Goal: Information Seeking & Learning: Find specific fact

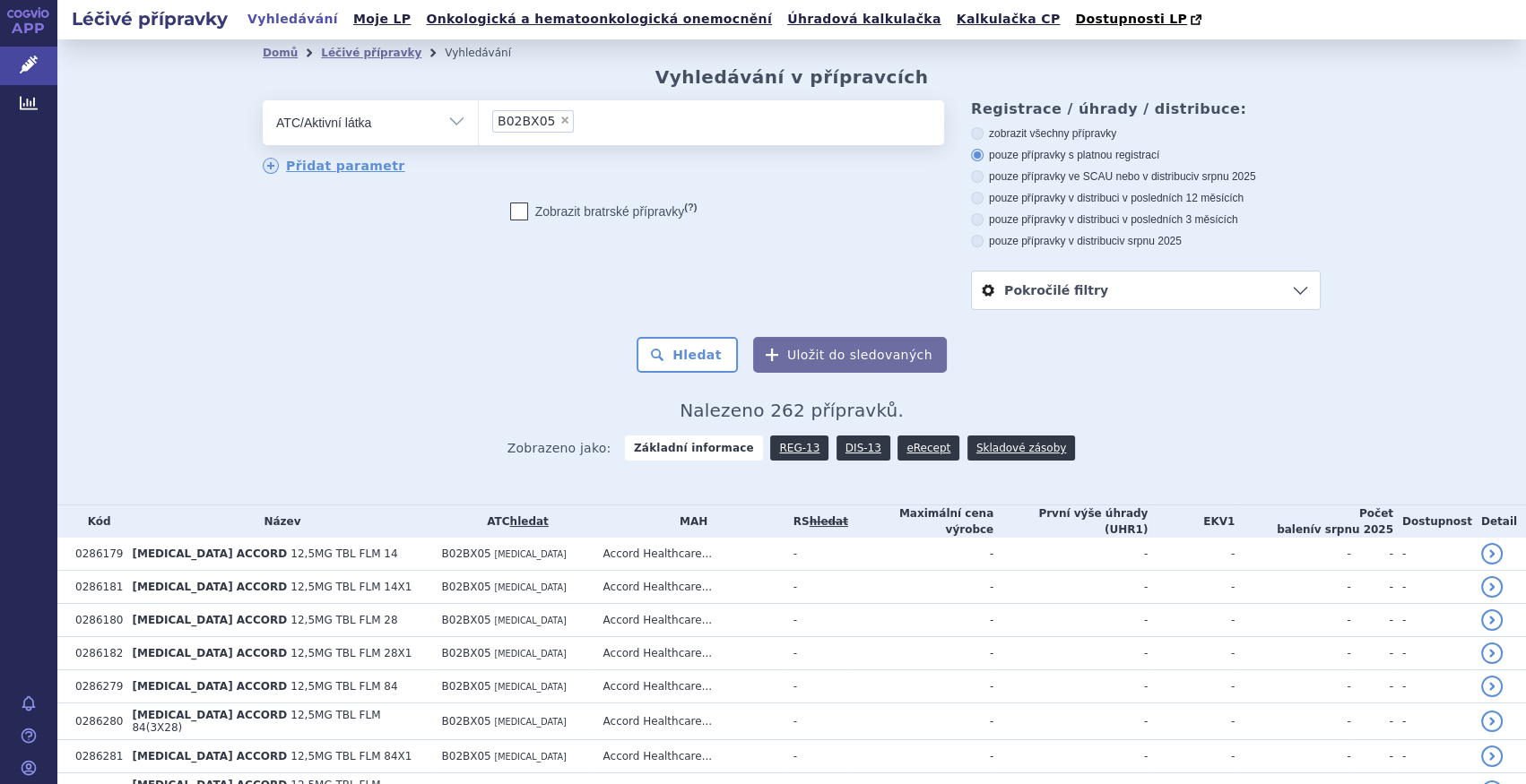
click at [559, 119] on span "×" at bounding box center [565, 120] width 11 height 11
click at [478, 119] on select "B02BX05" at bounding box center [477, 121] width 1 height 45
select select
click at [547, 126] on ul at bounding box center [711, 118] width 466 height 38
click at [478, 126] on select at bounding box center [477, 121] width 1 height 45
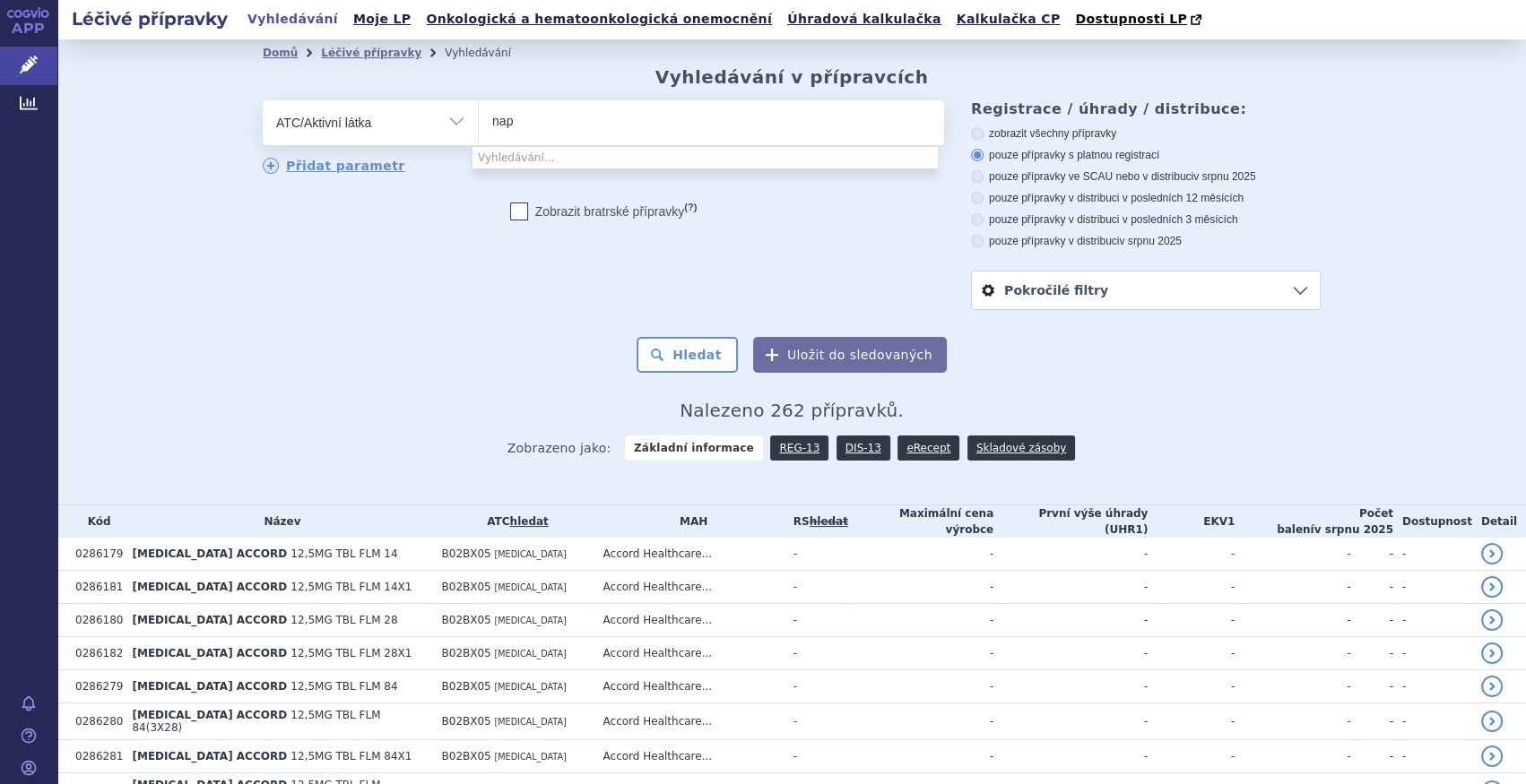
type input "napb"
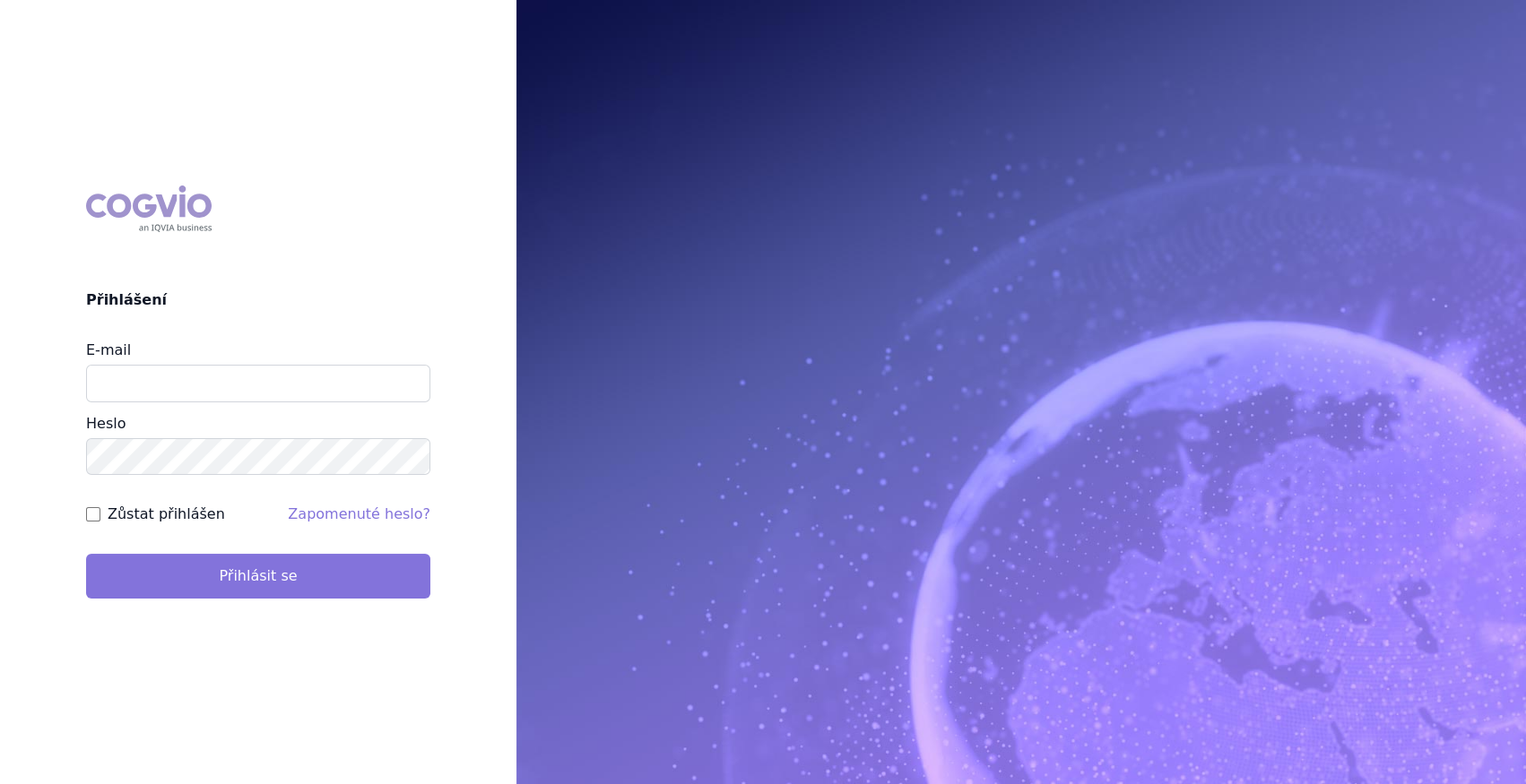
type input "[PERSON_NAME][EMAIL_ADDRESS][DOMAIN_NAME]"
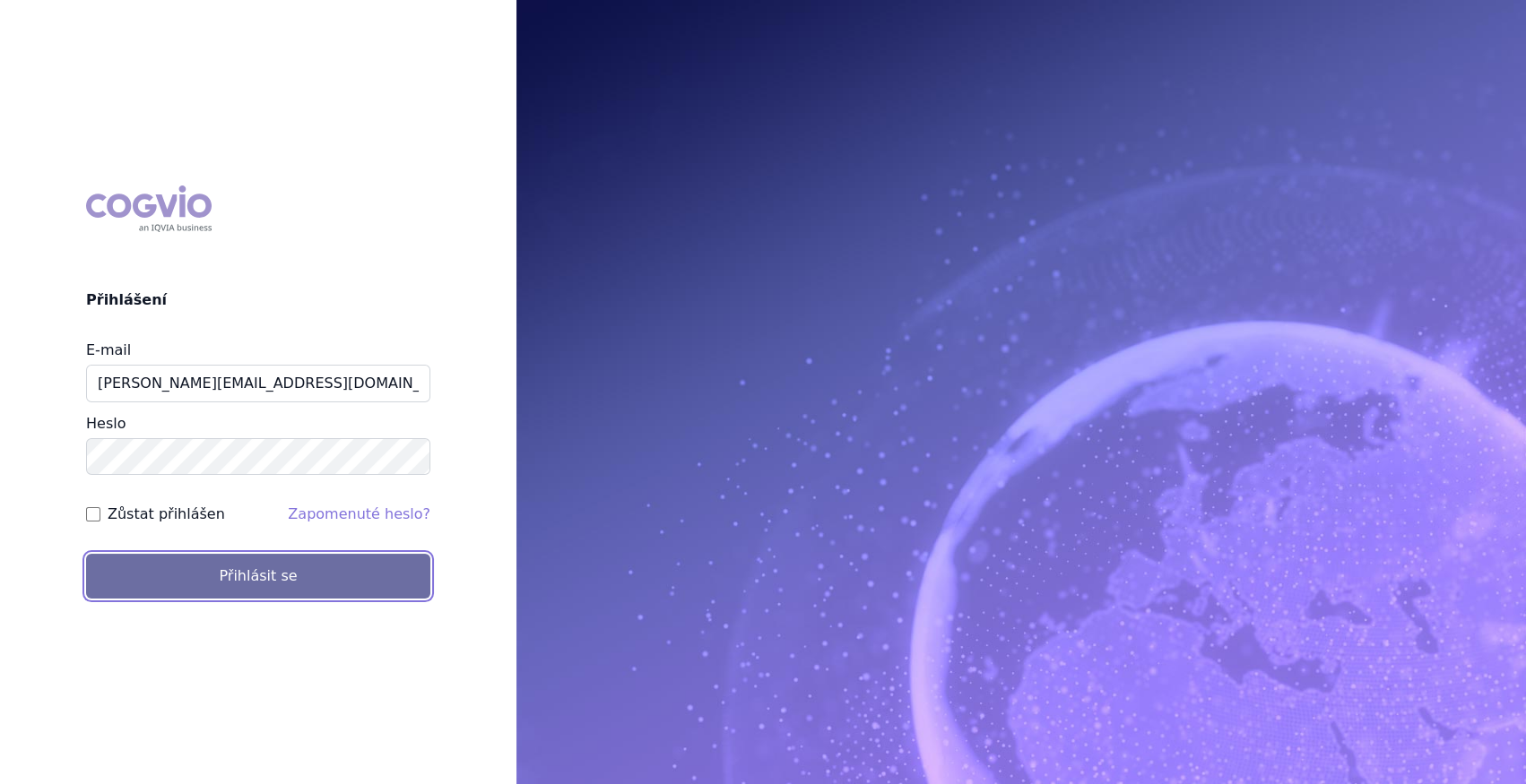
drag, startPoint x: 305, startPoint y: 569, endPoint x: 398, endPoint y: 476, distance: 131.5
click at [311, 565] on button "Přihlásit se" at bounding box center [258, 576] width 344 height 45
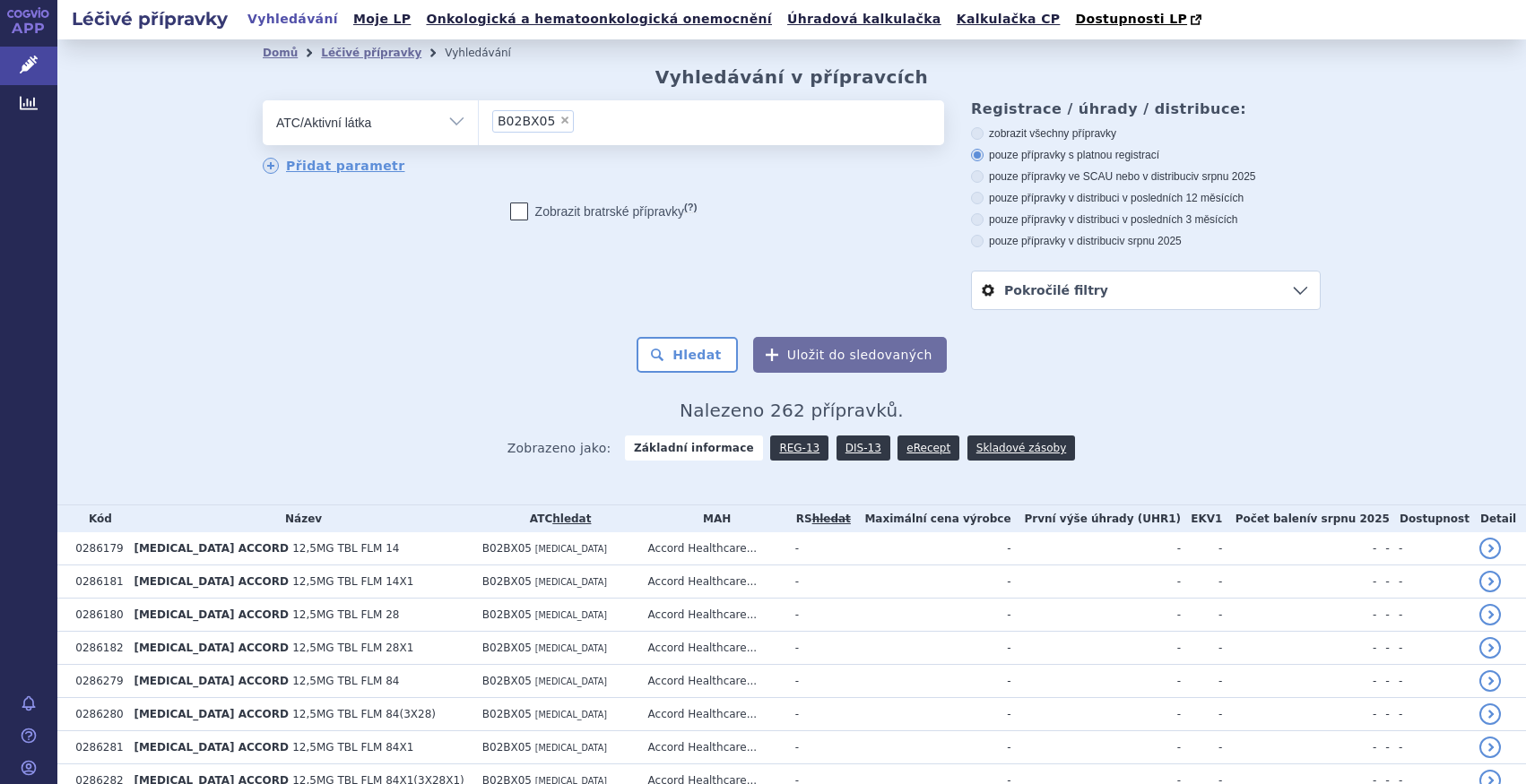
click at [559, 116] on span "×" at bounding box center [565, 120] width 11 height 11
click at [478, 116] on select "B02BX05" at bounding box center [477, 121] width 1 height 45
select select
click at [547, 117] on ul at bounding box center [711, 118] width 466 height 38
click at [478, 117] on select at bounding box center [477, 121] width 1 height 45
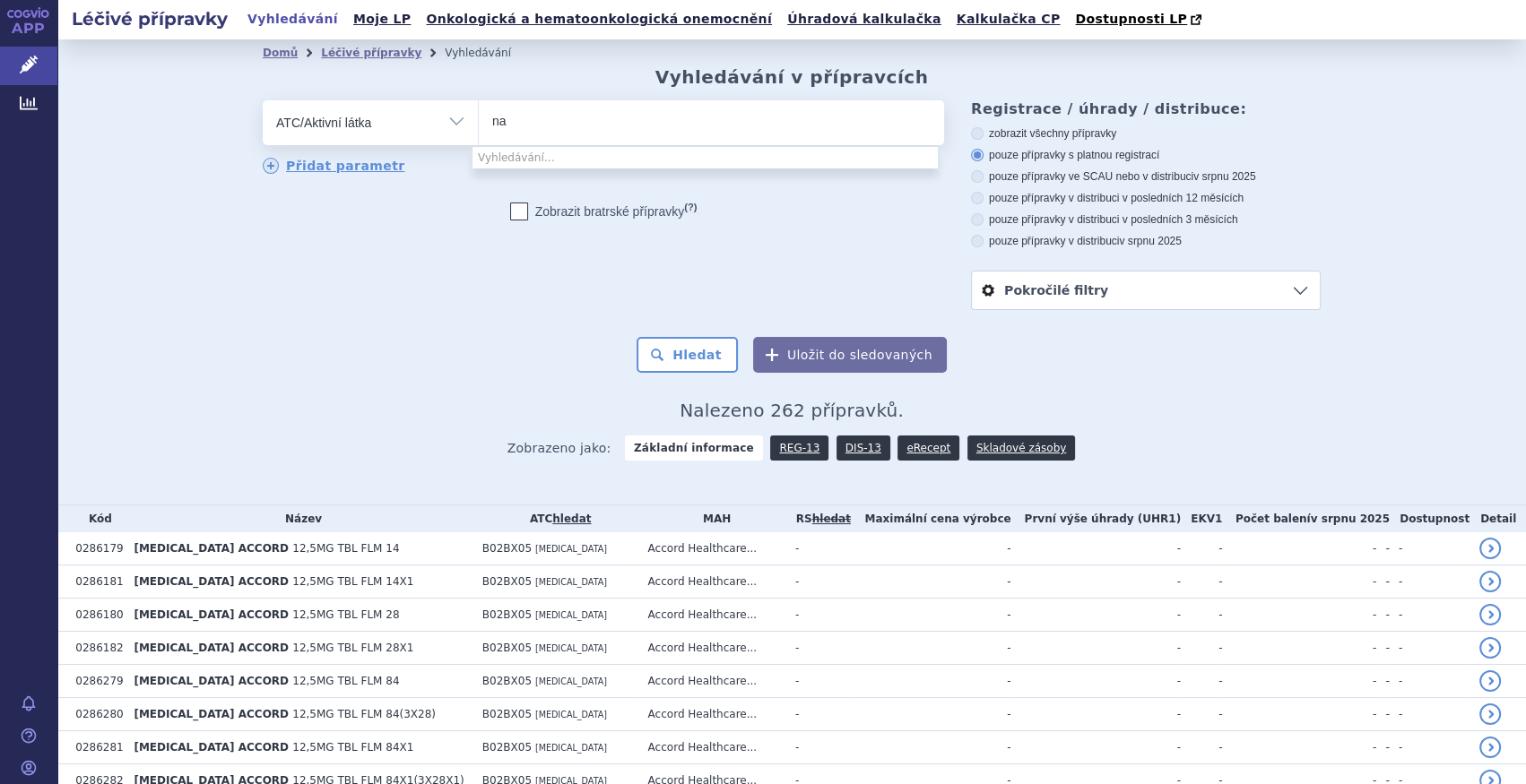
type input "n"
type input "k"
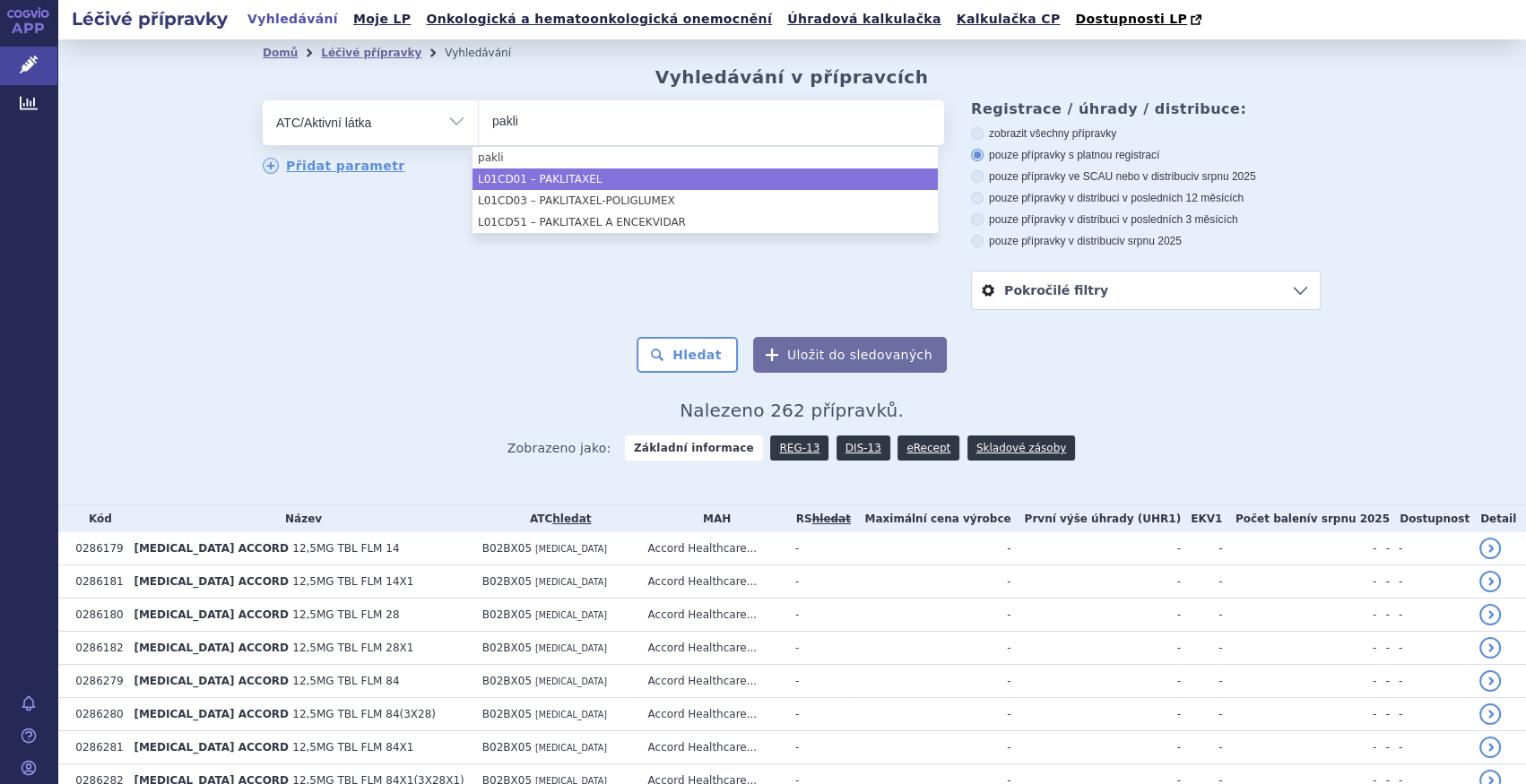
type input "pakli"
select select "L01CD01"
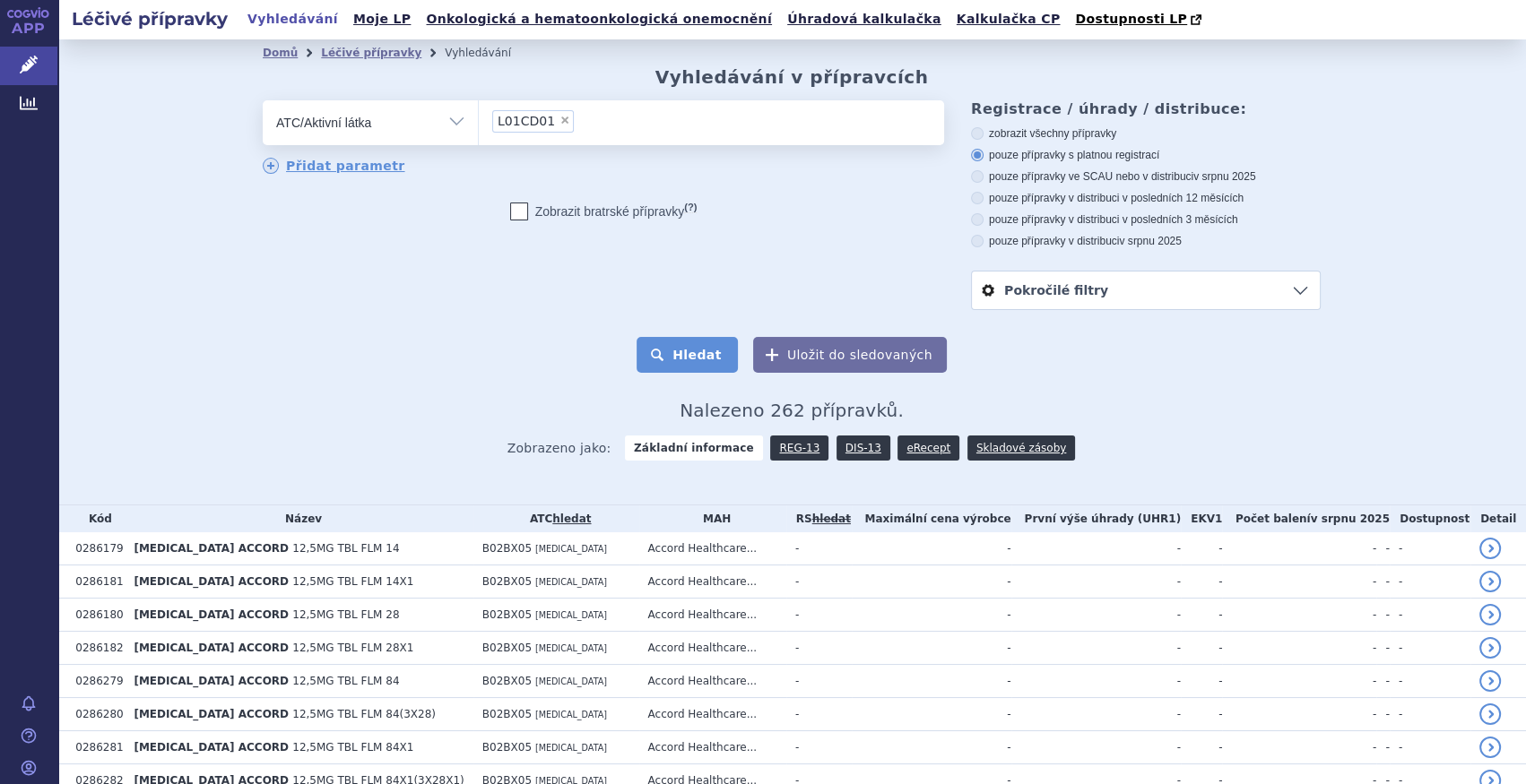
click at [688, 349] on button "Hledat" at bounding box center [687, 354] width 101 height 36
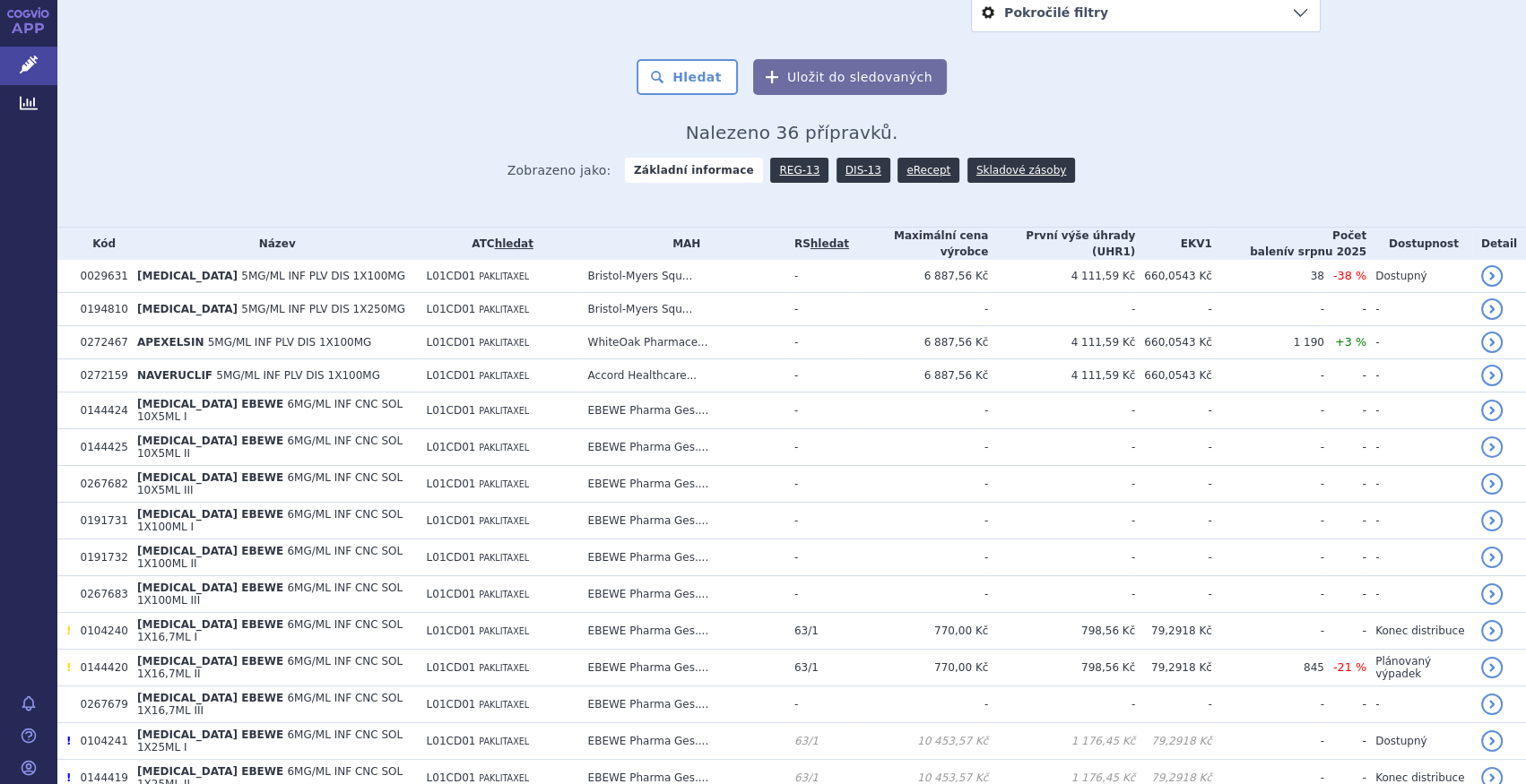
scroll to position [116, 0]
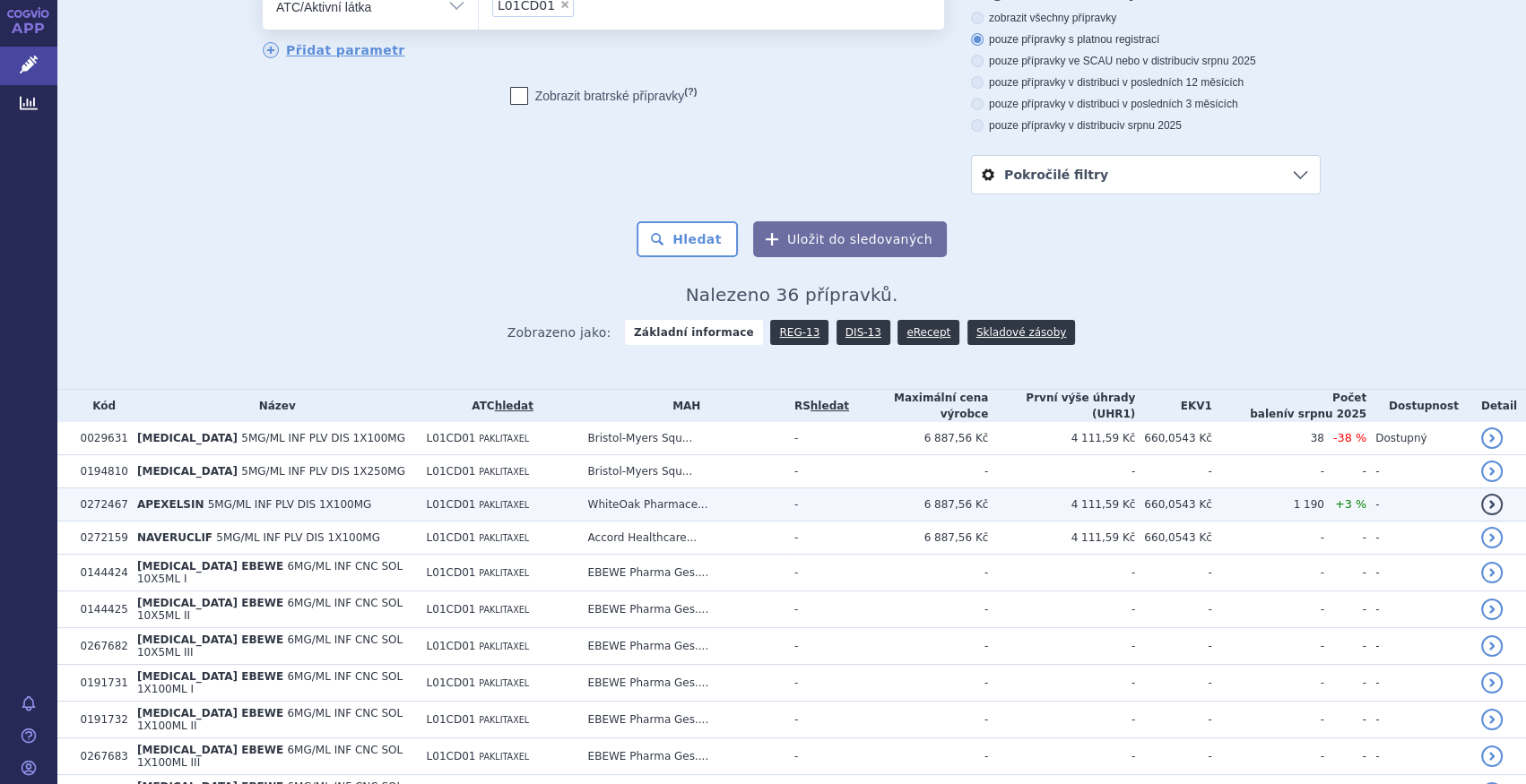
click at [260, 503] on span "5MG/ML INF PLV DIS 1X100MG" at bounding box center [290, 505] width 164 height 13
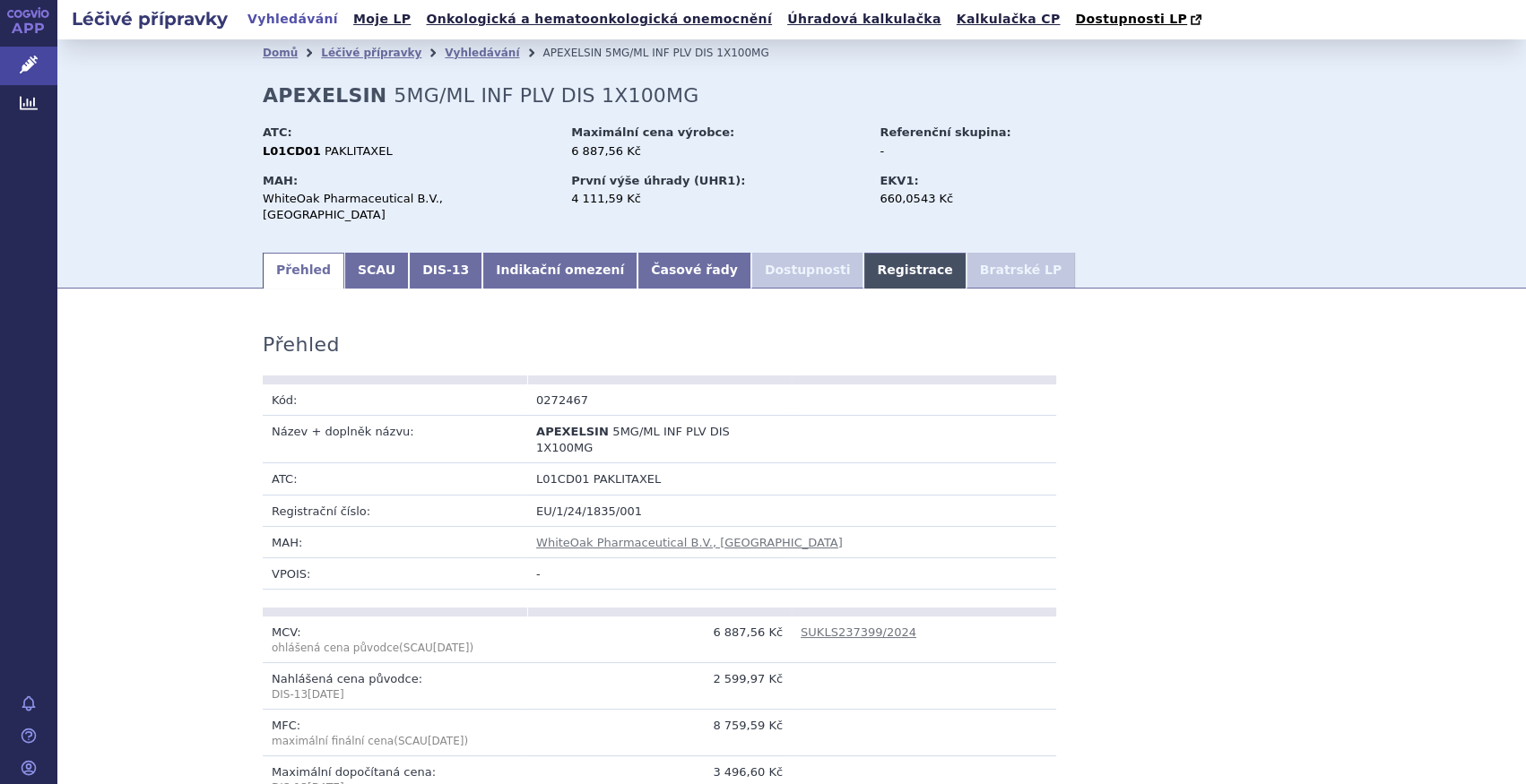
click at [863, 260] on link "Registrace" at bounding box center [914, 270] width 102 height 36
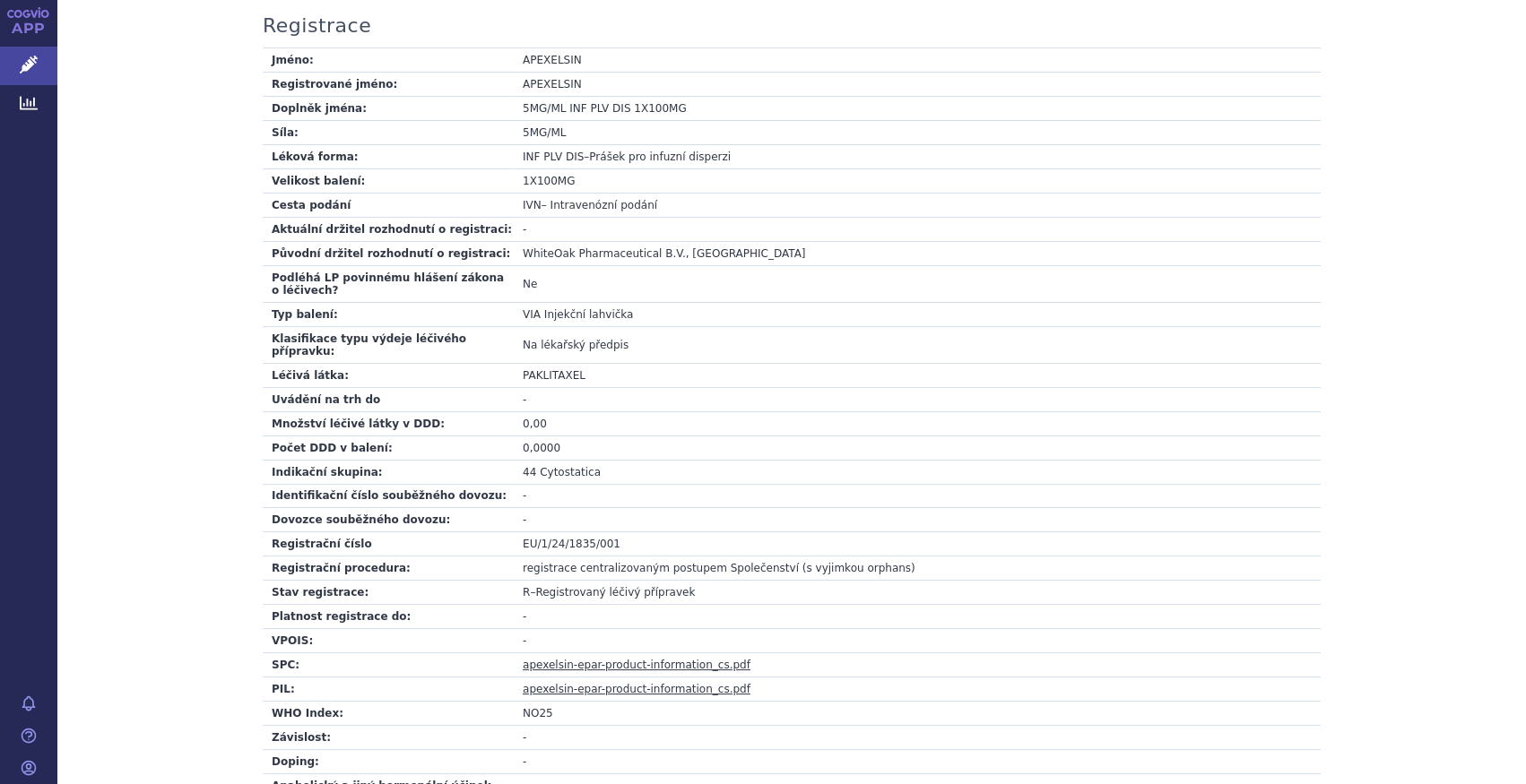
scroll to position [162, 0]
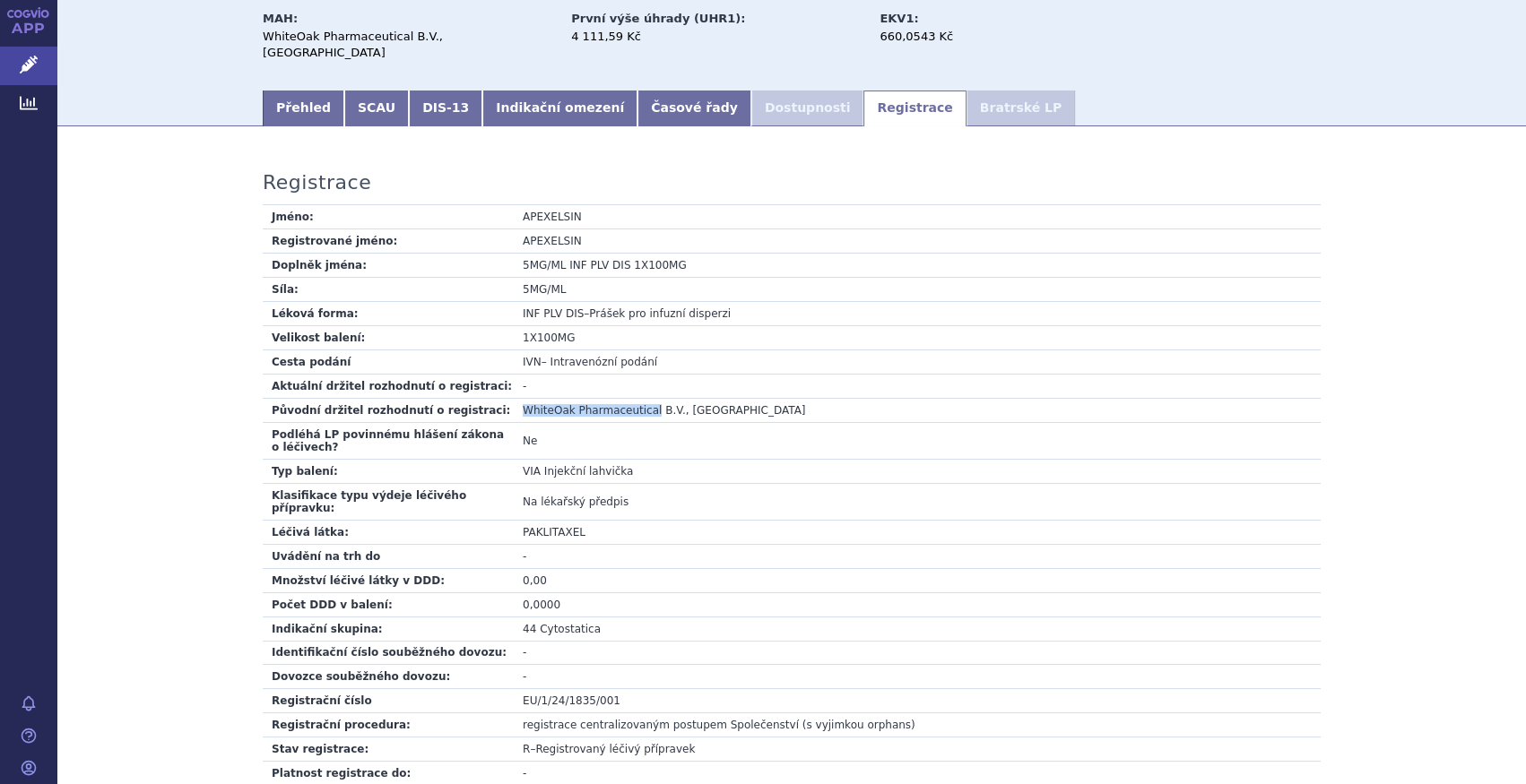
drag, startPoint x: 517, startPoint y: 392, endPoint x: 637, endPoint y: 400, distance: 120.3
click at [637, 400] on td "WhiteOak Pharmaceutical B.V., Amsterdam" at bounding box center [916, 409] width 807 height 24
copy td "WhiteOak Pharmaceutical"
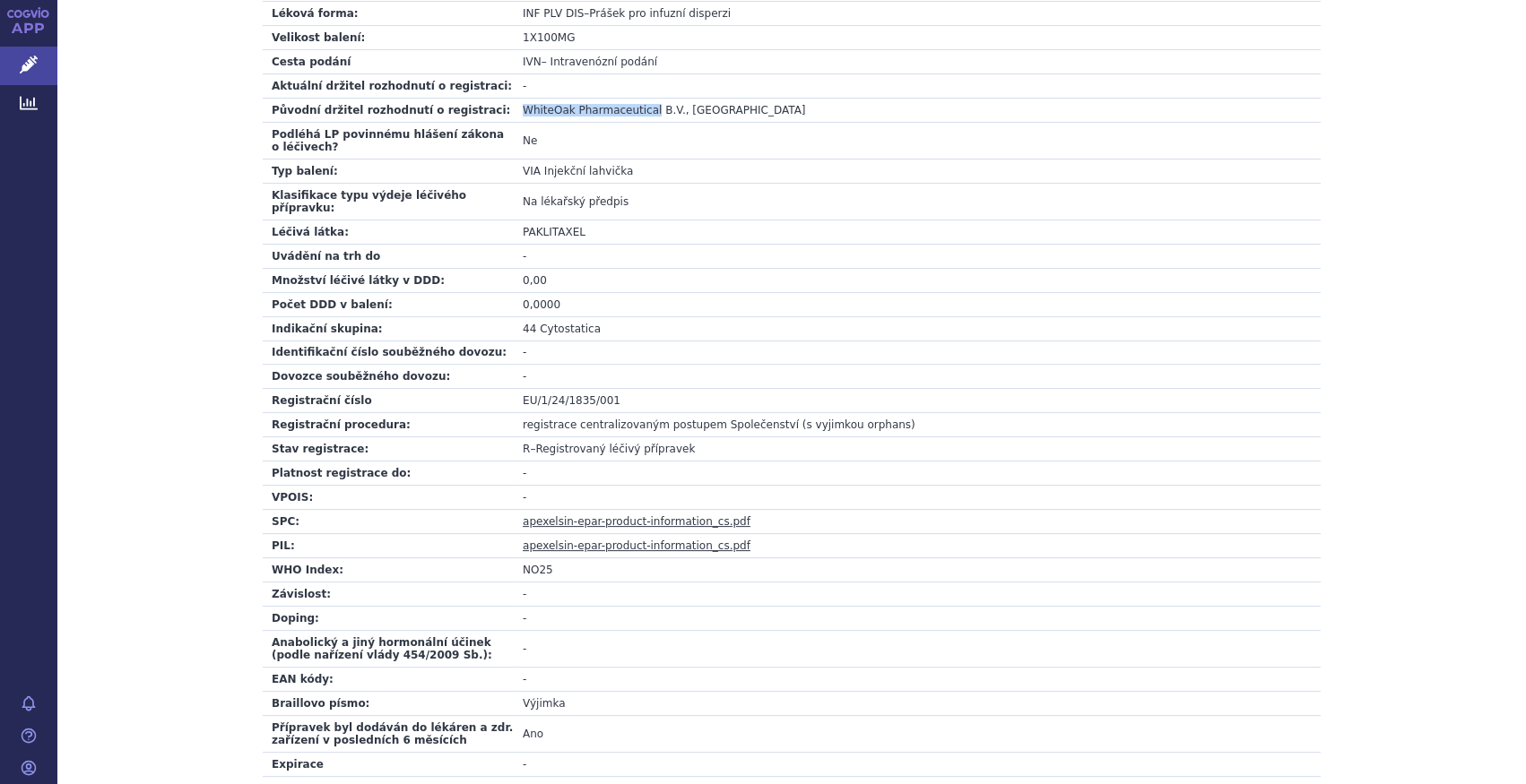
scroll to position [533, 0]
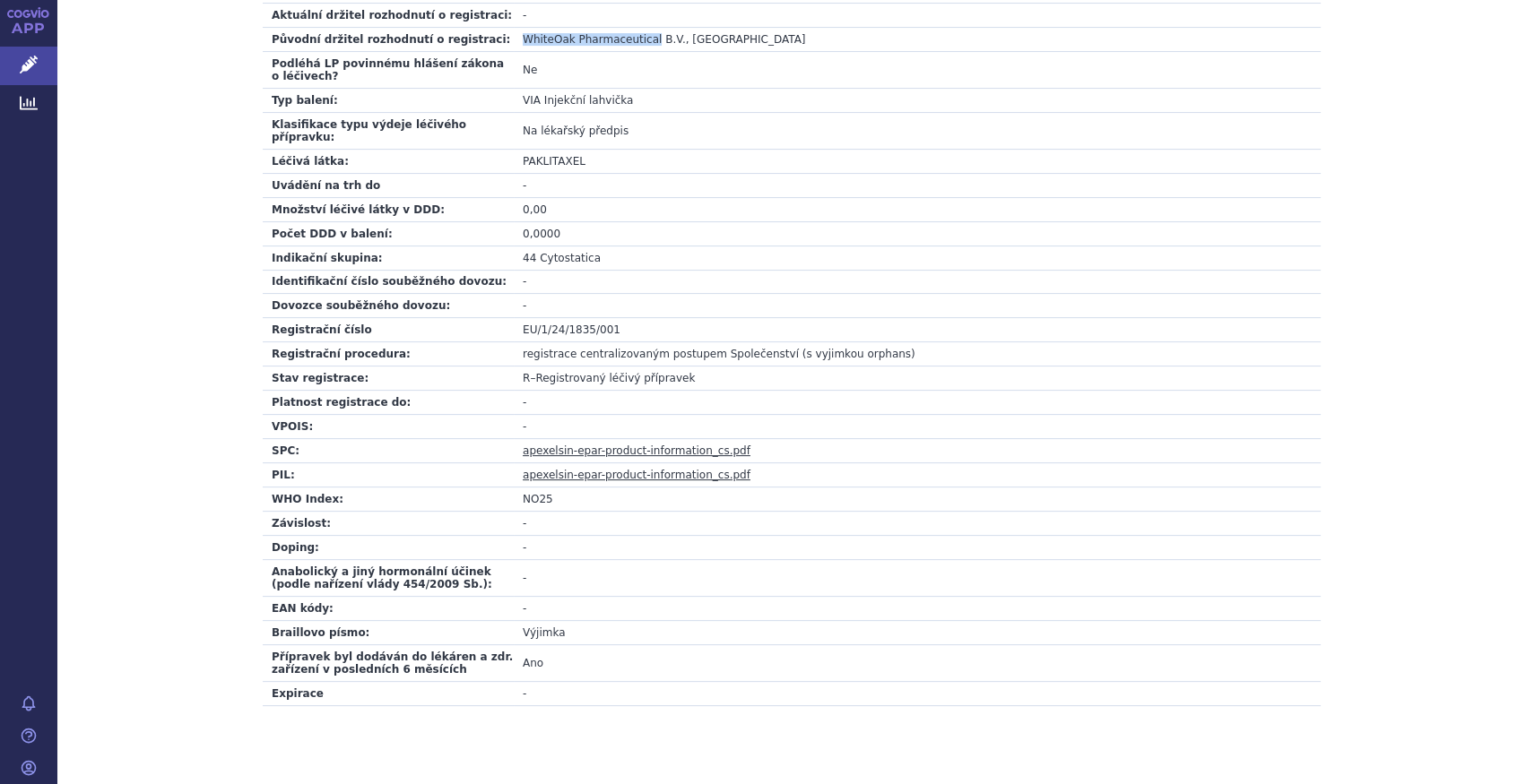
click at [622, 469] on link "apexelsin-epar-product-information_cs.pdf" at bounding box center [636, 476] width 228 height 13
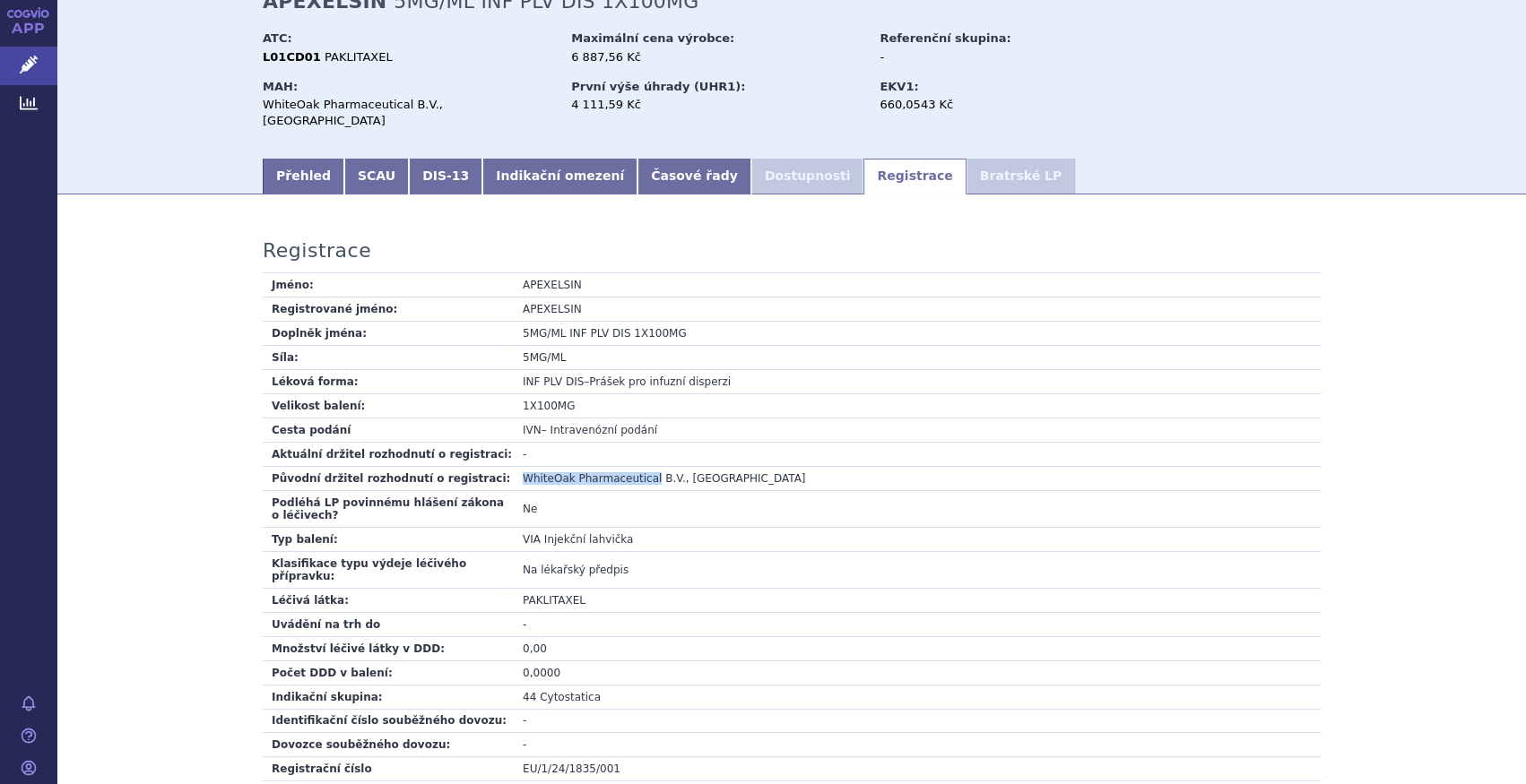
scroll to position [0, 0]
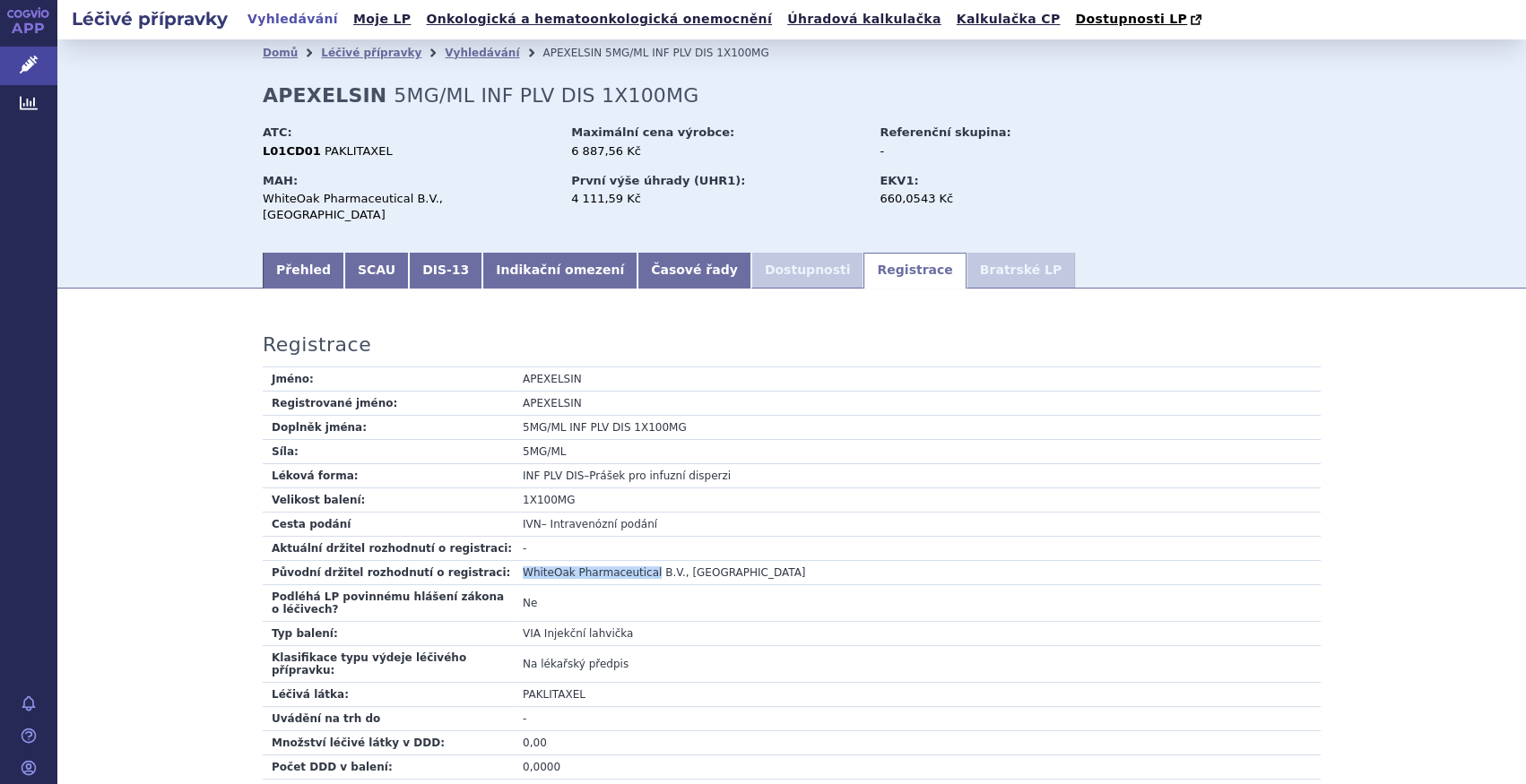
click at [46, 48] on link "Léčivé přípravky" at bounding box center [28, 65] width 57 height 38
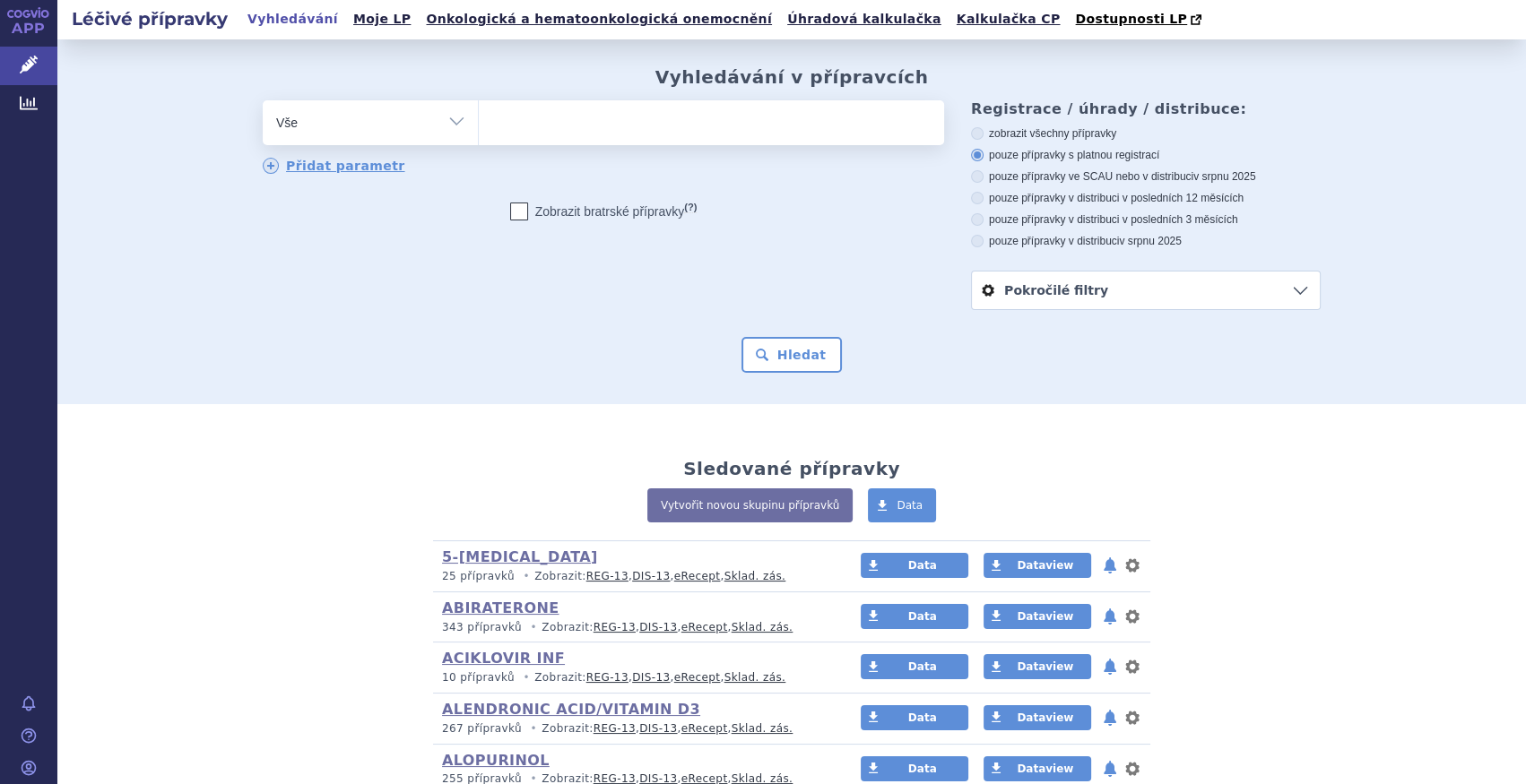
click at [390, 118] on select "Vše Přípravek/SUKL kód MAH VPOIS ATC/Aktivní látka Léková forma Síla" at bounding box center [370, 120] width 215 height 40
click at [360, 110] on select "Vše Přípravek/SUKL kód MAH VPOIS ATC/Aktivní látka Léková forma Síla" at bounding box center [370, 120] width 215 height 40
select select "filter-atc-group"
click at [263, 101] on select "Vše Přípravek/SUKL kód MAH VPOIS ATC/Aktivní látka Léková forma Síla" at bounding box center [370, 120] width 215 height 40
click at [627, 133] on ul at bounding box center [711, 118] width 466 height 38
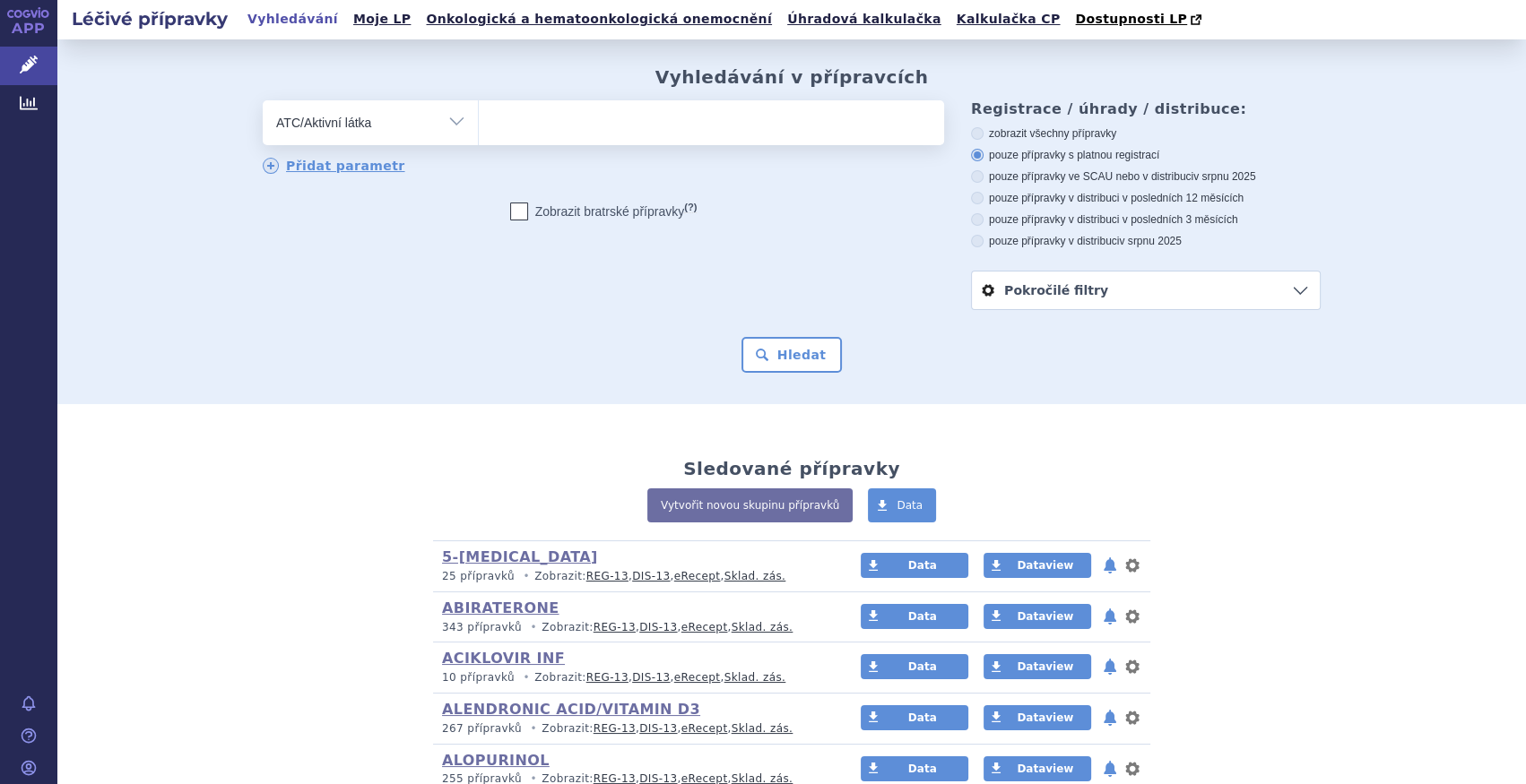
click at [478, 133] on select at bounding box center [477, 121] width 1 height 45
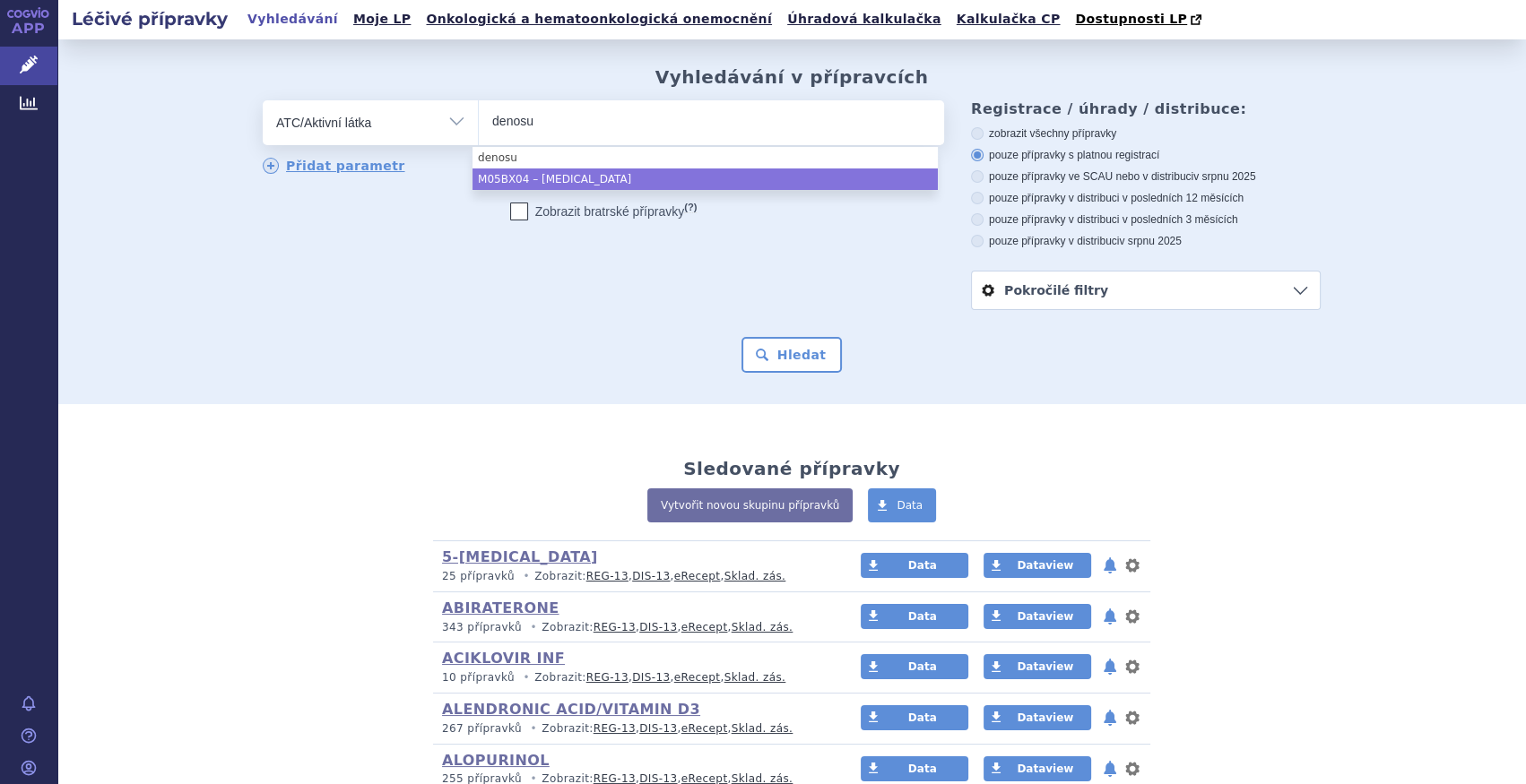
type input "denosu"
select select "M05BX04"
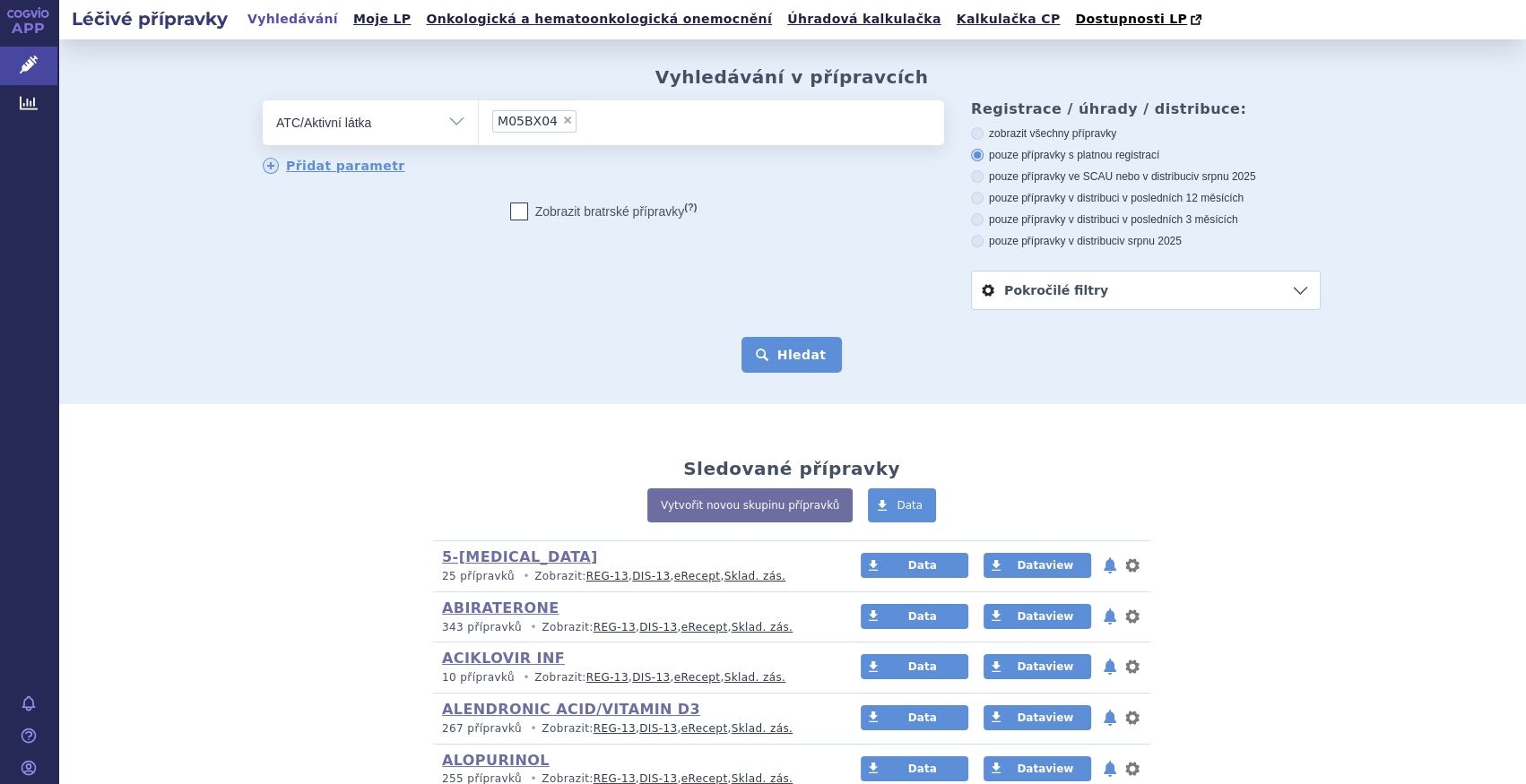
click at [797, 359] on button "Hledat" at bounding box center [791, 354] width 101 height 36
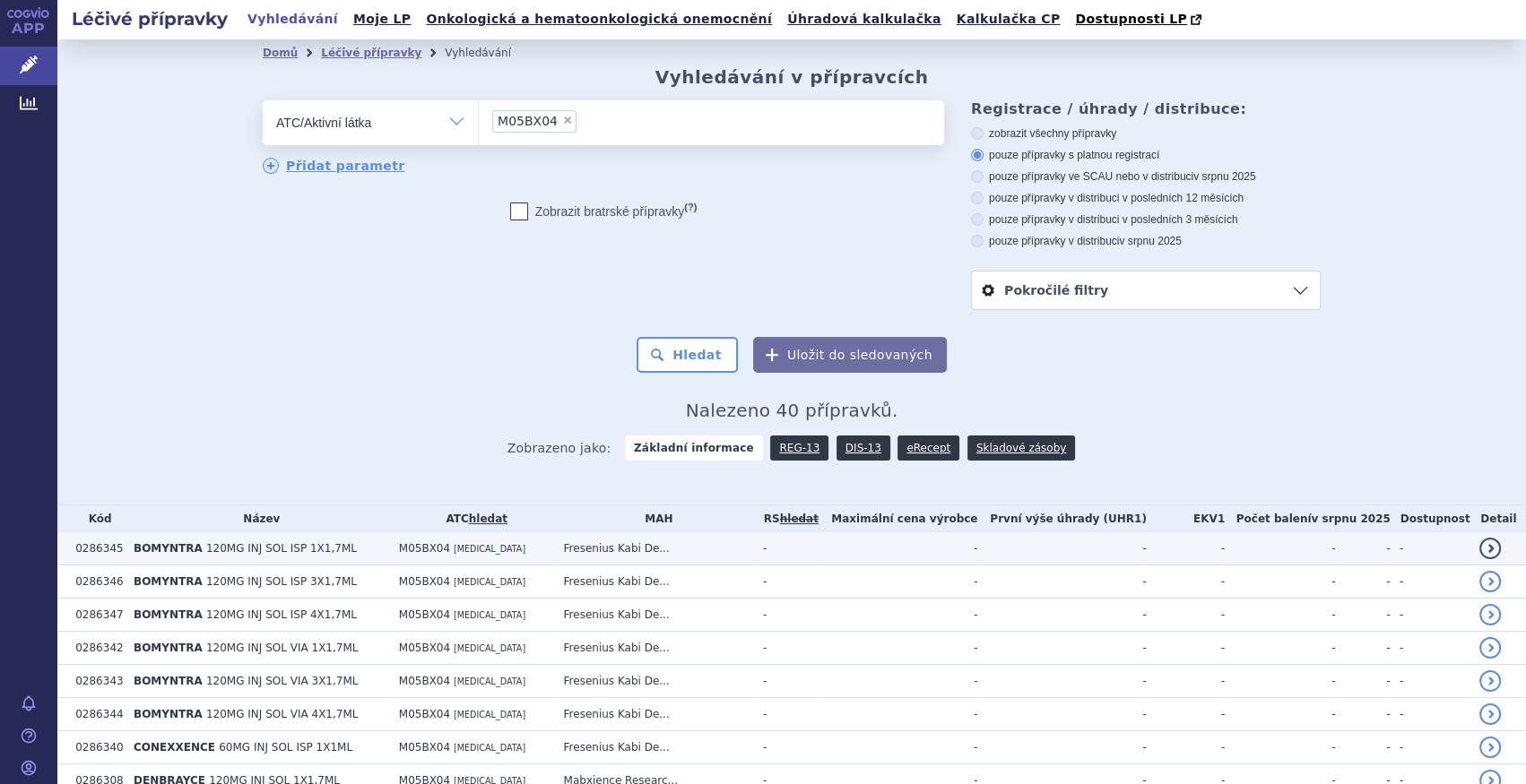
scroll to position [162, 0]
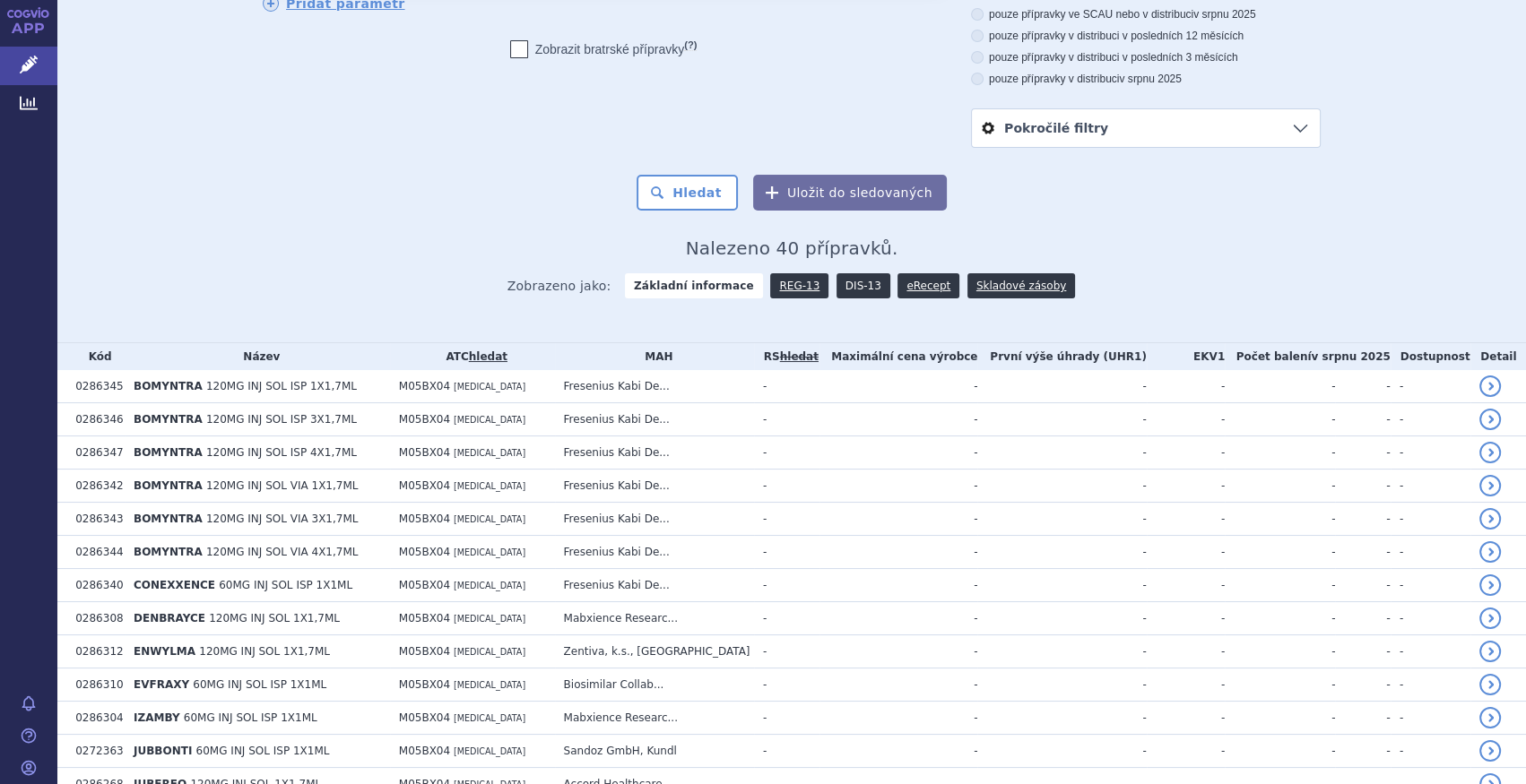
click at [839, 287] on link "DIS-13" at bounding box center [863, 286] width 54 height 25
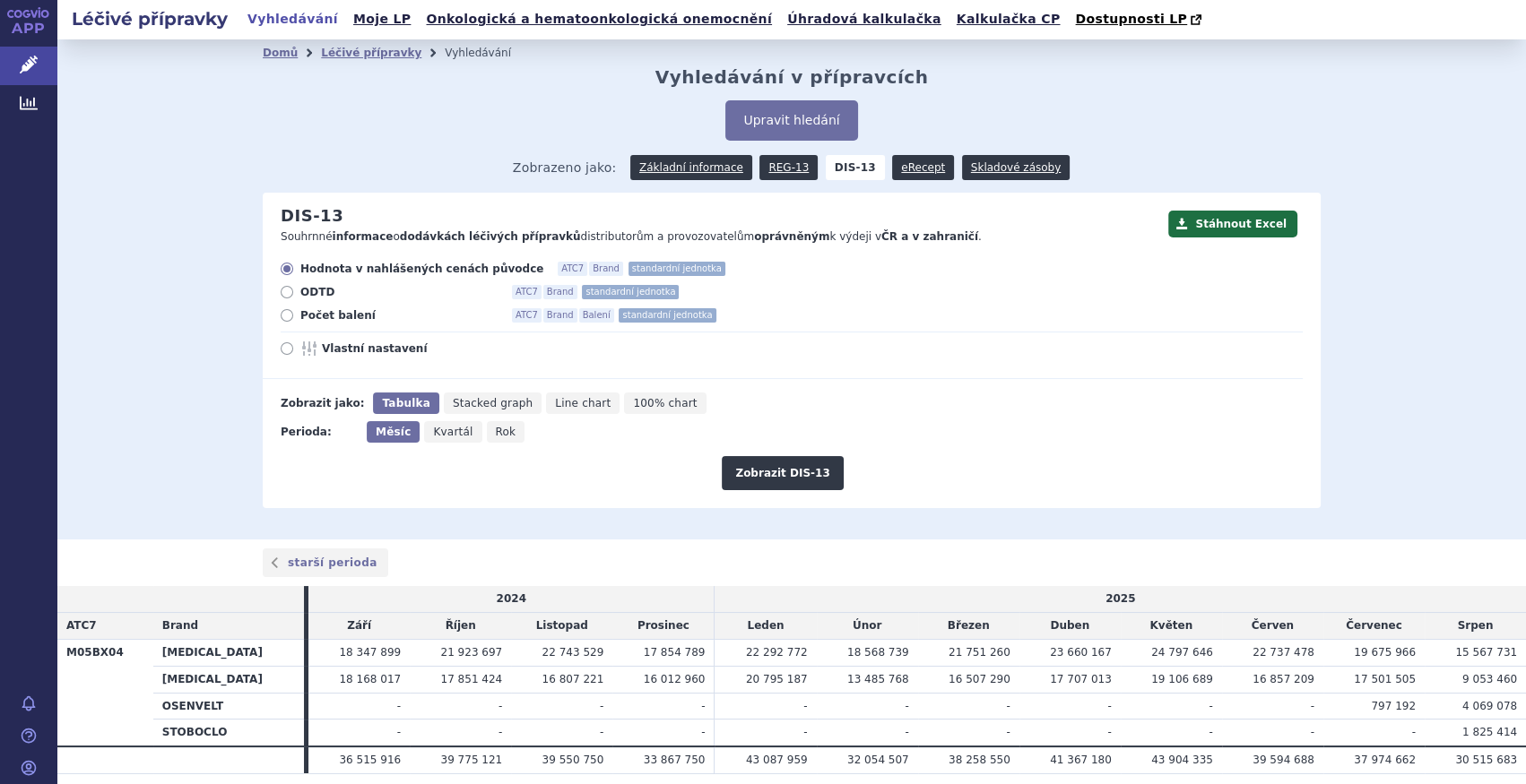
click at [735, 150] on span "Zobrazeno jako: Základní informace REG-13 DIS-13 eRecept Skladové zásoby" at bounding box center [791, 163] width 557 height 32
click at [715, 161] on link "Základní informace" at bounding box center [690, 167] width 122 height 25
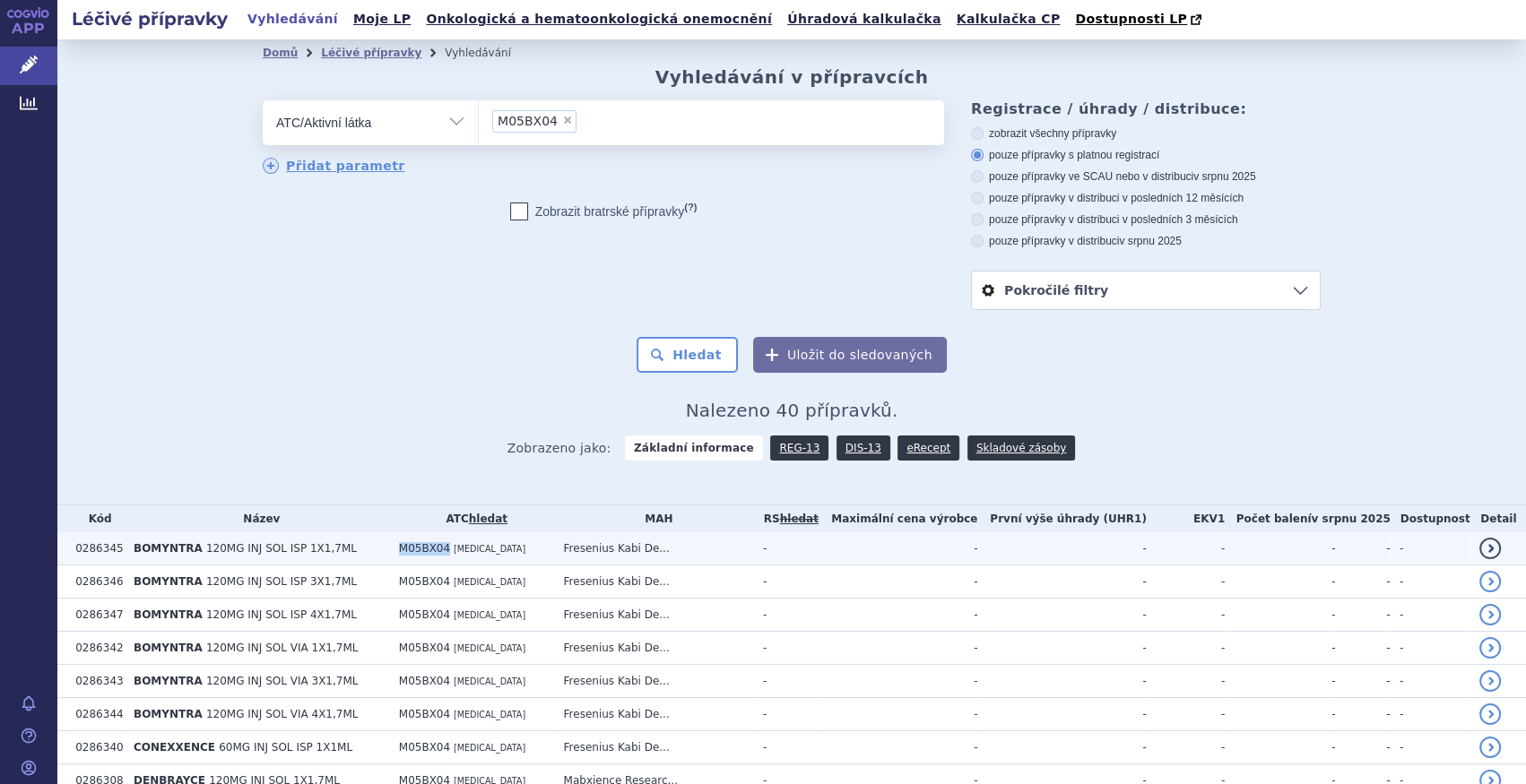
drag, startPoint x: 386, startPoint y: 551, endPoint x: 432, endPoint y: 552, distance: 46.0
click at [432, 552] on td "M05BX04 [MEDICAL_DATA]" at bounding box center [473, 549] width 165 height 33
copy span "M05BX04"
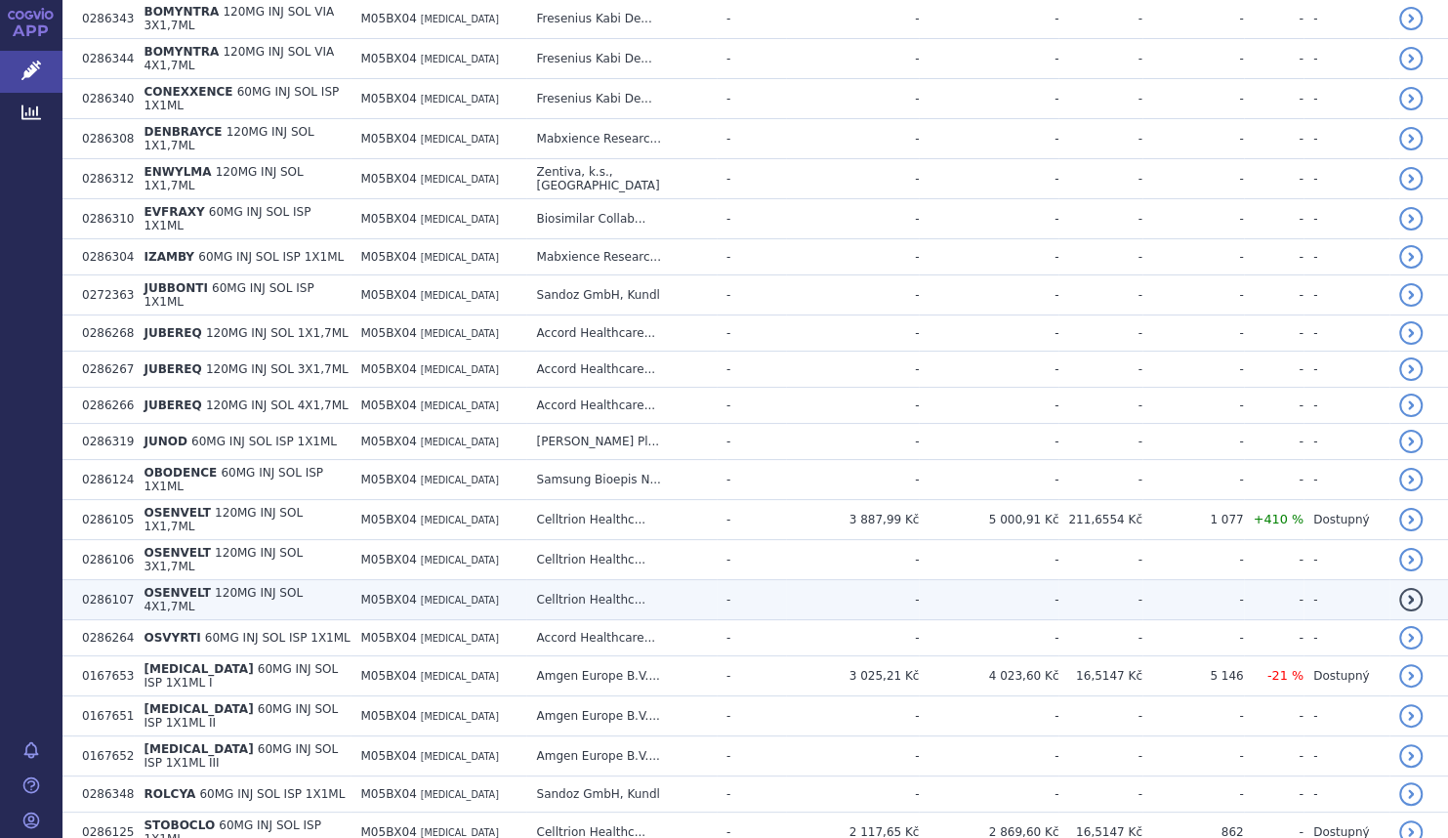
scroll to position [887, 0]
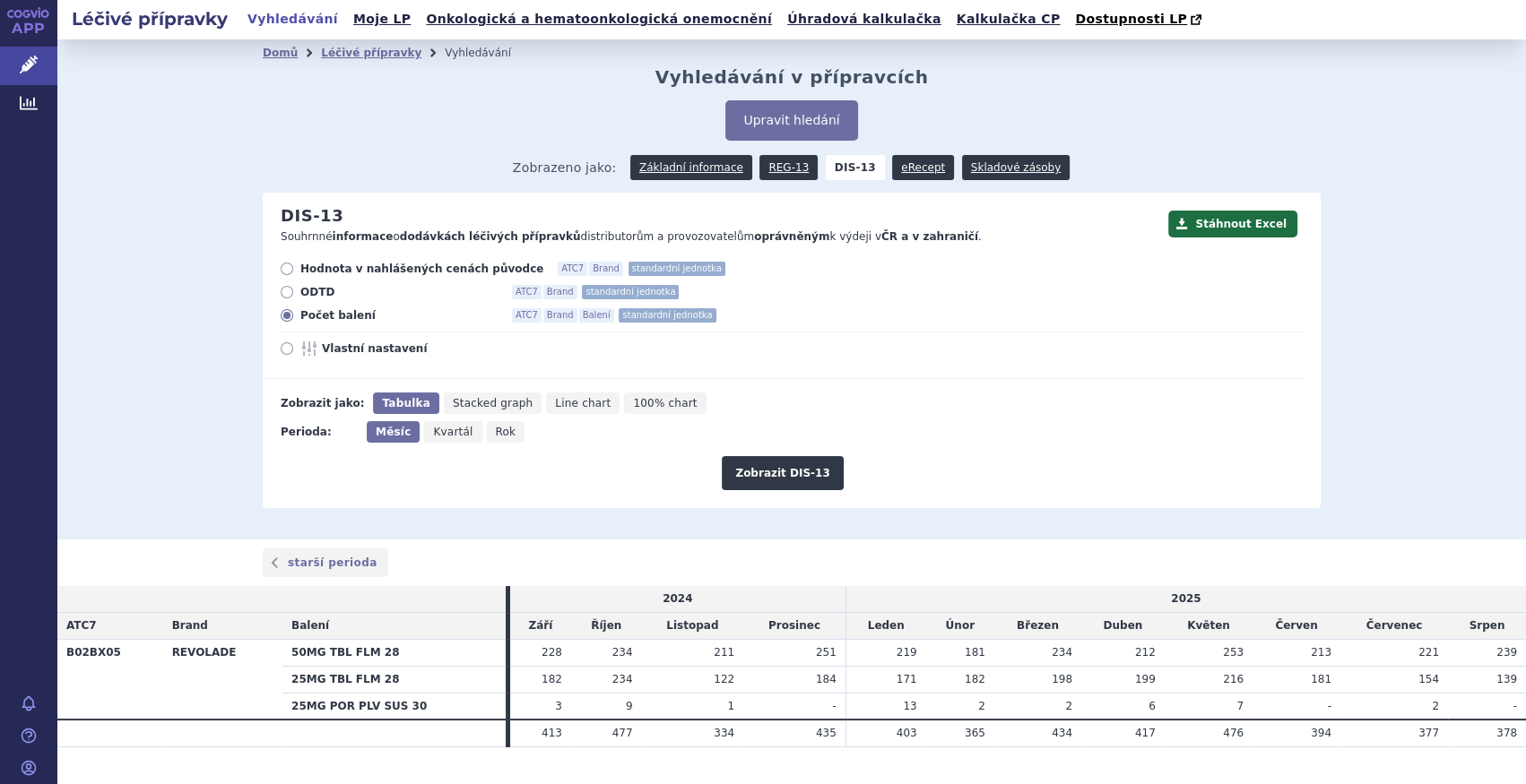
click at [182, 708] on th "REVOLADE" at bounding box center [223, 679] width 119 height 81
drag, startPoint x: 66, startPoint y: 653, endPoint x: 111, endPoint y: 655, distance: 45.0
click at [111, 655] on th "B02BX05" at bounding box center [109, 679] width 106 height 81
copy th "B02BX05"
click at [753, 111] on button "Upravit hledání" at bounding box center [791, 120] width 132 height 40
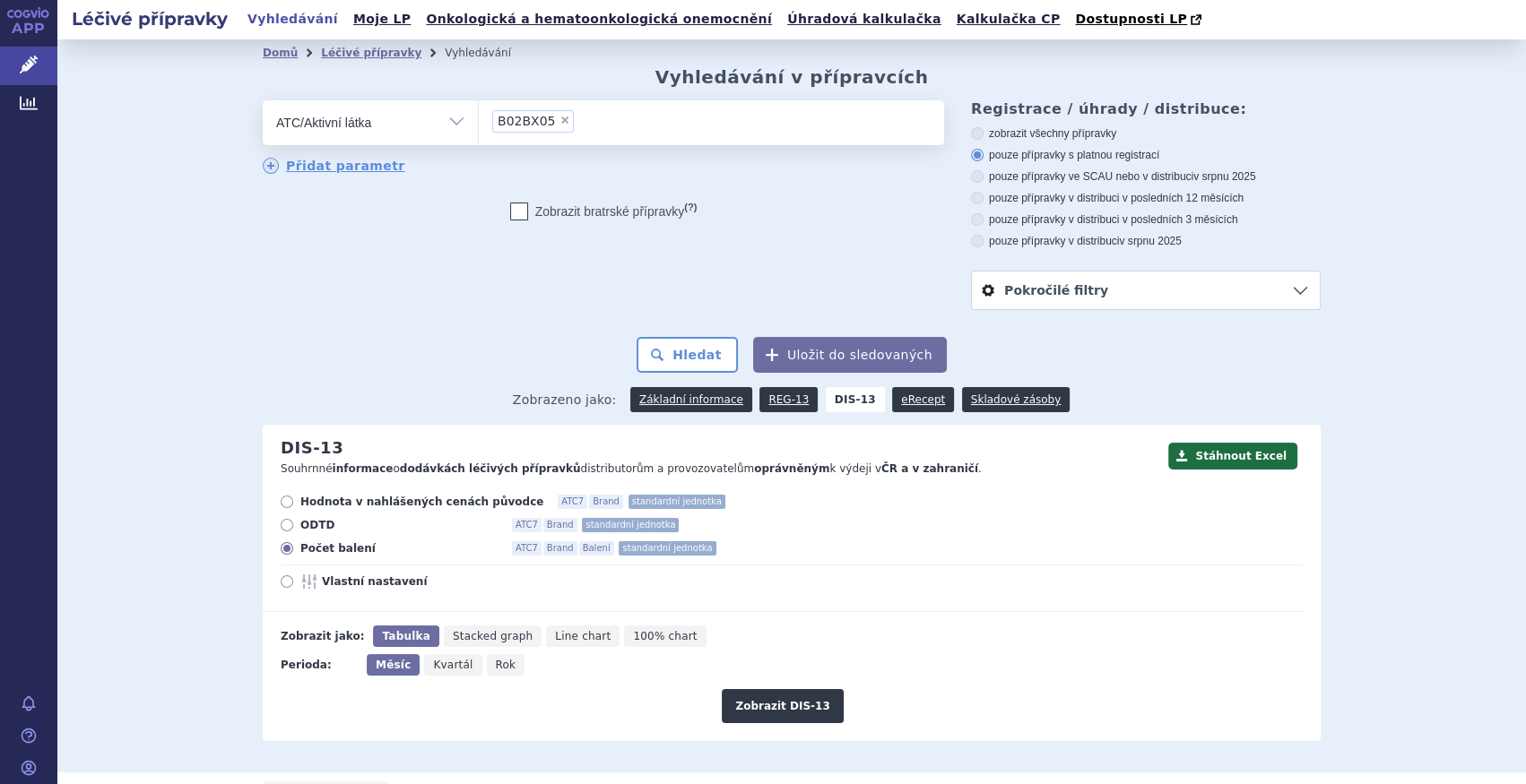
click at [547, 126] on li "× B02BX05" at bounding box center [533, 121] width 82 height 22
click at [478, 126] on select "B02BX05" at bounding box center [477, 121] width 1 height 45
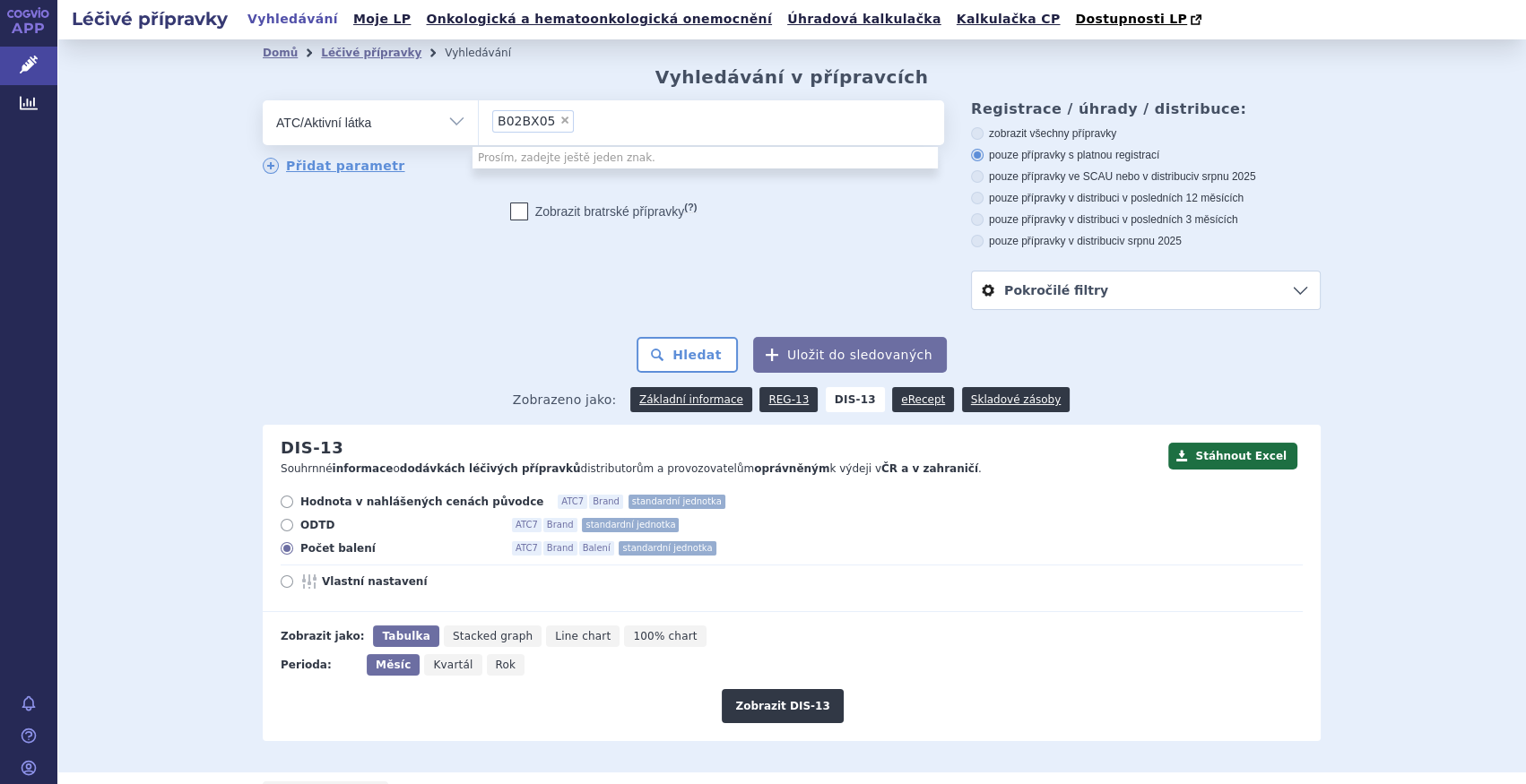
click at [555, 128] on li "× B02BX05" at bounding box center [533, 121] width 82 height 22
click at [478, 128] on select "B02BX05" at bounding box center [477, 121] width 1 height 45
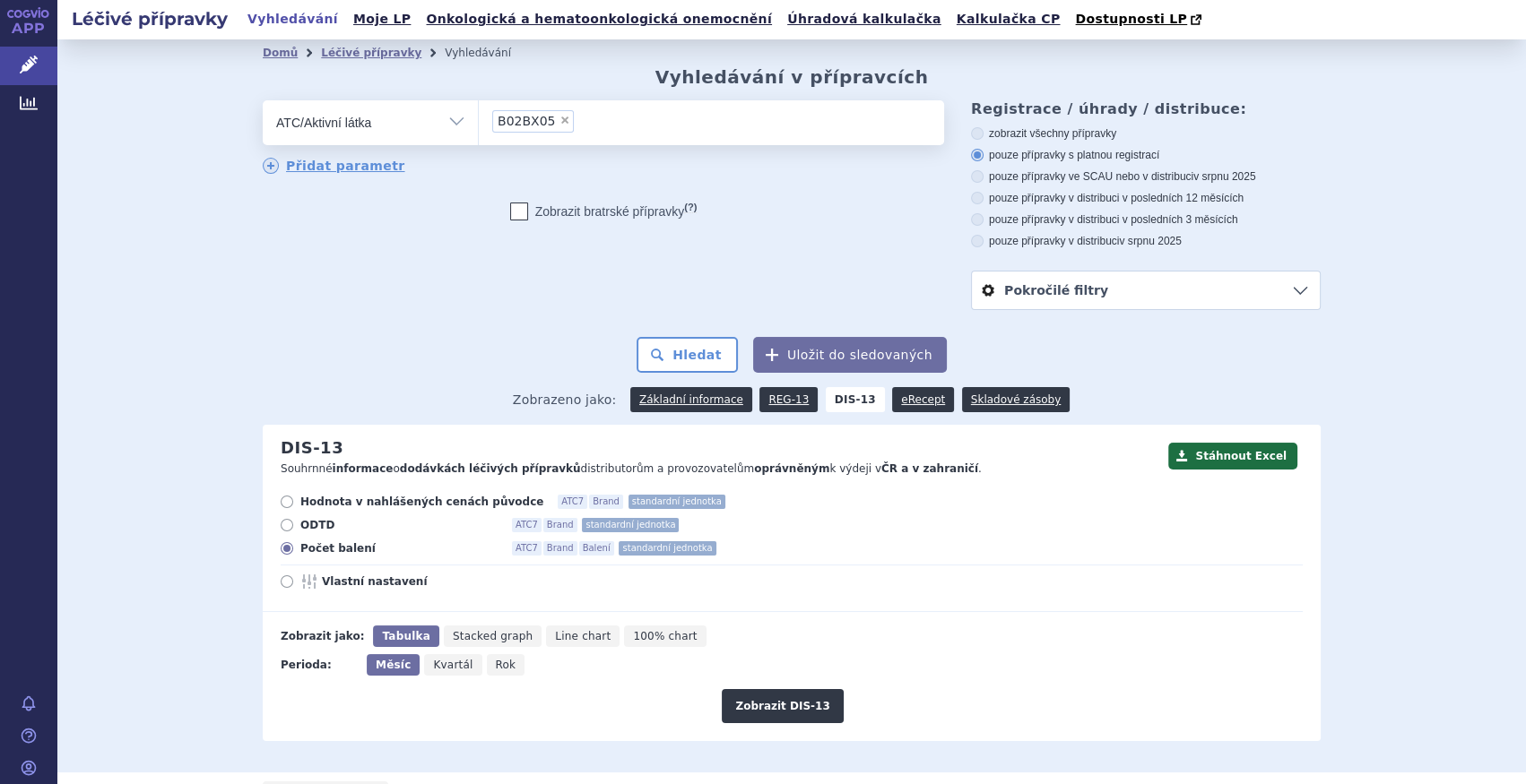
click at [553, 127] on li "× B02BX05" at bounding box center [533, 121] width 82 height 22
click at [478, 127] on select "B02BX05" at bounding box center [477, 121] width 1 height 45
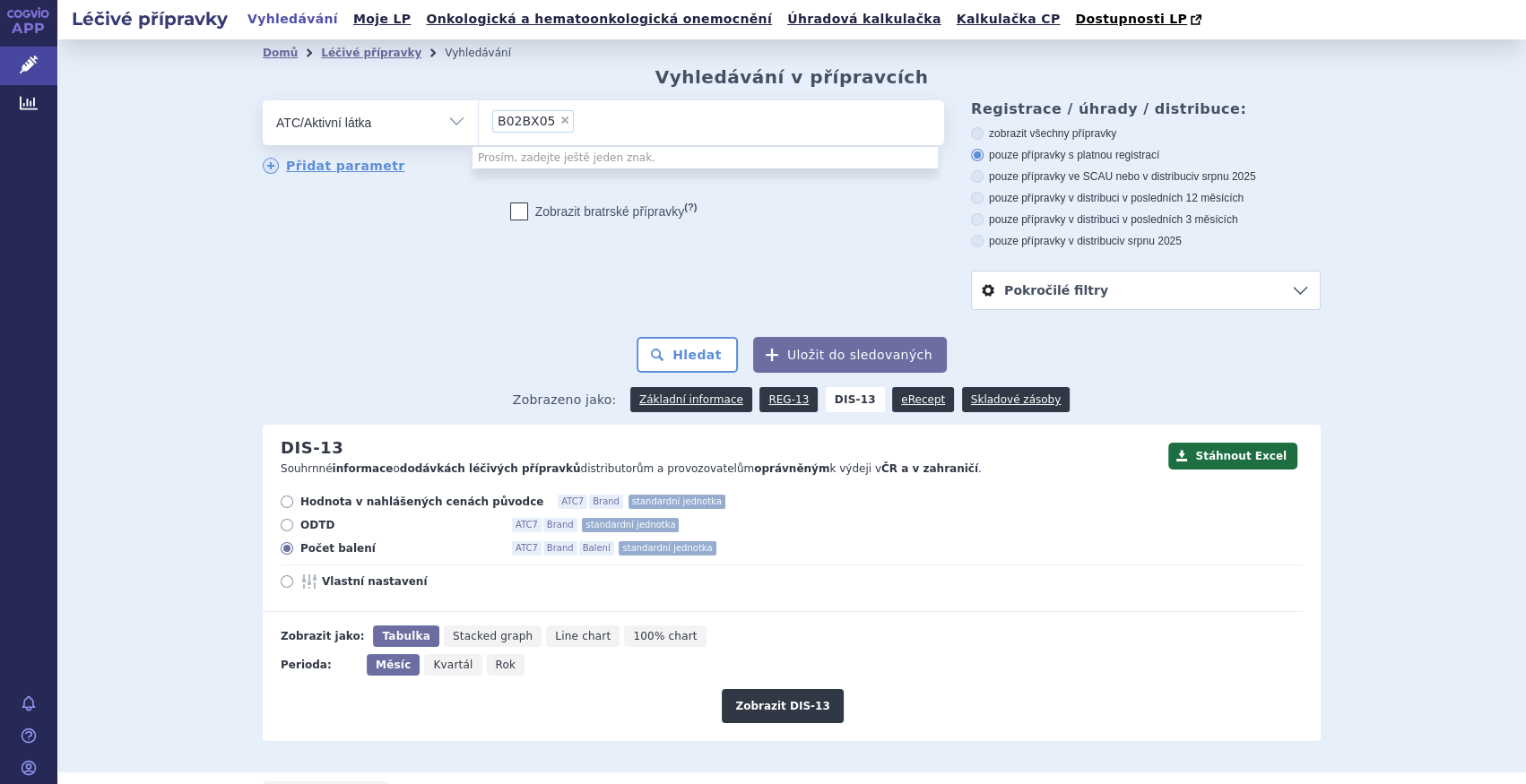
click at [559, 126] on span "×" at bounding box center [565, 120] width 11 height 11
click at [478, 126] on select "B02BX05" at bounding box center [477, 121] width 1 height 45
select select
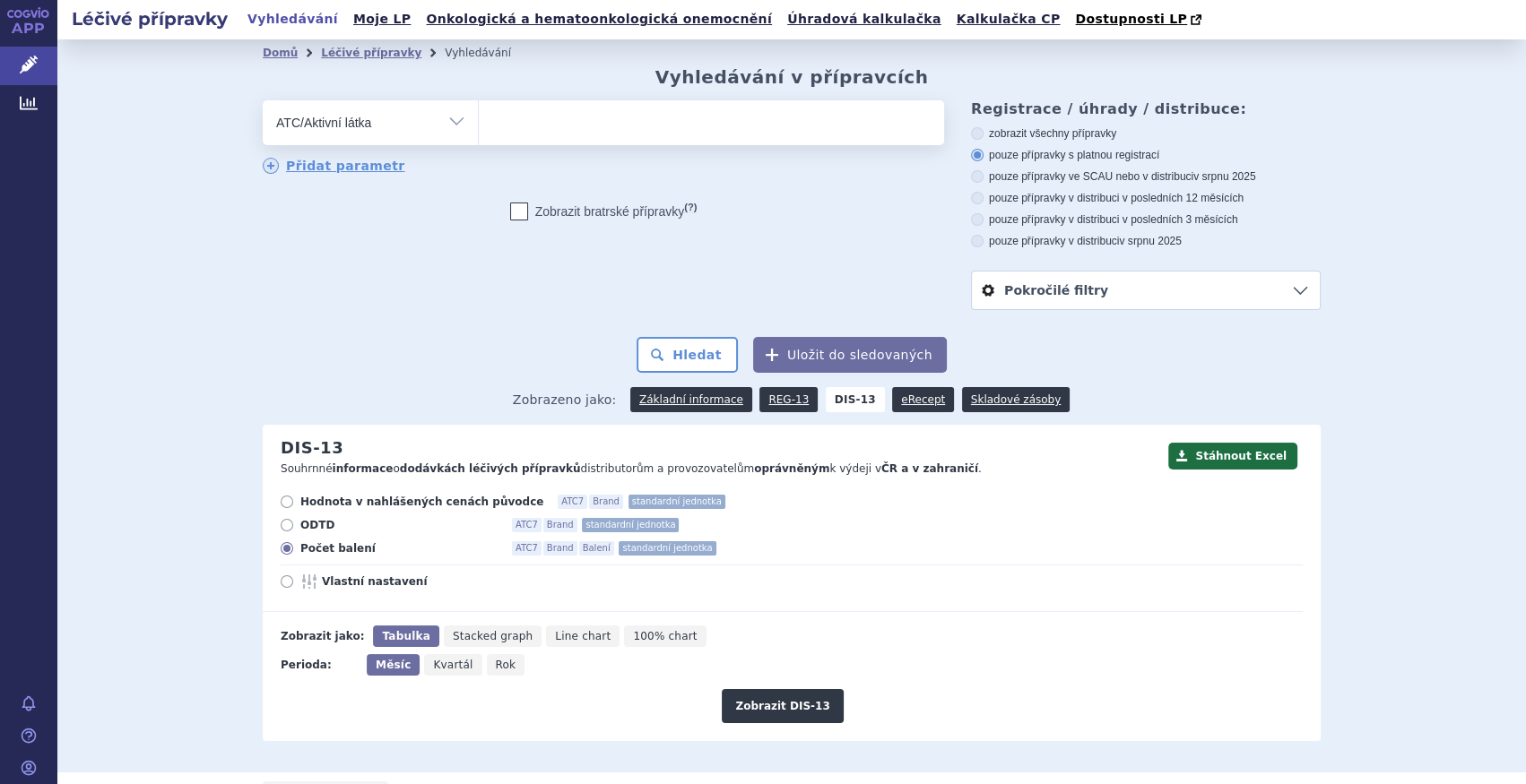
click at [550, 126] on ul at bounding box center [711, 118] width 466 height 38
click at [478, 126] on select at bounding box center [477, 121] width 1 height 45
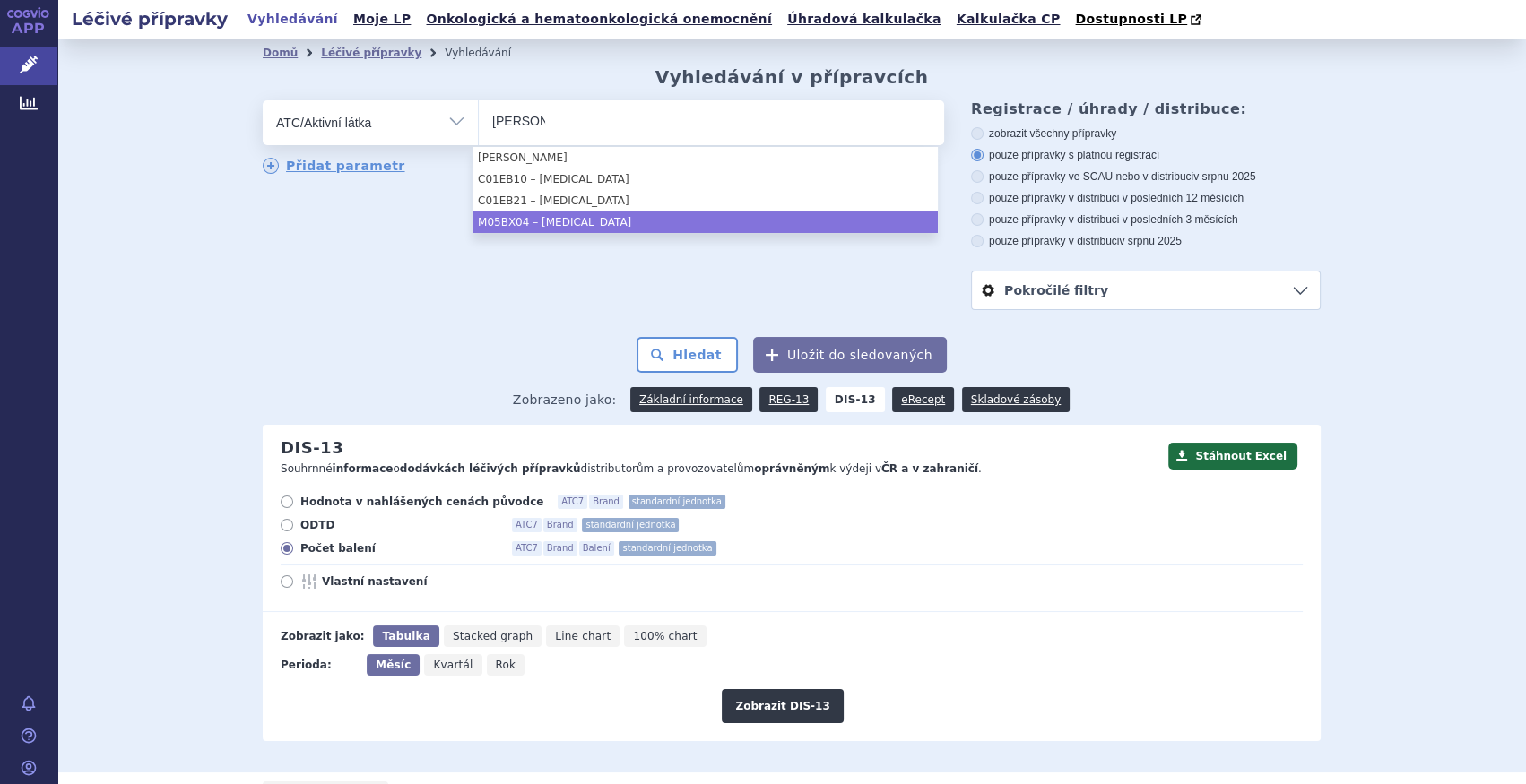
type input "denos"
select select "M05BX04"
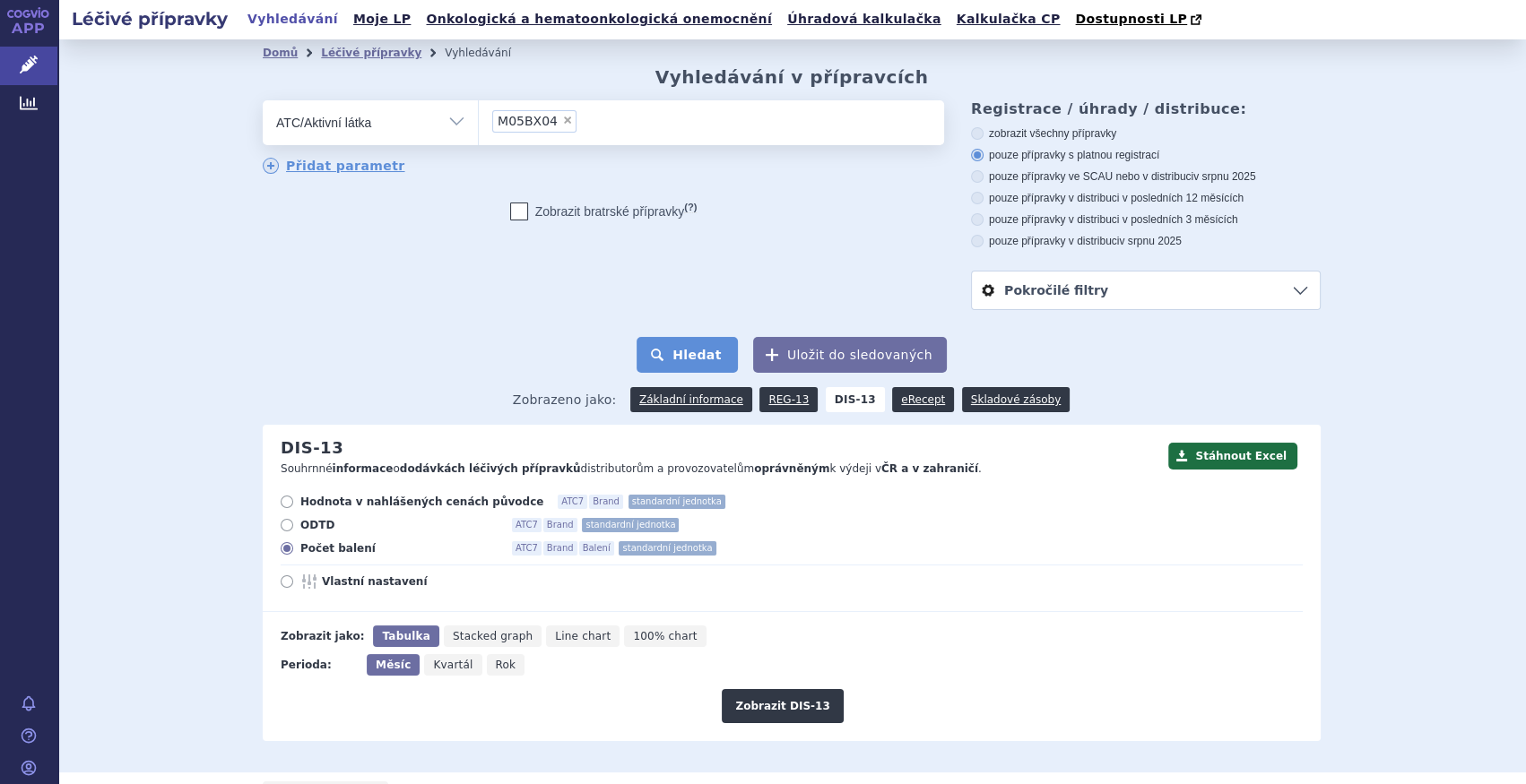
click at [671, 359] on button "Hledat" at bounding box center [687, 354] width 101 height 36
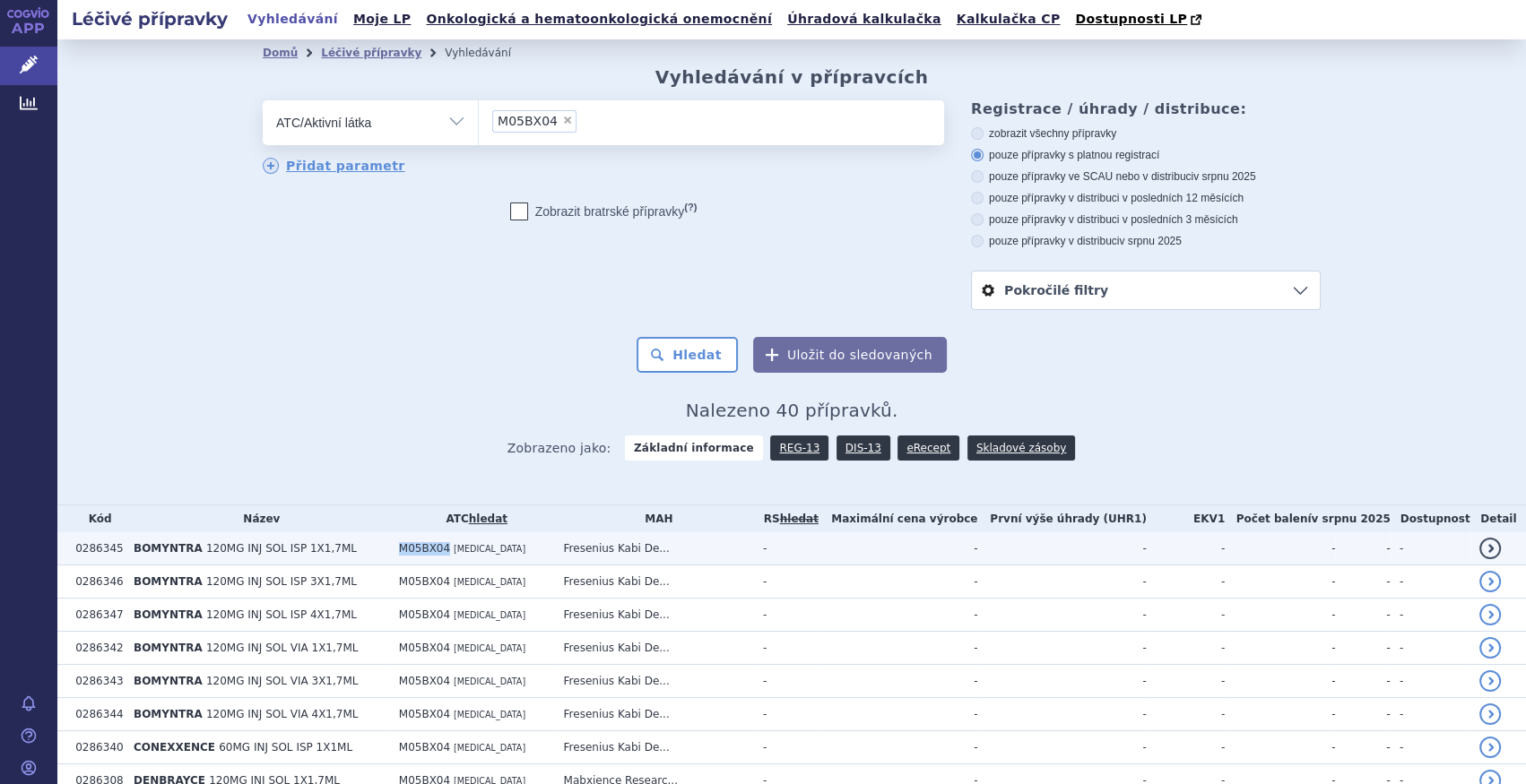
drag, startPoint x: 376, startPoint y: 552, endPoint x: 433, endPoint y: 552, distance: 57.0
click at [433, 552] on tr "0286345 [GEOGRAPHIC_DATA] 120MG INJ SOL ISP 1X1,7ML M05BX04 [MEDICAL_DATA] [PER…" at bounding box center [791, 549] width 1468 height 33
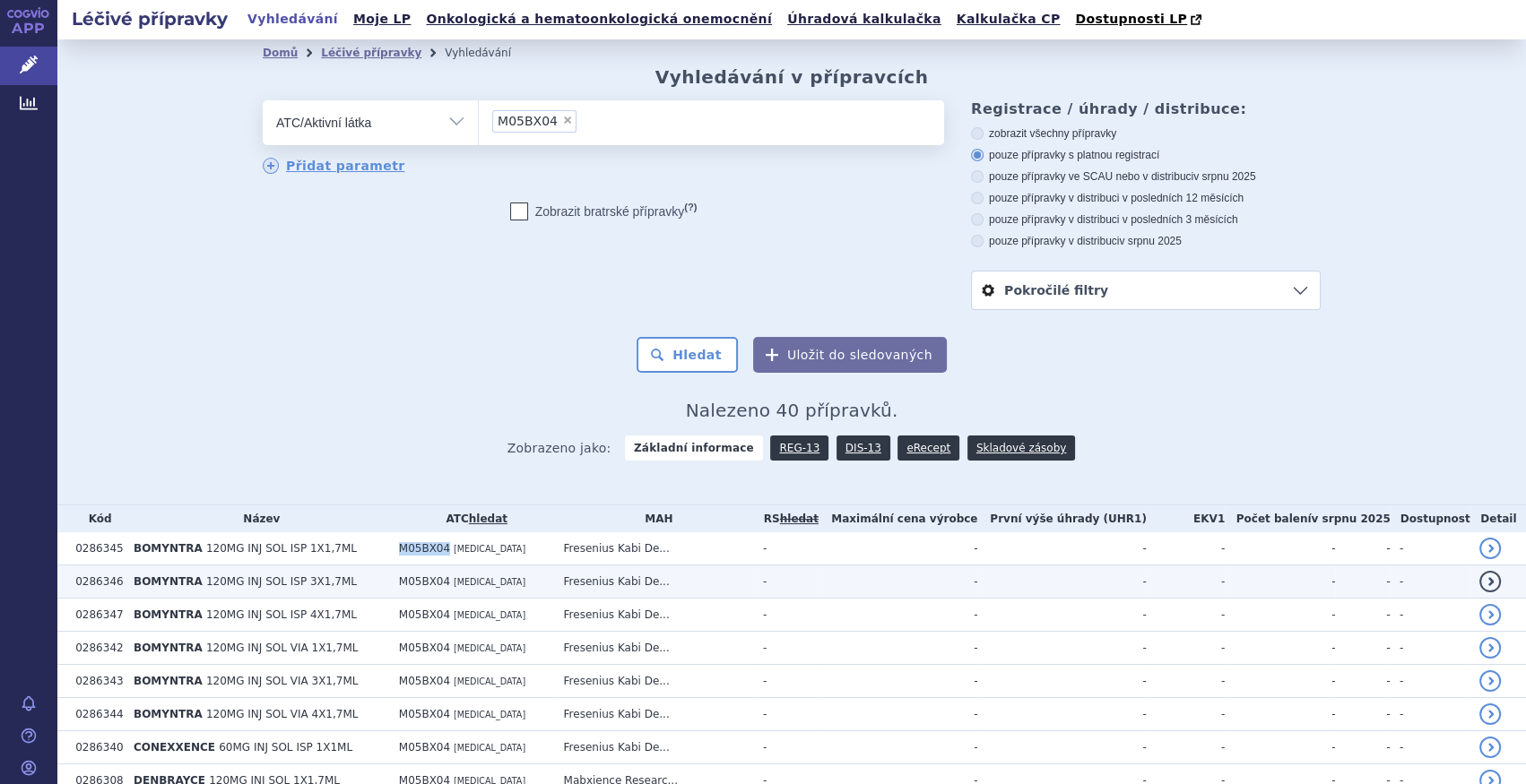
copy tr "M05BX04"
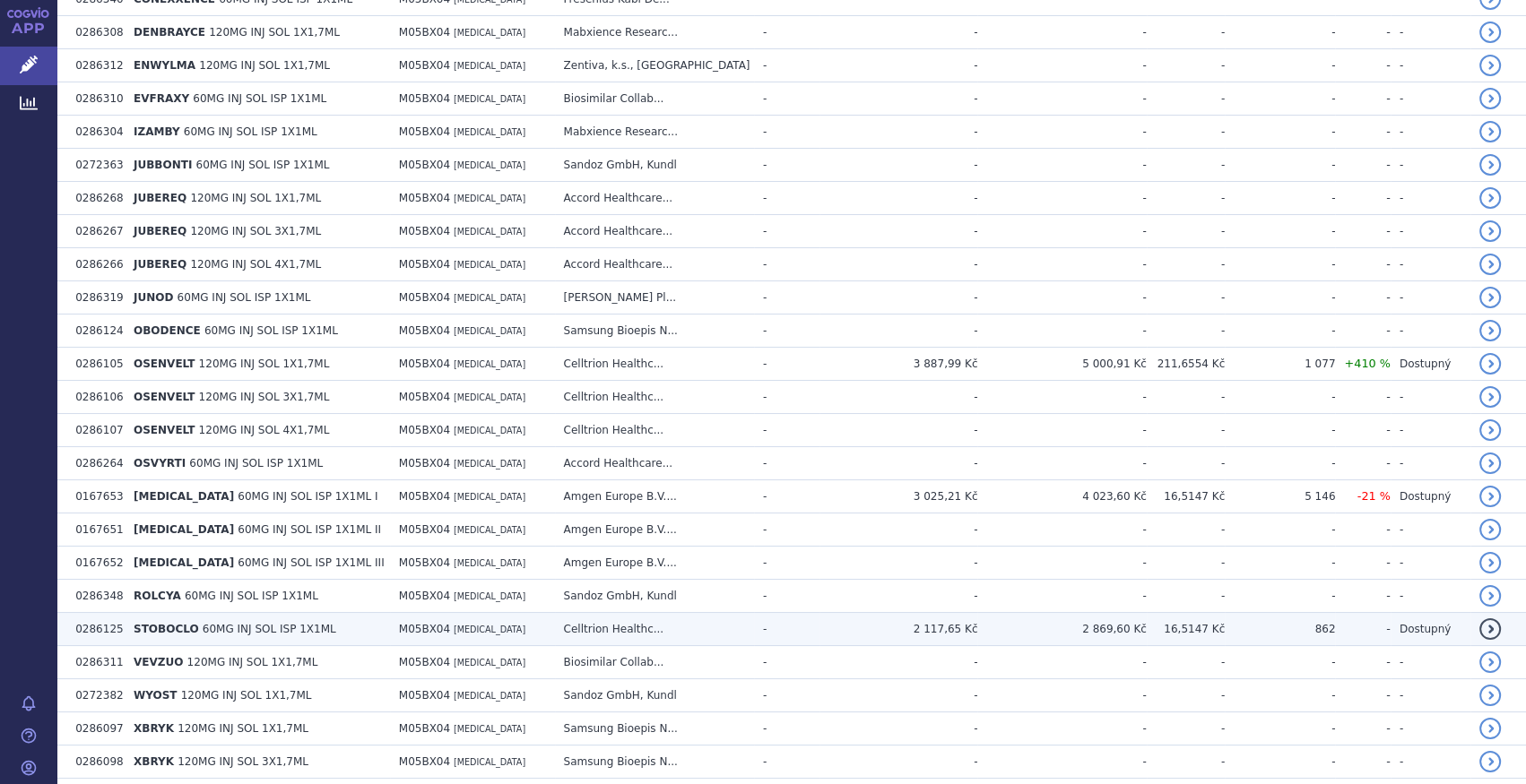
scroll to position [737, 0]
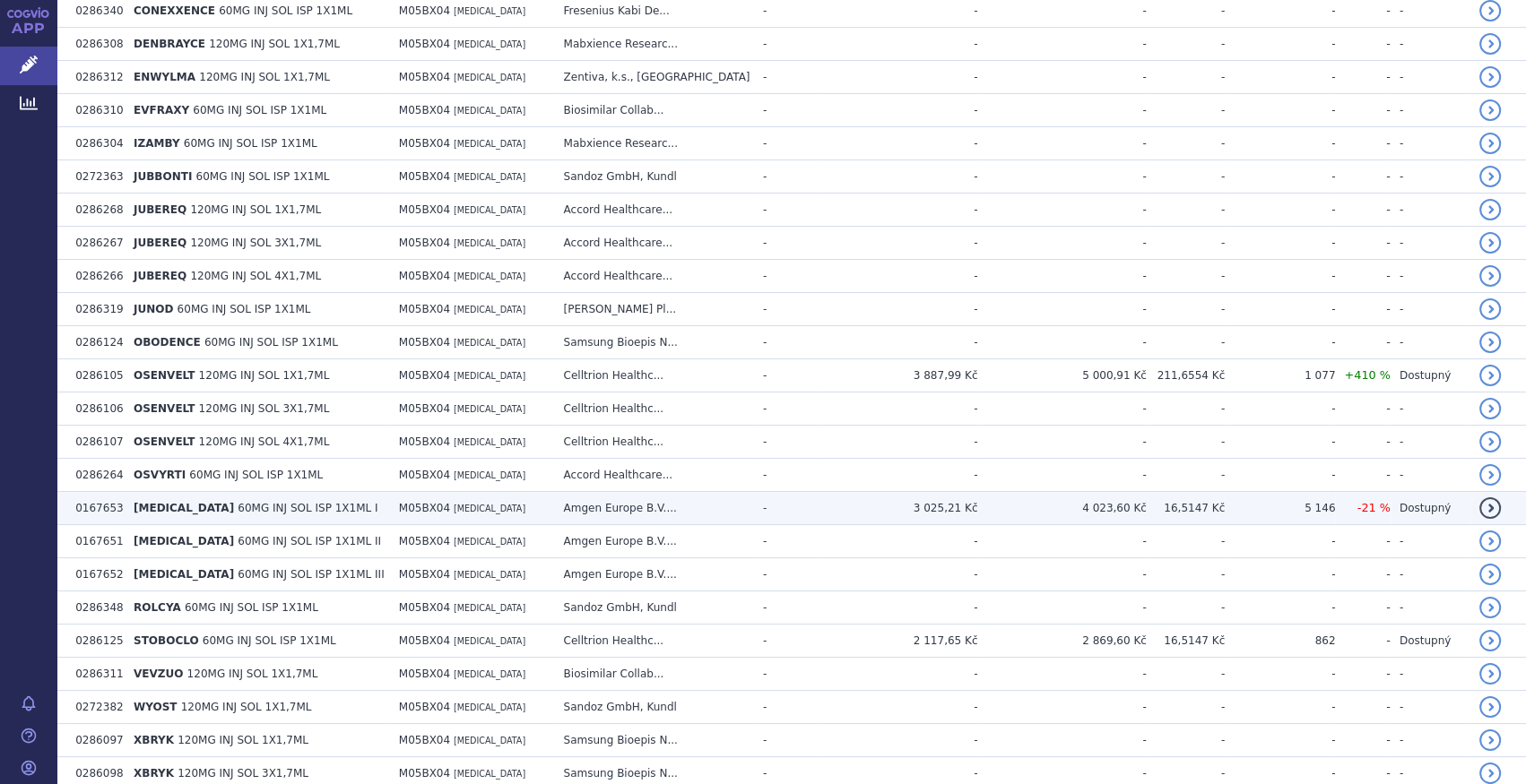
click at [317, 502] on td "[MEDICAL_DATA] 60MG INJ SOL ISP 1X1ML I" at bounding box center [257, 509] width 265 height 33
click at [284, 516] on td "[MEDICAL_DATA] 60MG INJ SOL ISP 1X1ML I" at bounding box center [257, 509] width 265 height 33
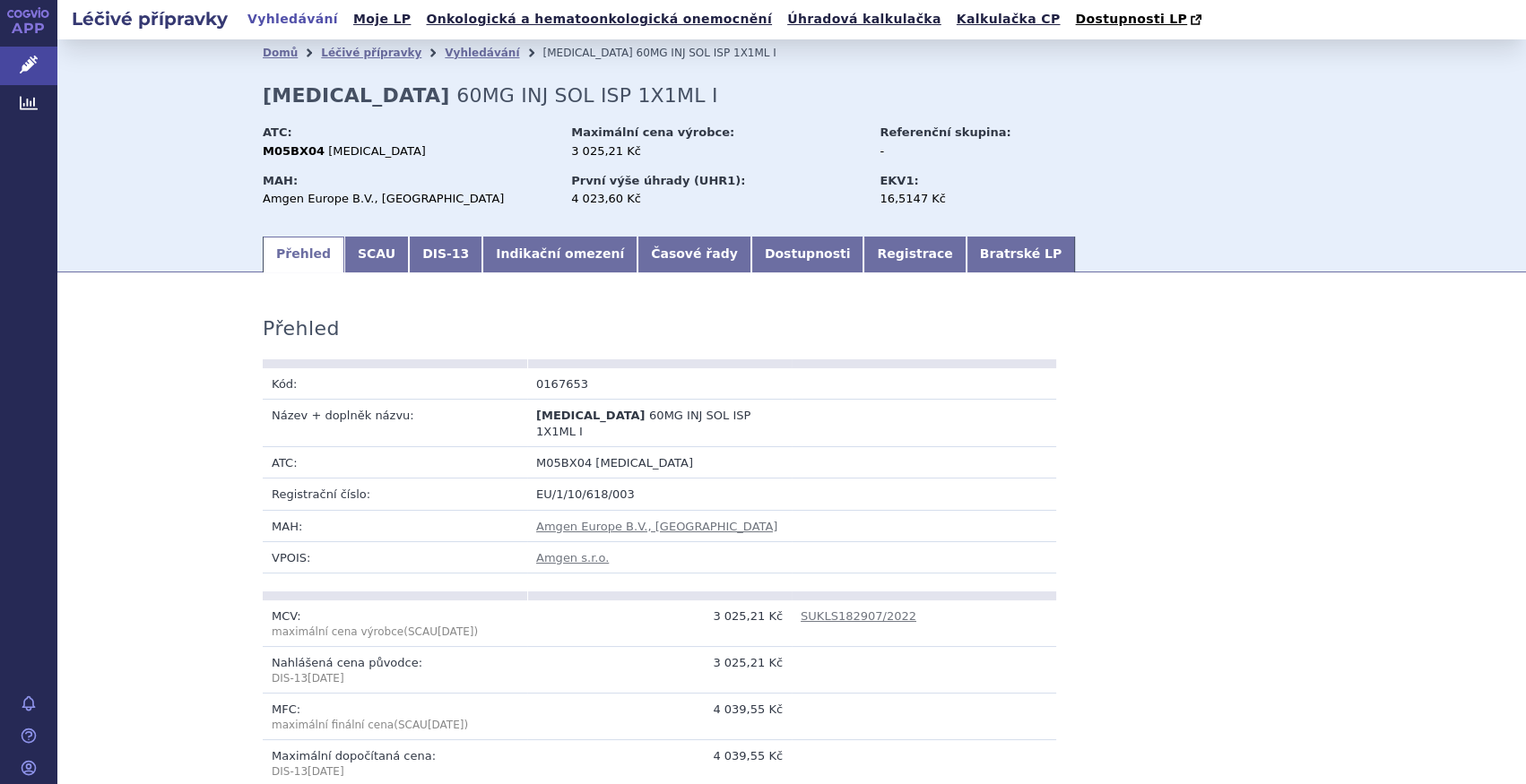
scroll to position [325, 0]
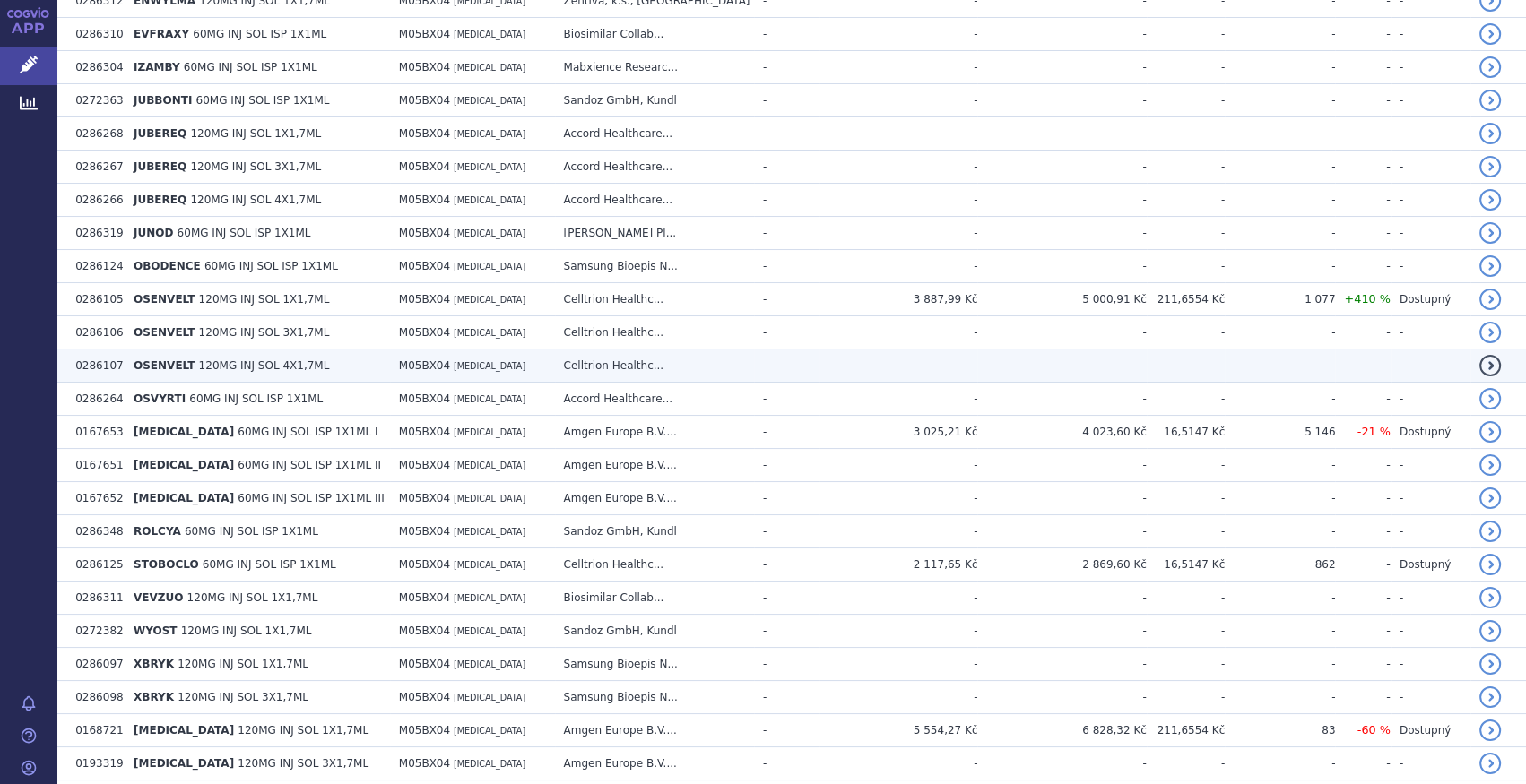
scroll to position [814, 0]
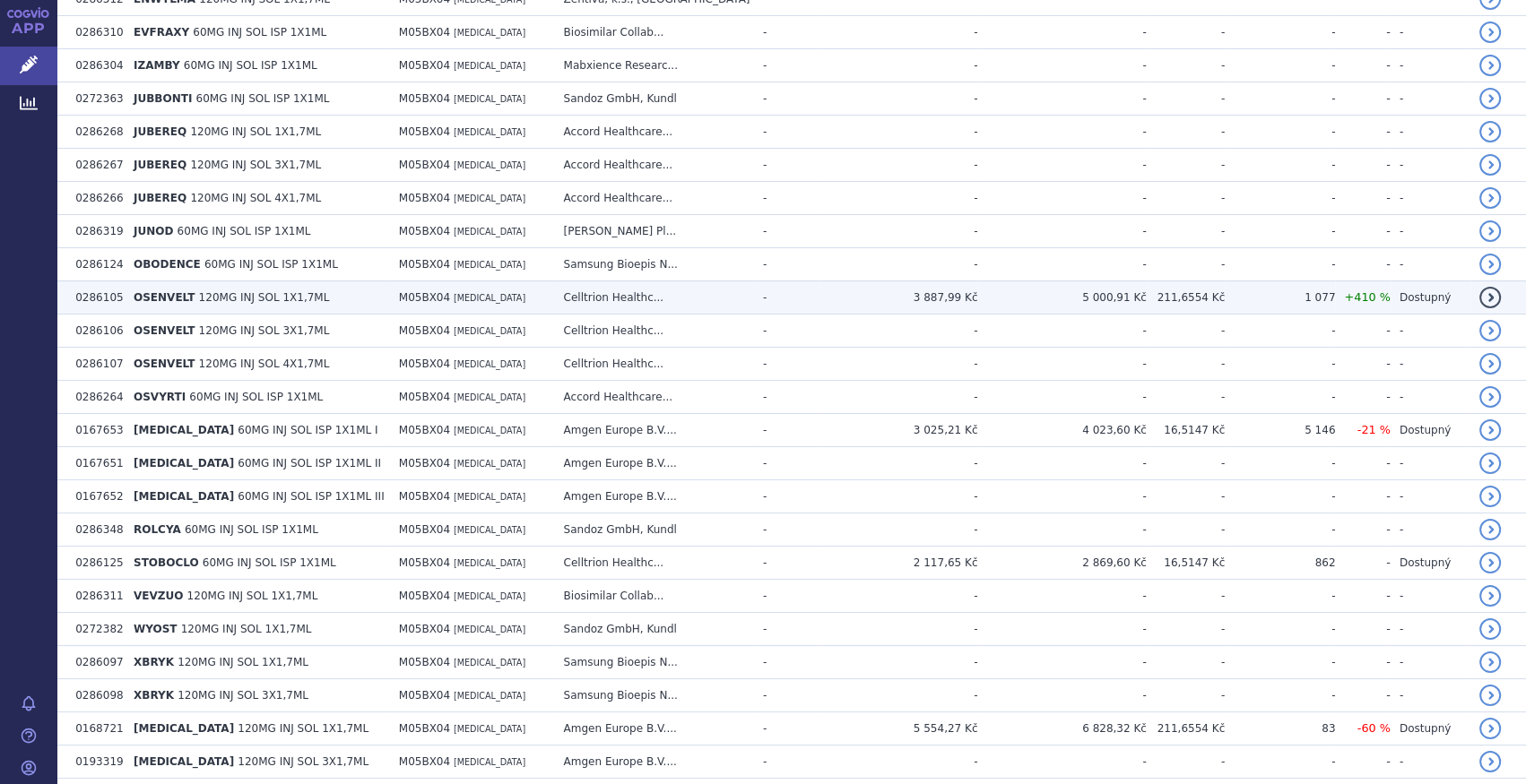
click at [390, 300] on td "M05BX04 [MEDICAL_DATA]" at bounding box center [473, 298] width 165 height 33
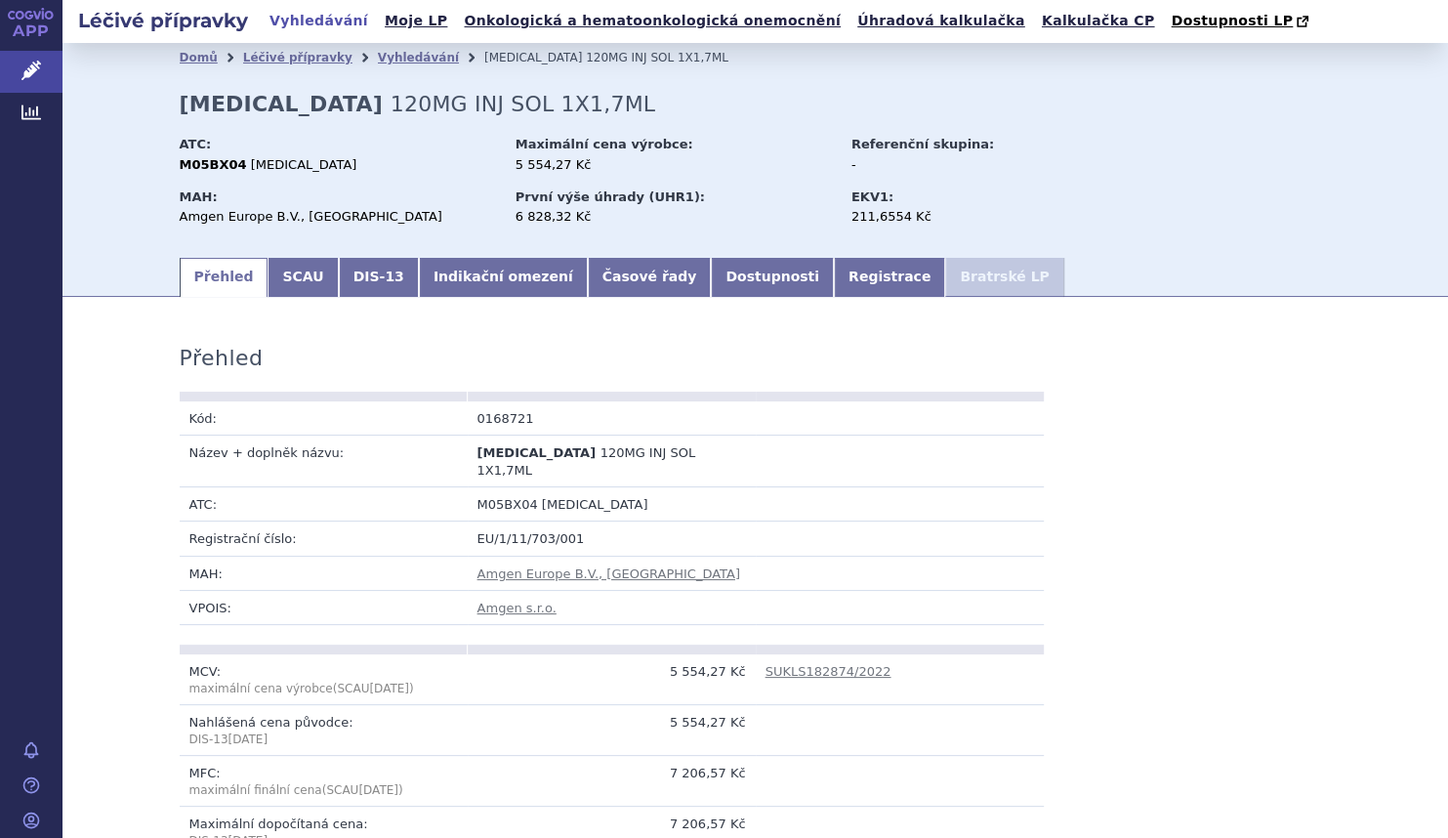
scroll to position [266, 0]
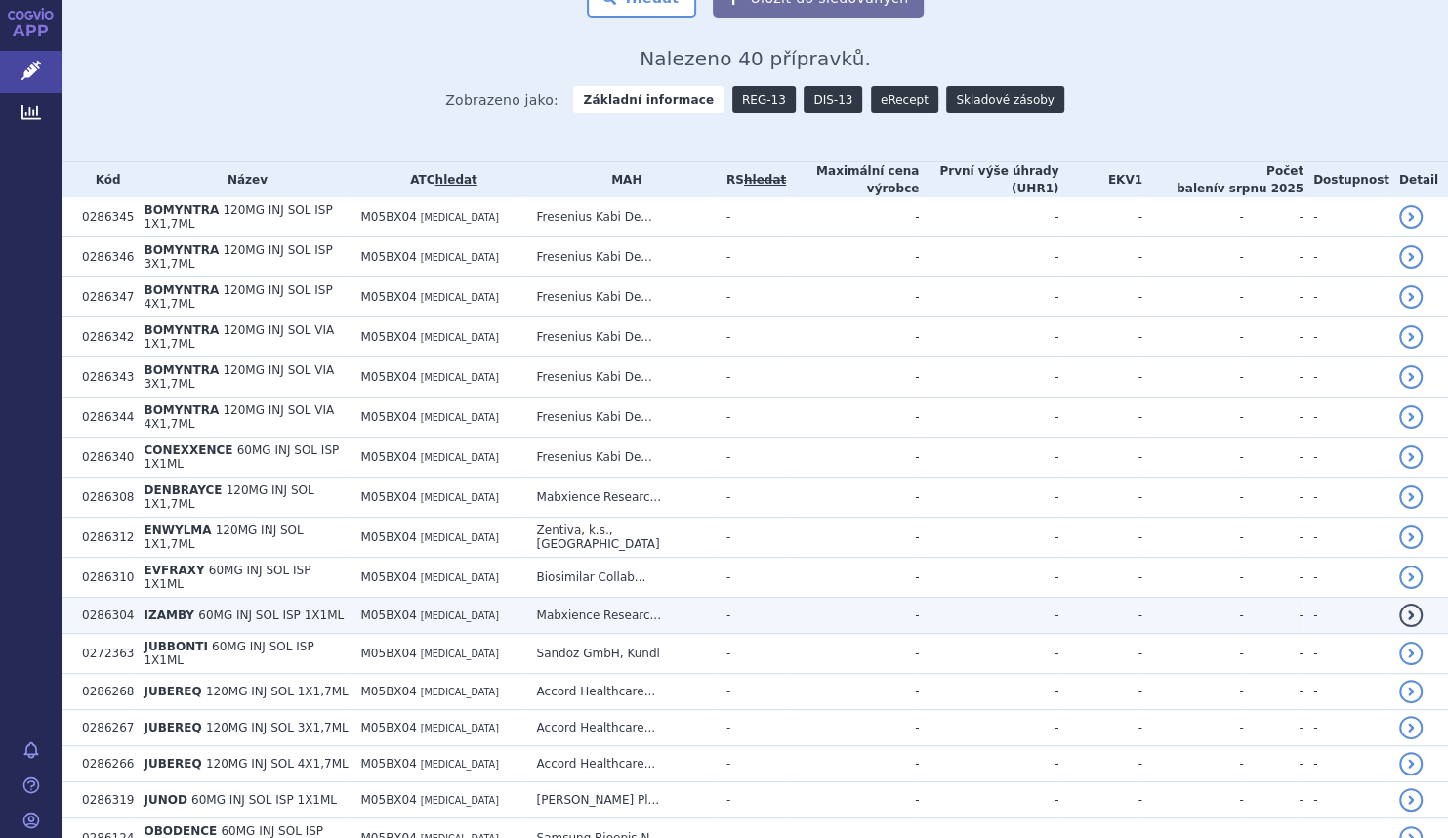
scroll to position [621, 0]
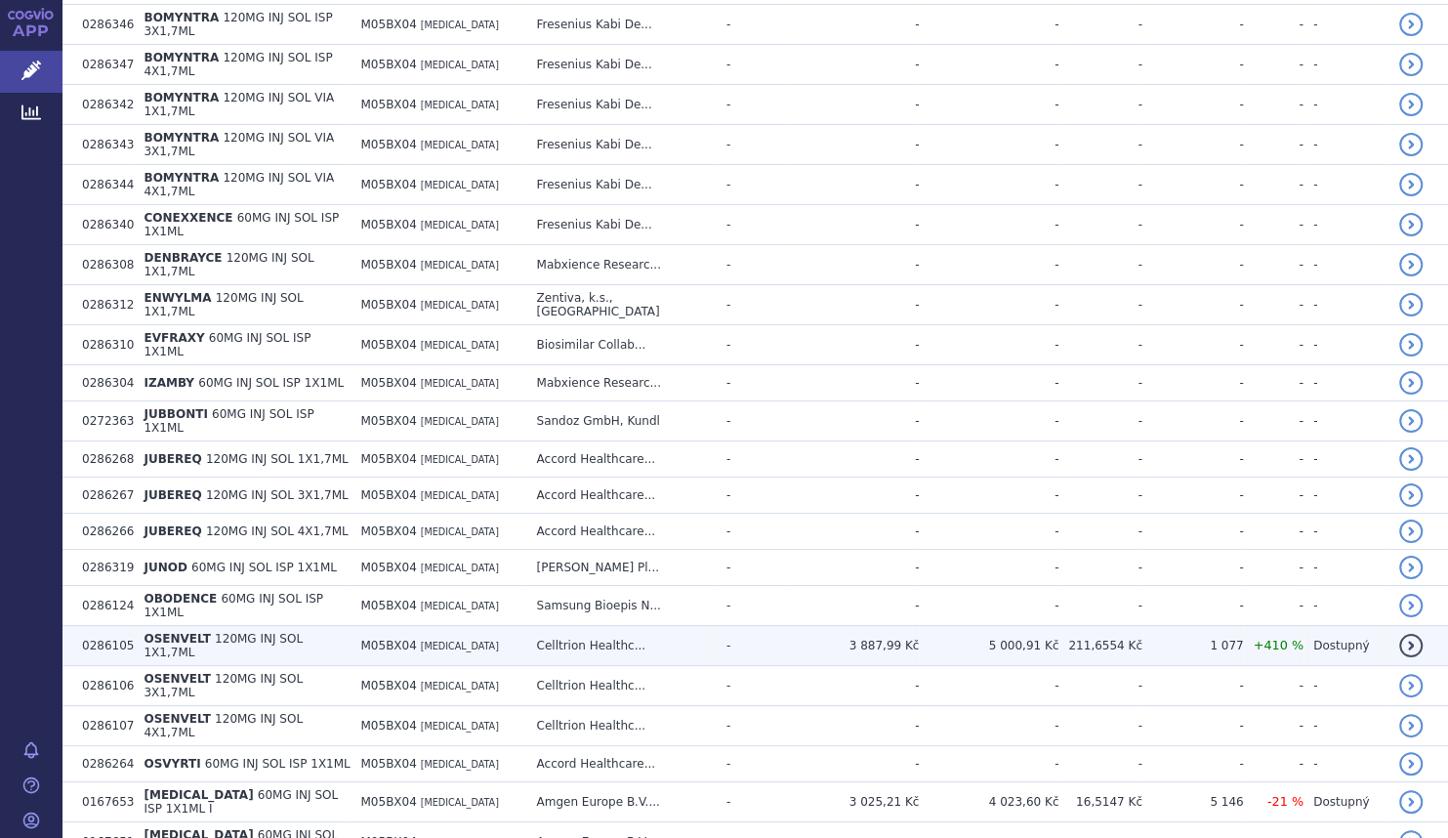
click at [342, 626] on td "OSENVELT 120MG INJ SOL 1X1,7ML" at bounding box center [242, 646] width 217 height 40
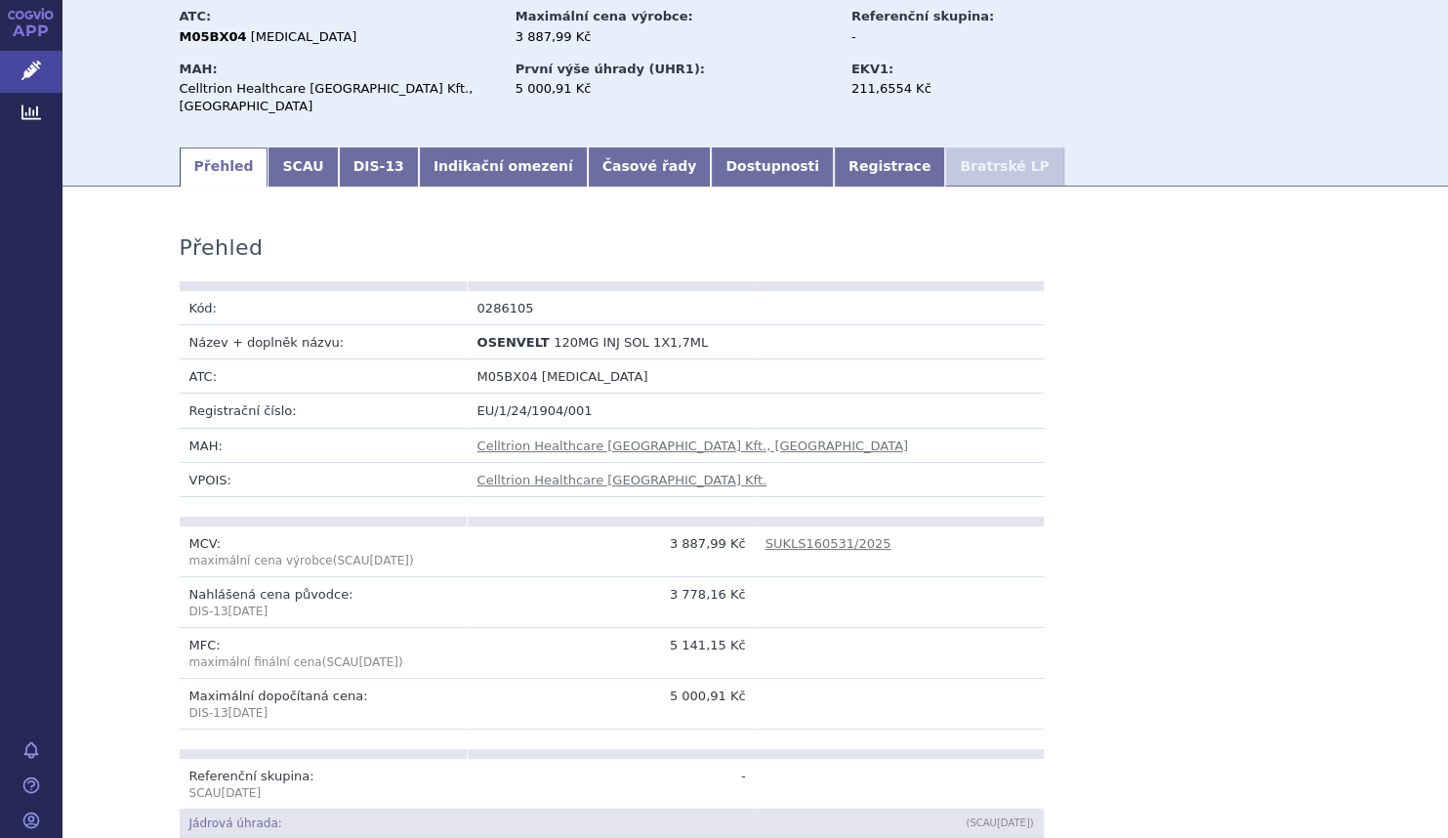
scroll to position [266, 0]
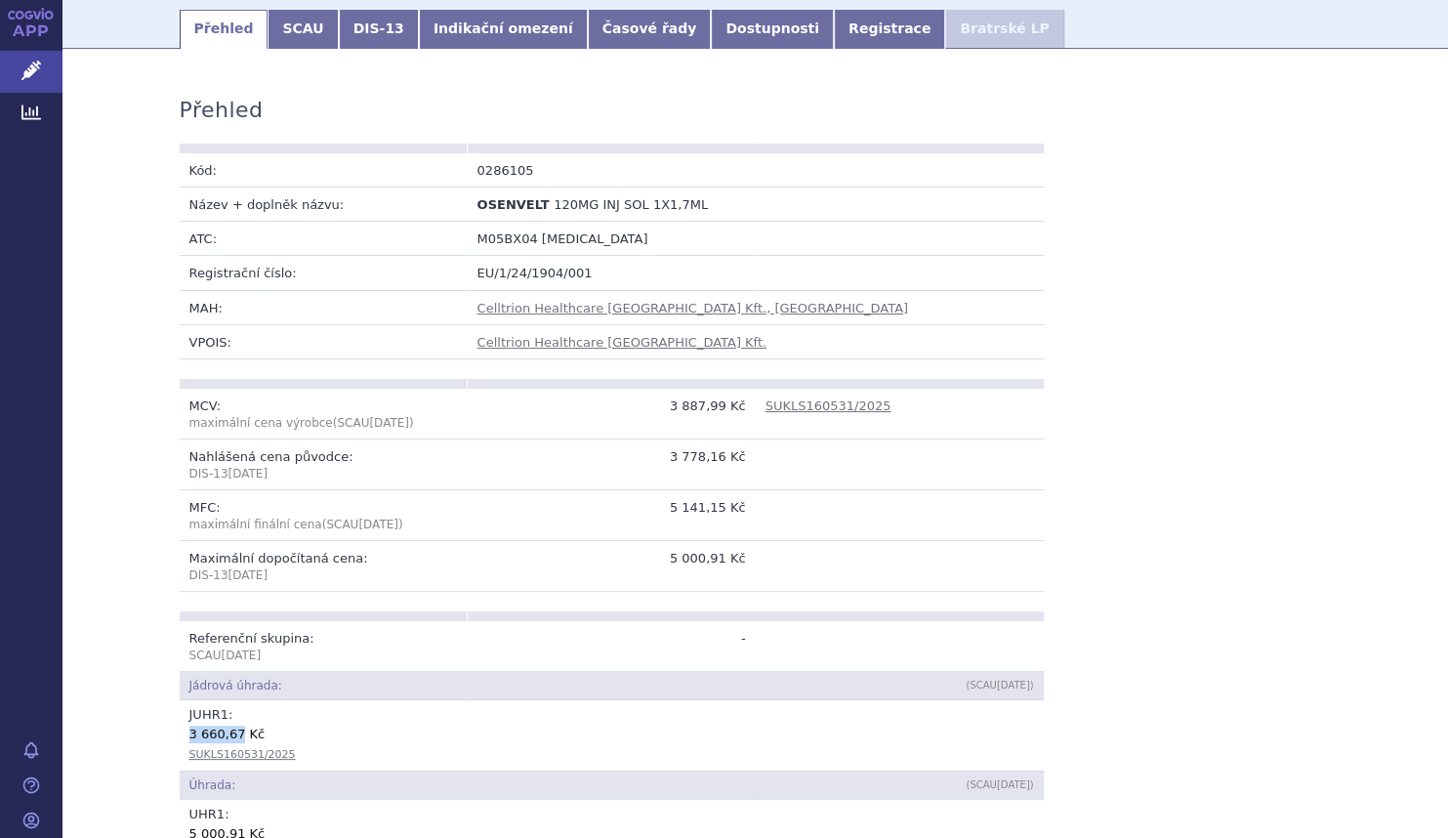
drag, startPoint x: 185, startPoint y: 716, endPoint x: 228, endPoint y: 721, distance: 44.2
click at [228, 721] on td "JUHR 1 : 3 660,67 Kč SUKLS160531/2025" at bounding box center [612, 735] width 864 height 70
drag, startPoint x: 161, startPoint y: 713, endPoint x: 266, endPoint y: 715, distance: 104.5
drag, startPoint x: 266, startPoint y: 715, endPoint x: 247, endPoint y: 720, distance: 19.2
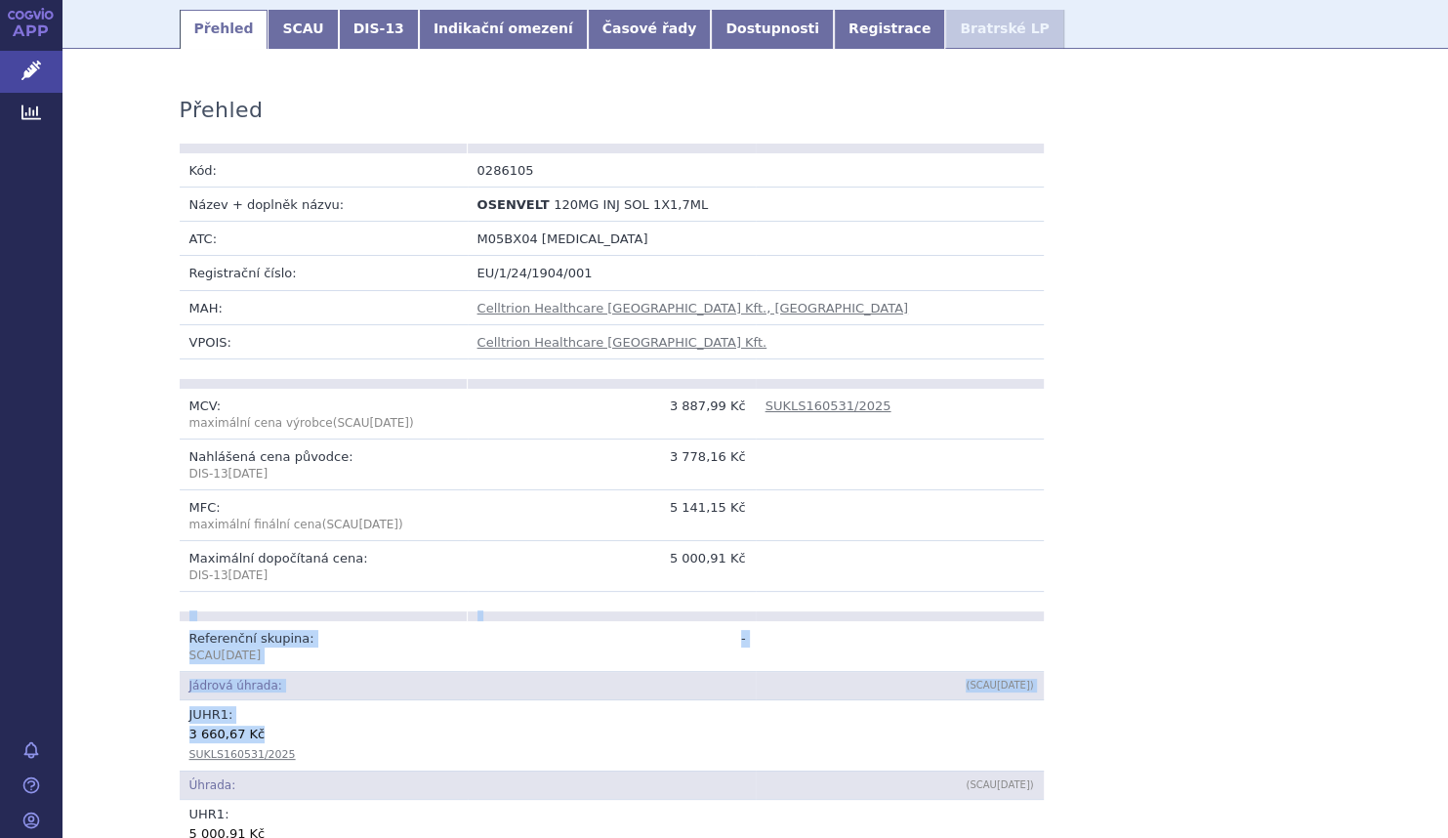
click at [268, 723] on div "3 660,67 Kč" at bounding box center [611, 733] width 844 height 20
click at [243, 723] on div "3 660,67 Kč" at bounding box center [611, 733] width 844 height 20
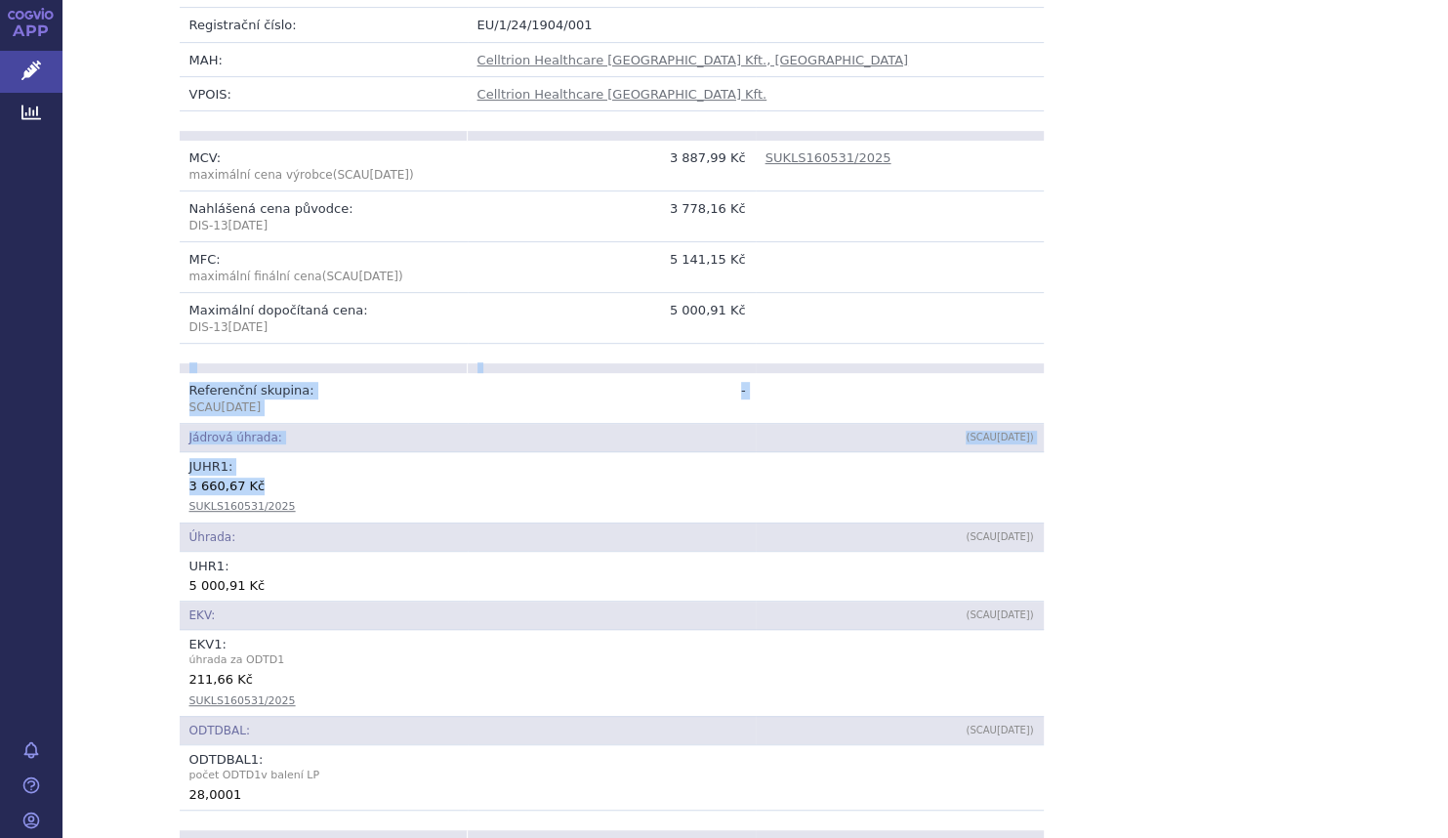
scroll to position [532, 0]
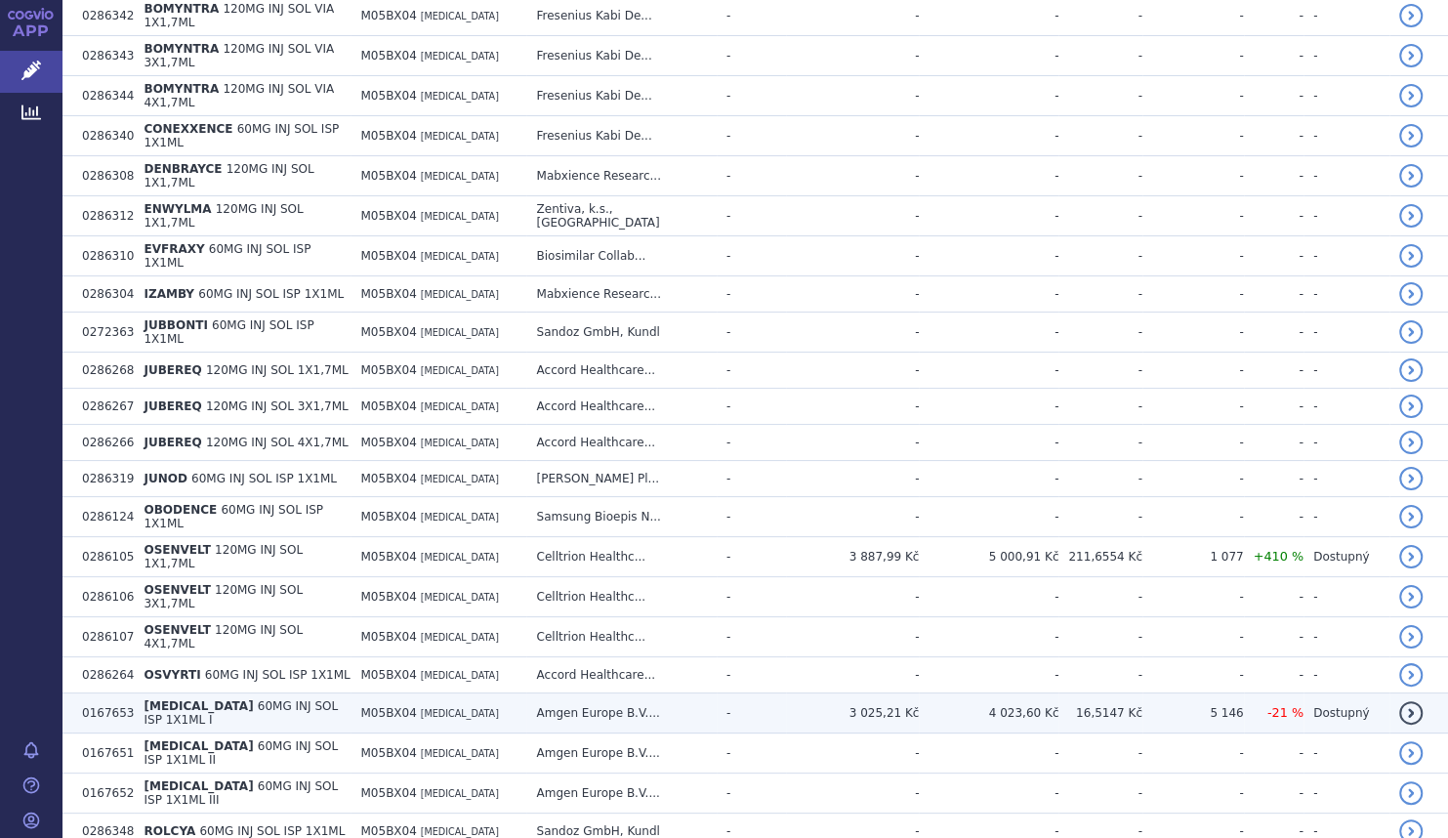
scroll to position [799, 0]
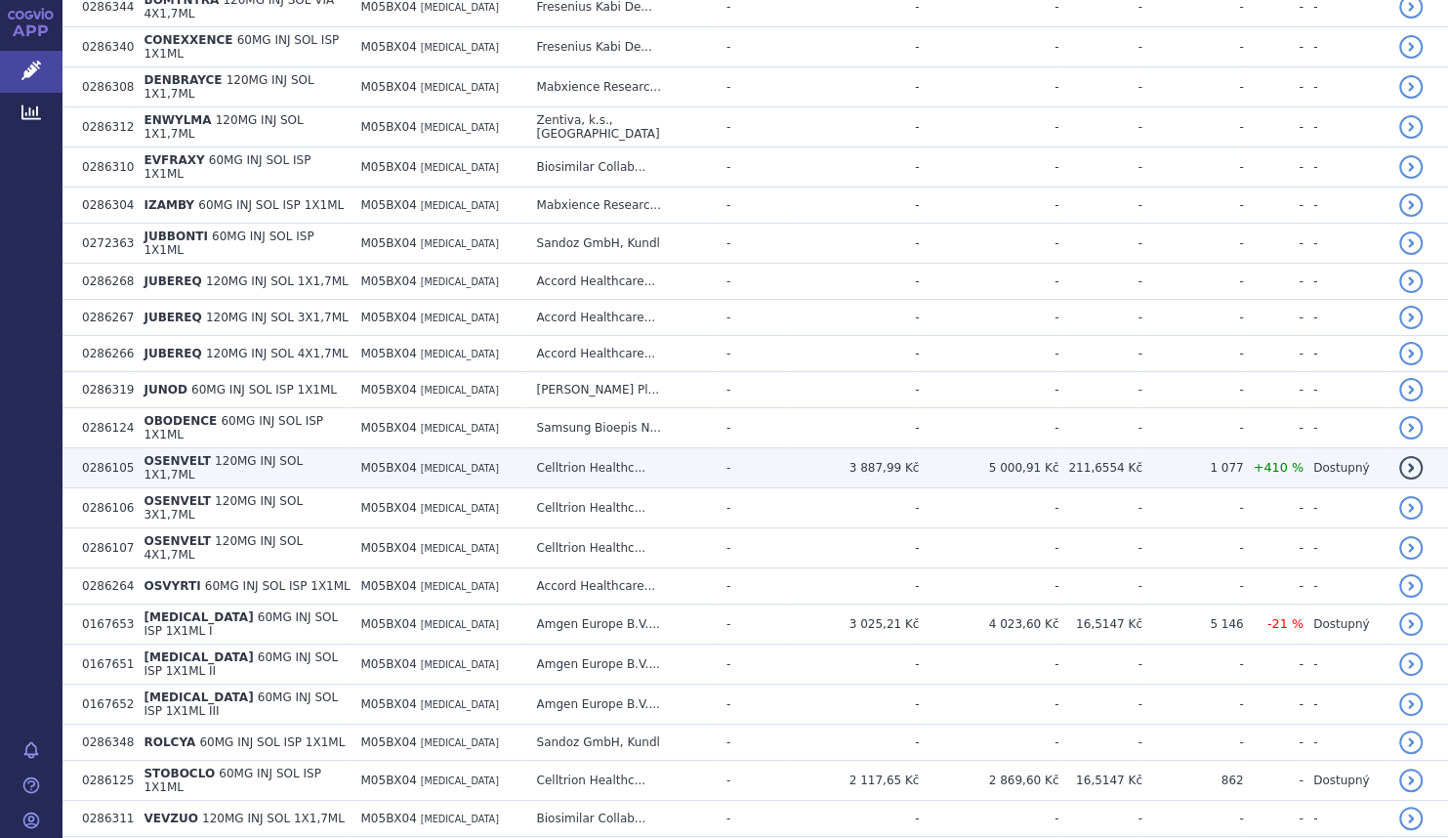
click at [432, 463] on span "[MEDICAL_DATA]" at bounding box center [460, 468] width 78 height 11
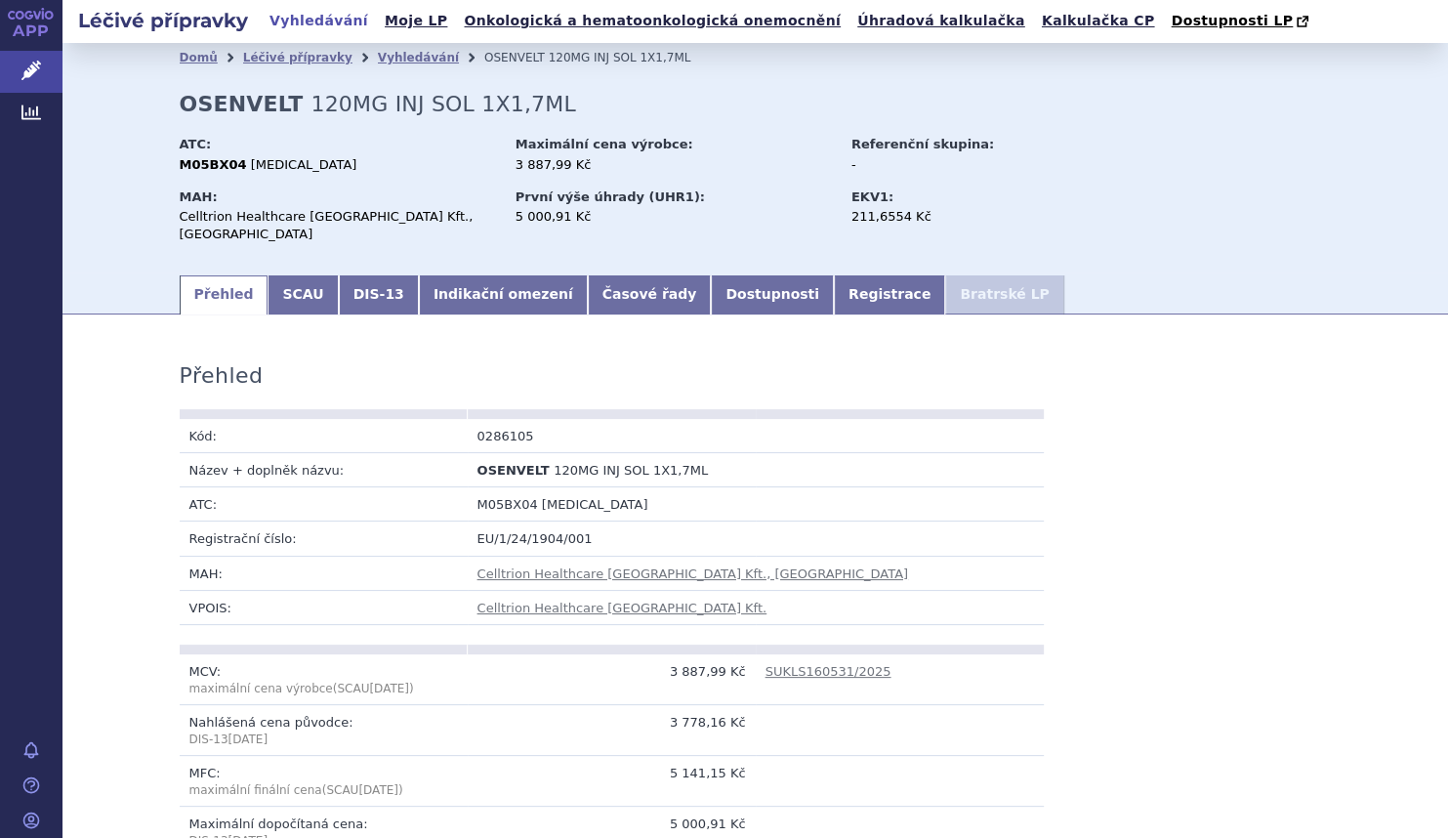
scroll to position [443, 0]
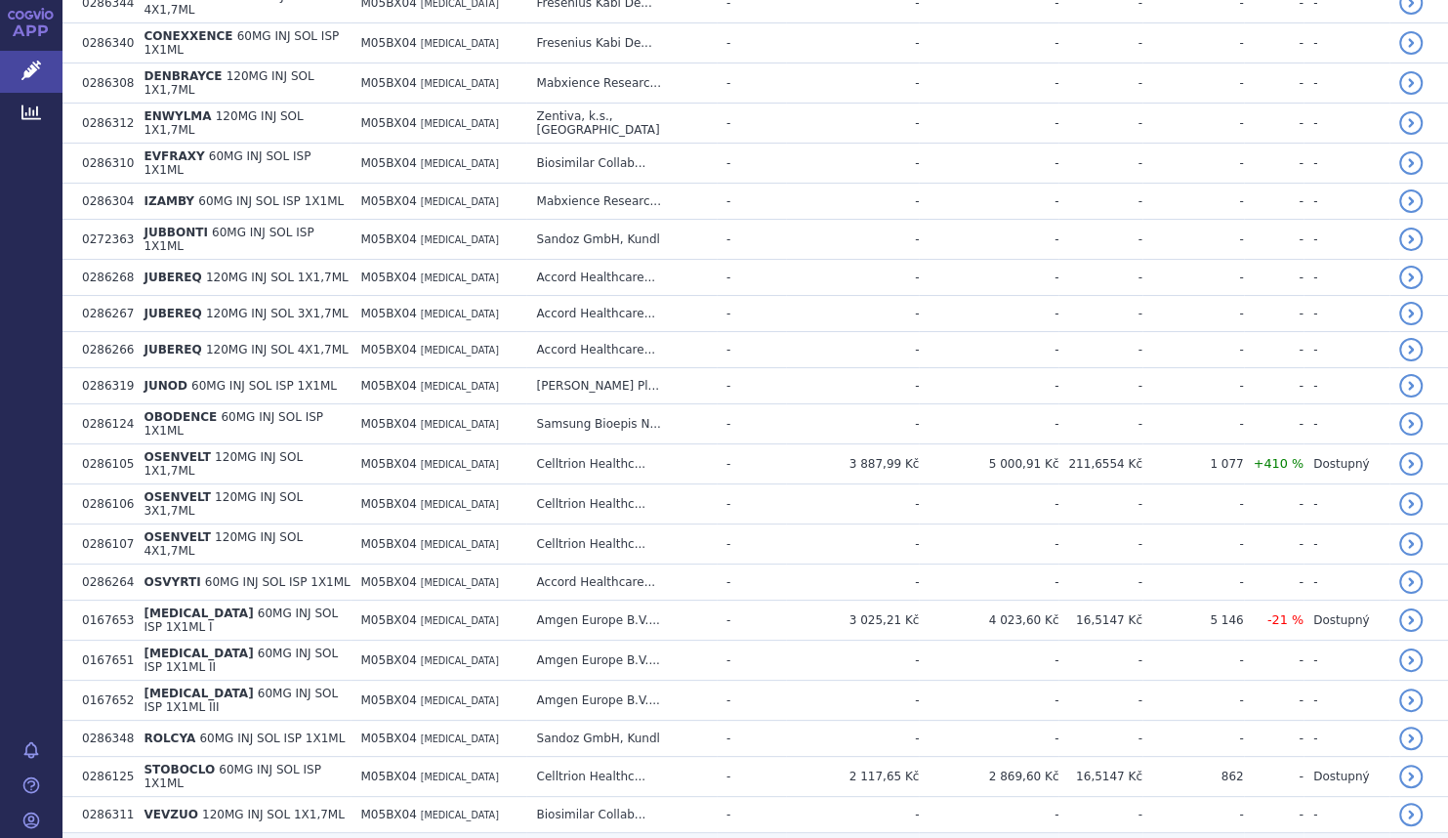
scroll to position [976, 0]
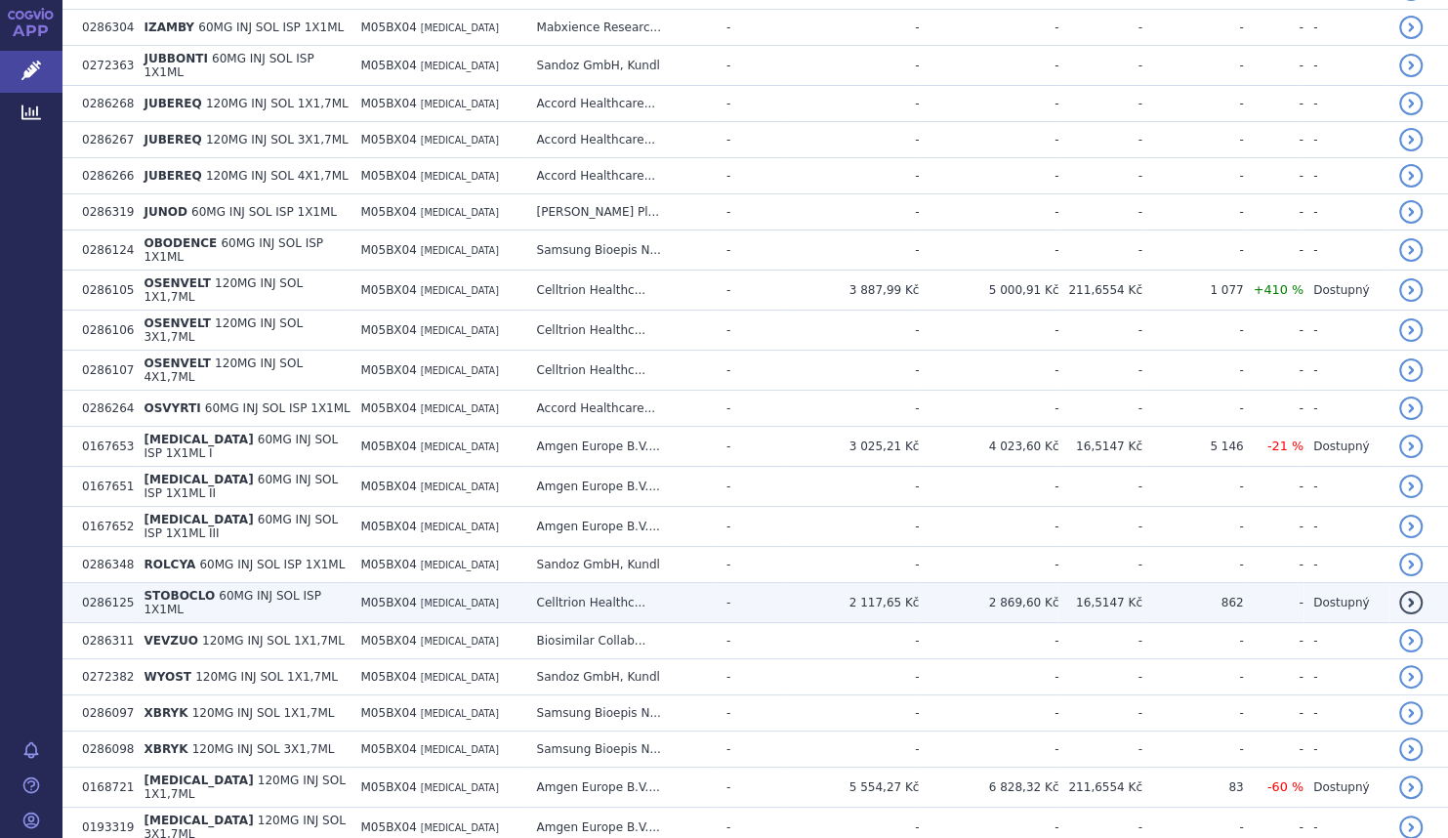
click at [410, 583] on td "M05BX04 DENOSUMAB" at bounding box center [438, 603] width 176 height 40
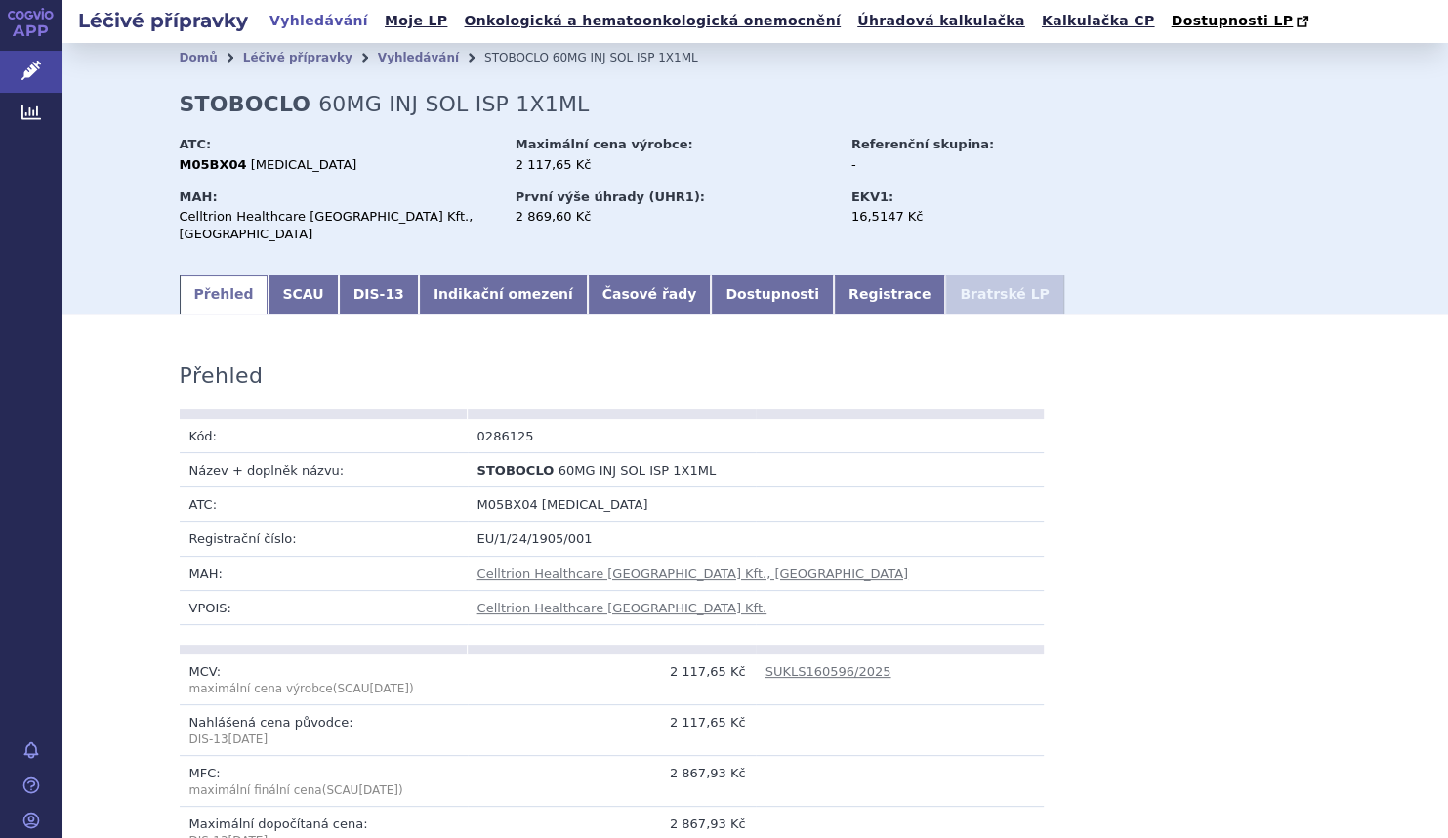
scroll to position [354, 0]
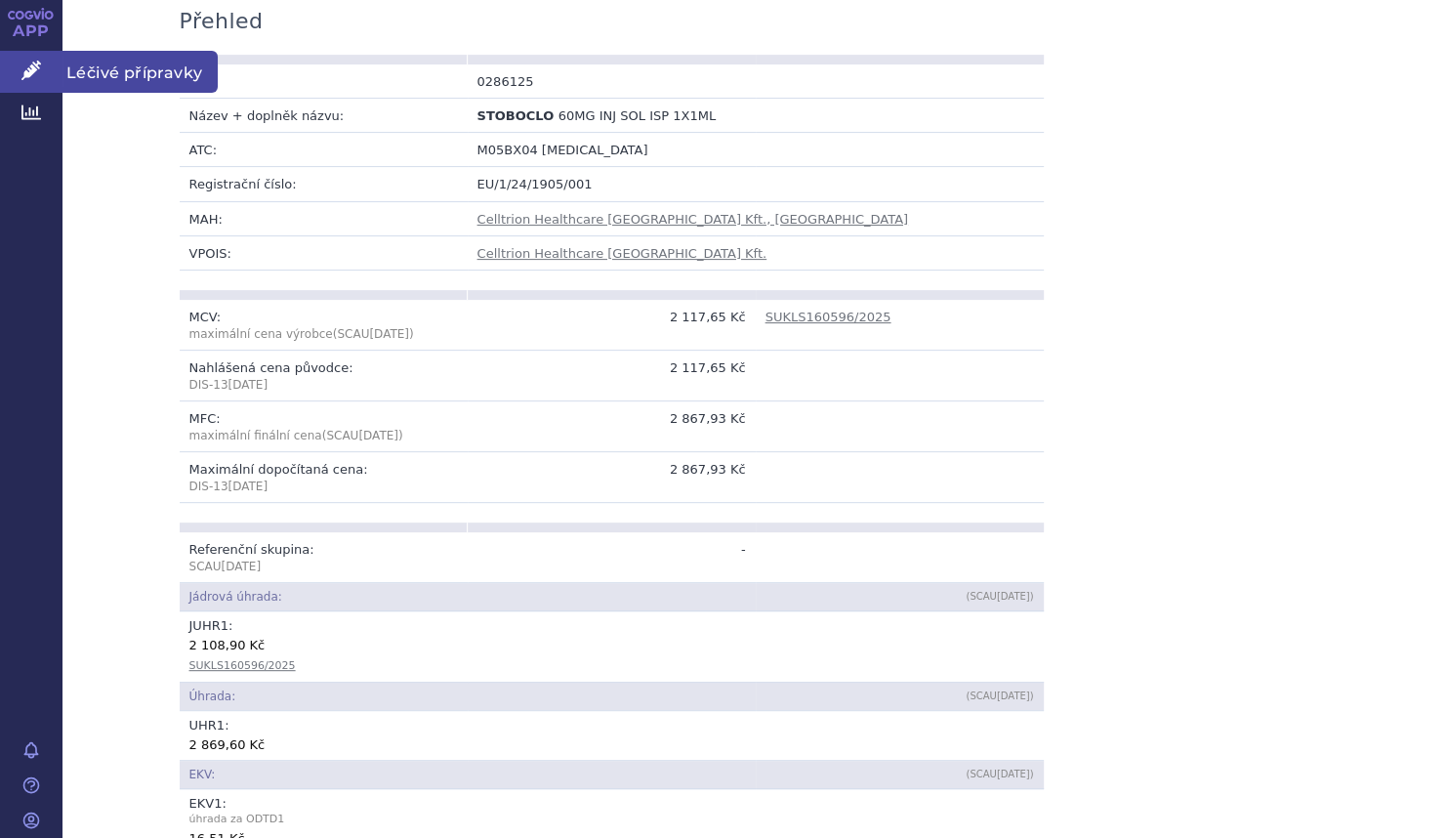
click at [42, 61] on link "Léčivé přípravky" at bounding box center [31, 71] width 62 height 41
click at [137, 71] on span "Léčivé přípravky" at bounding box center [139, 71] width 155 height 41
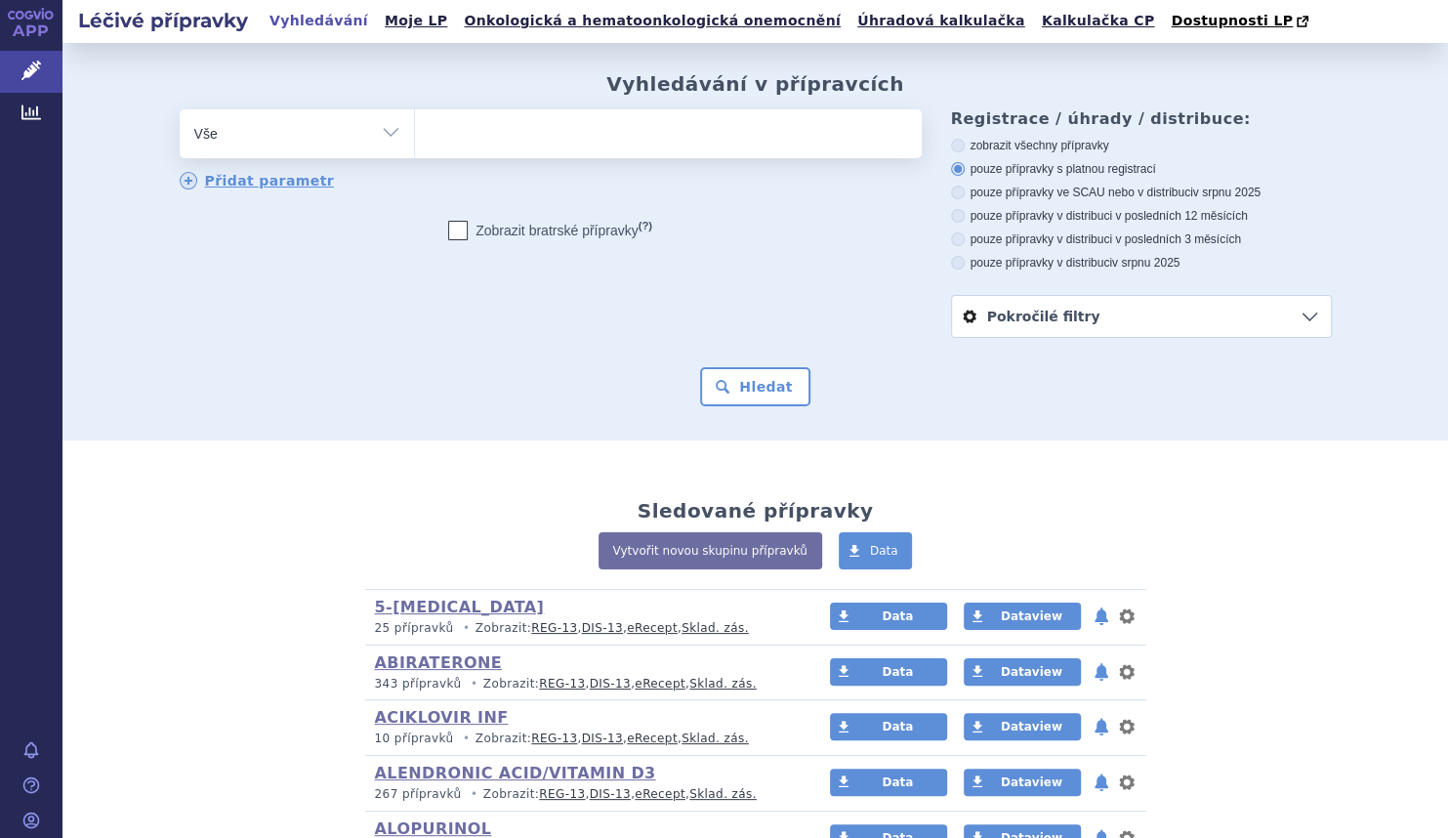
click at [214, 135] on select "Vše Přípravek/SUKL kód MAH VPOIS ATC/Aktivní látka Léková forma Síla" at bounding box center [297, 131] width 234 height 44
select select "filter-atc-group"
click at [180, 110] on select "Vše Přípravek/SUKL kód MAH VPOIS ATC/Aktivní látka Léková forma Síla" at bounding box center [297, 131] width 234 height 44
click at [487, 139] on ul at bounding box center [668, 129] width 507 height 41
click at [415, 139] on select at bounding box center [414, 132] width 1 height 49
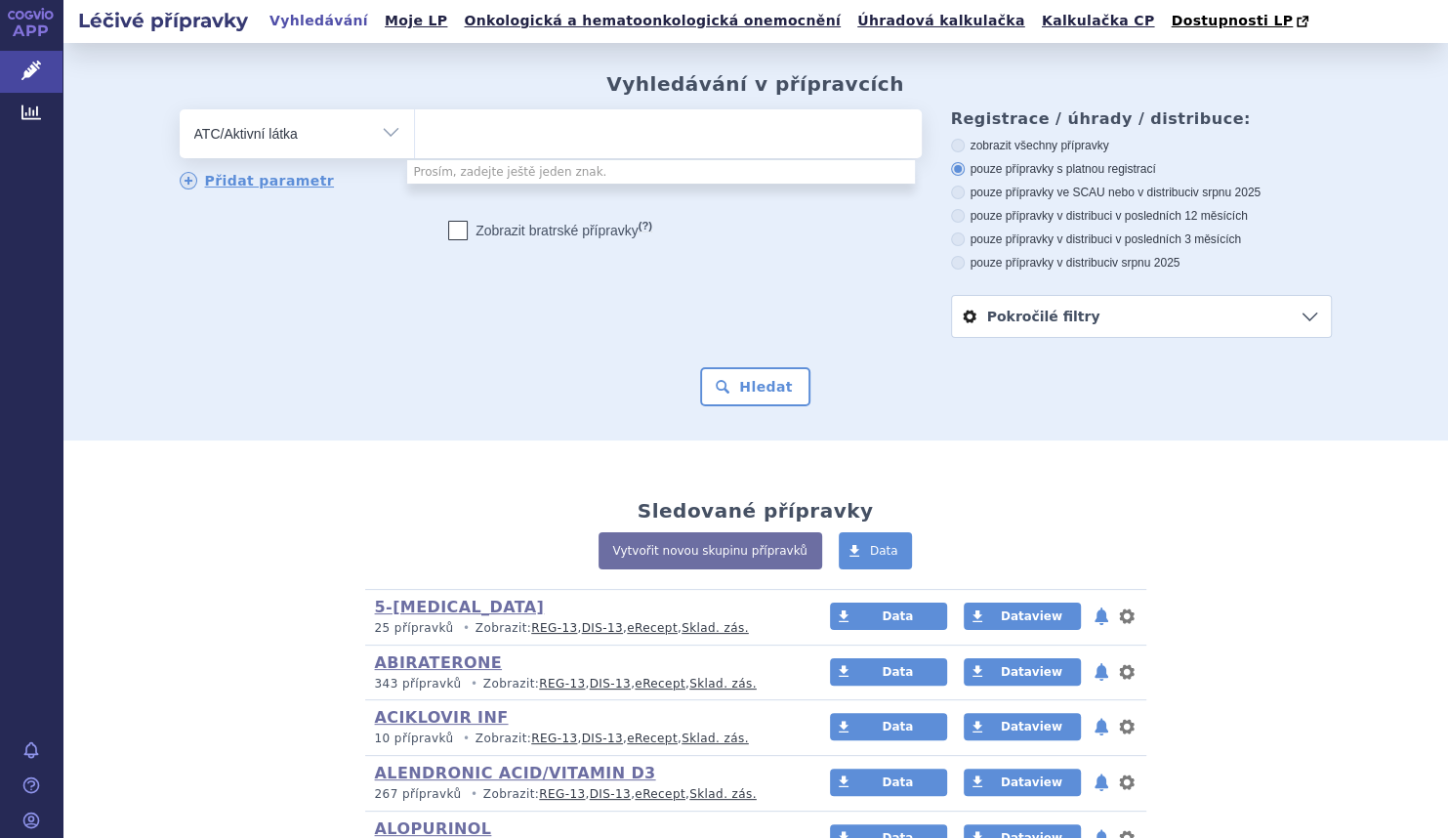
type input "v"
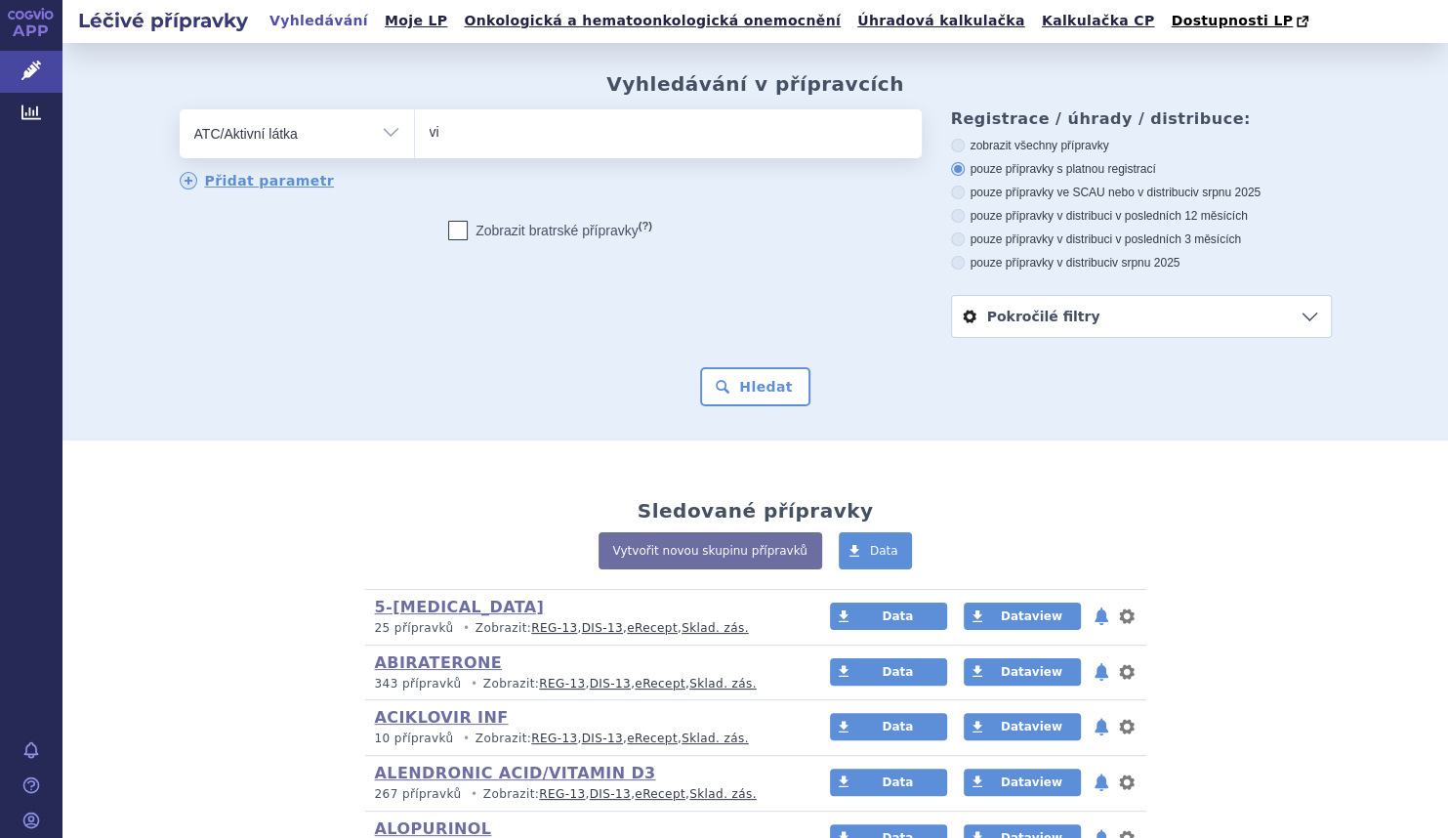
type input "v"
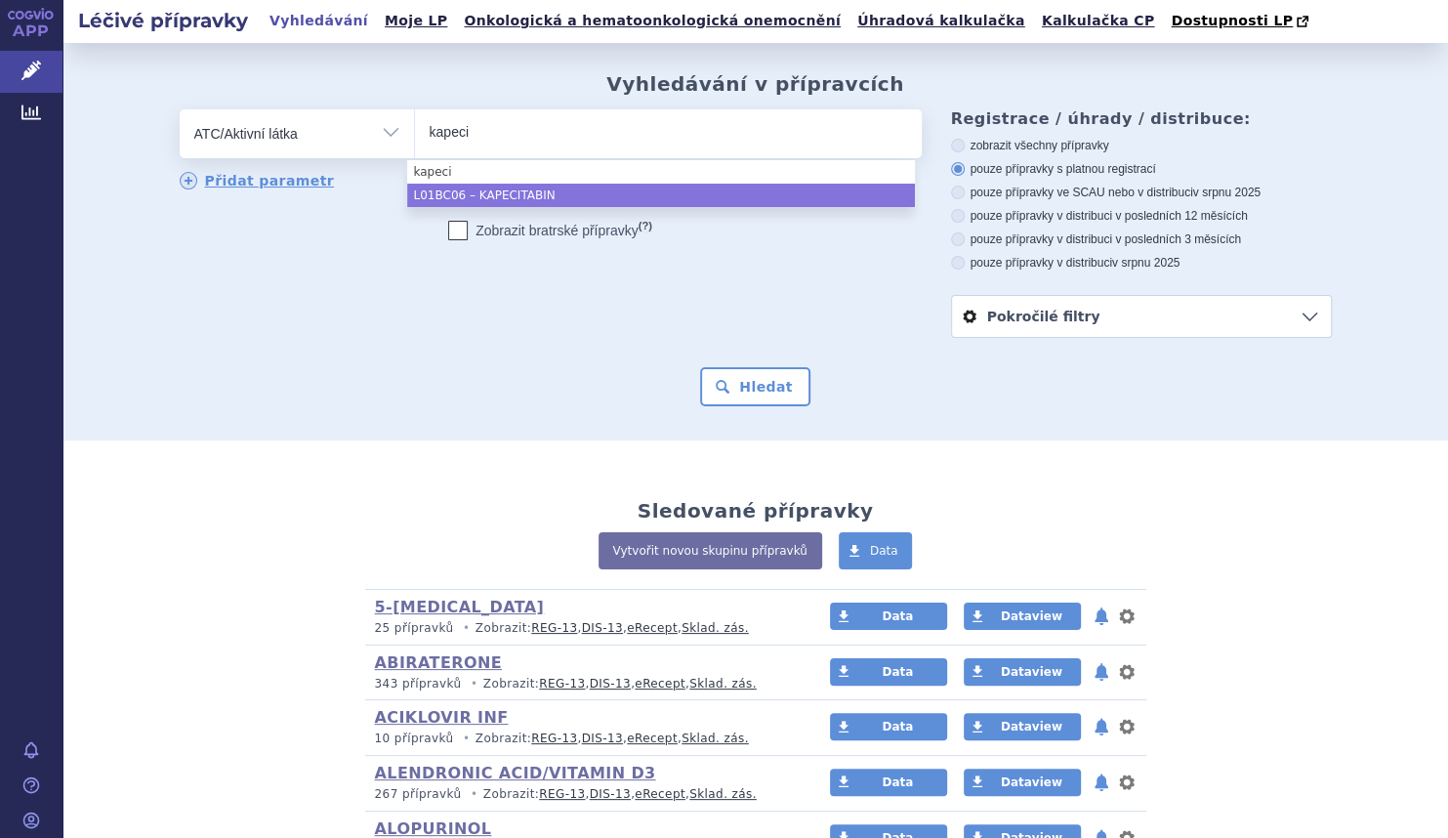
type input "kapeci"
click at [531, 209] on div "odstranit Vše Přípravek/SUKL kód MAH VPOIS ATC/Aktivní látka" at bounding box center [551, 189] width 742 height 160
select select "L01BC06"
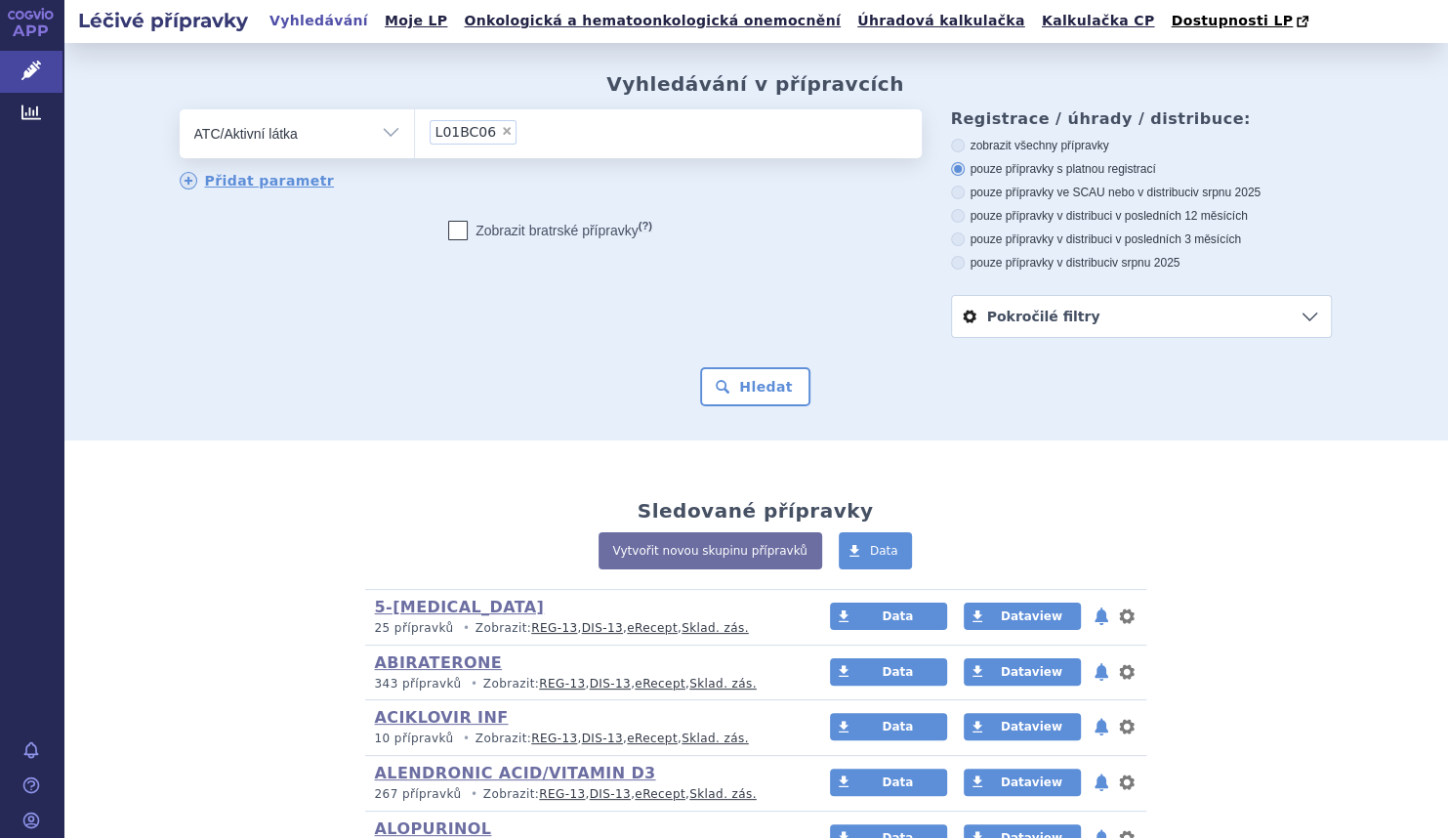
click at [501, 132] on span "×" at bounding box center [507, 131] width 12 height 12
click at [415, 132] on select "L01BC06" at bounding box center [414, 132] width 1 height 49
select select
click at [493, 132] on ul at bounding box center [668, 129] width 507 height 41
click at [415, 132] on select at bounding box center [414, 132] width 1 height 49
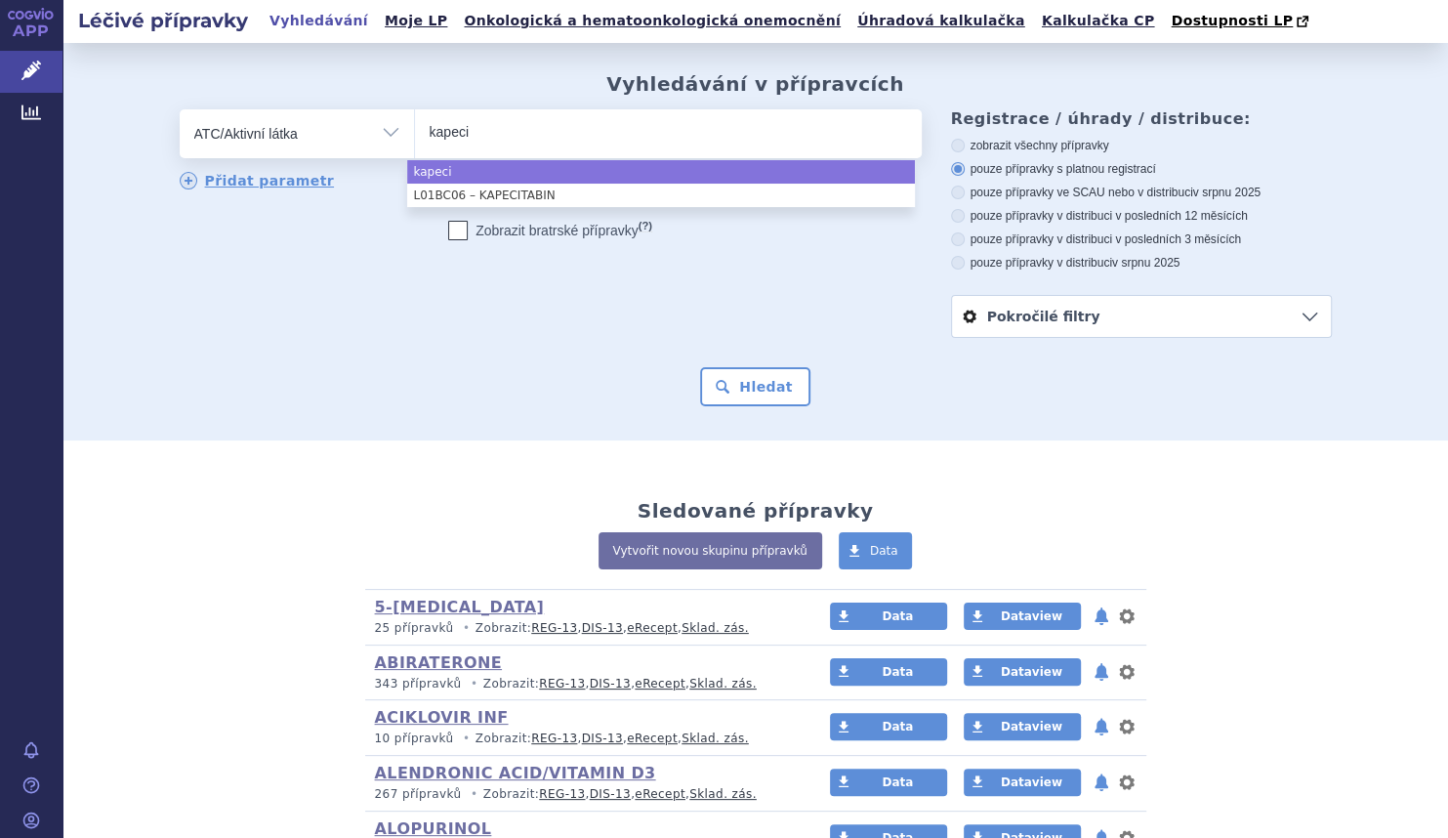
type input "kapeci"
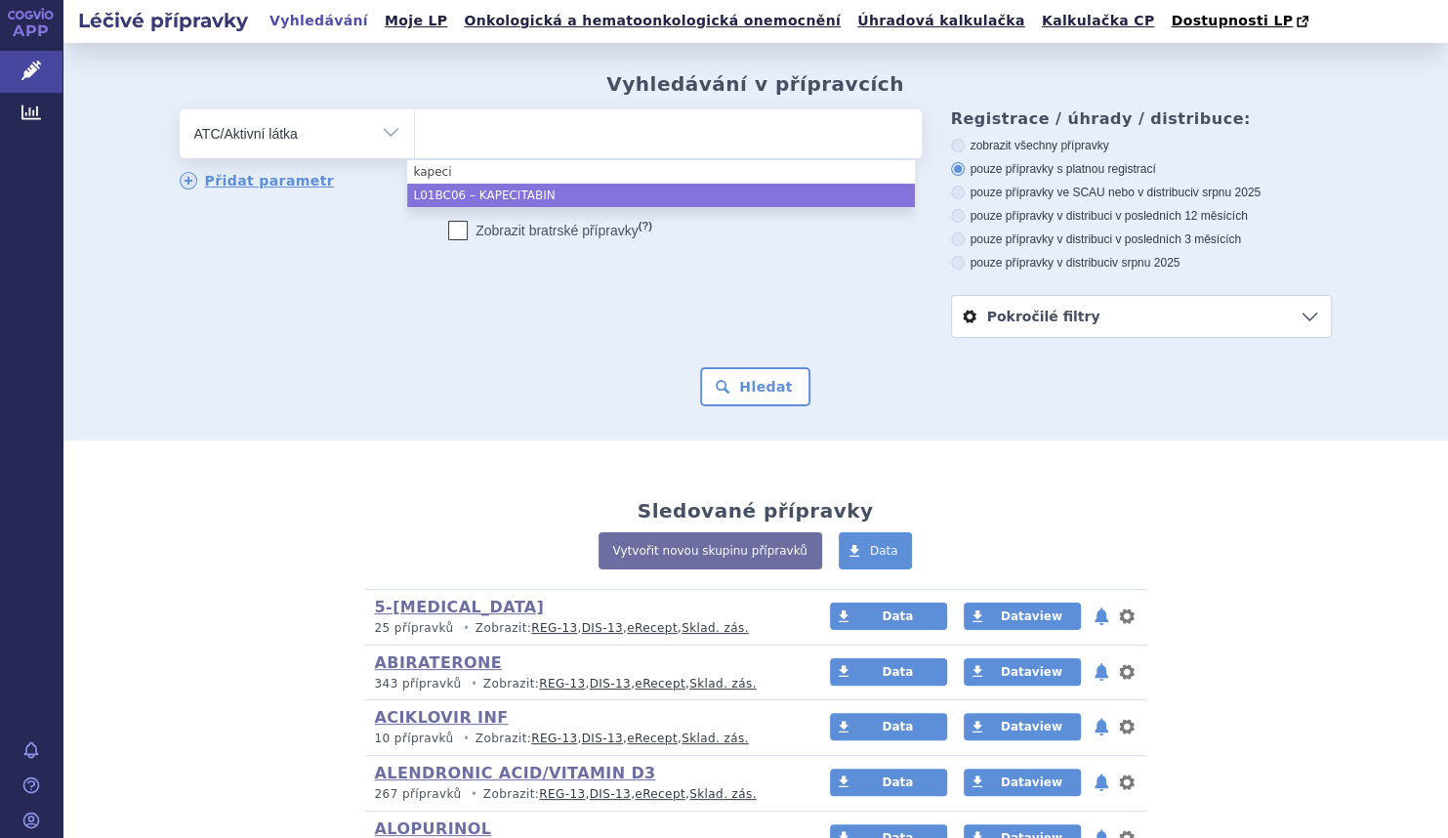
select select "L01BC06"
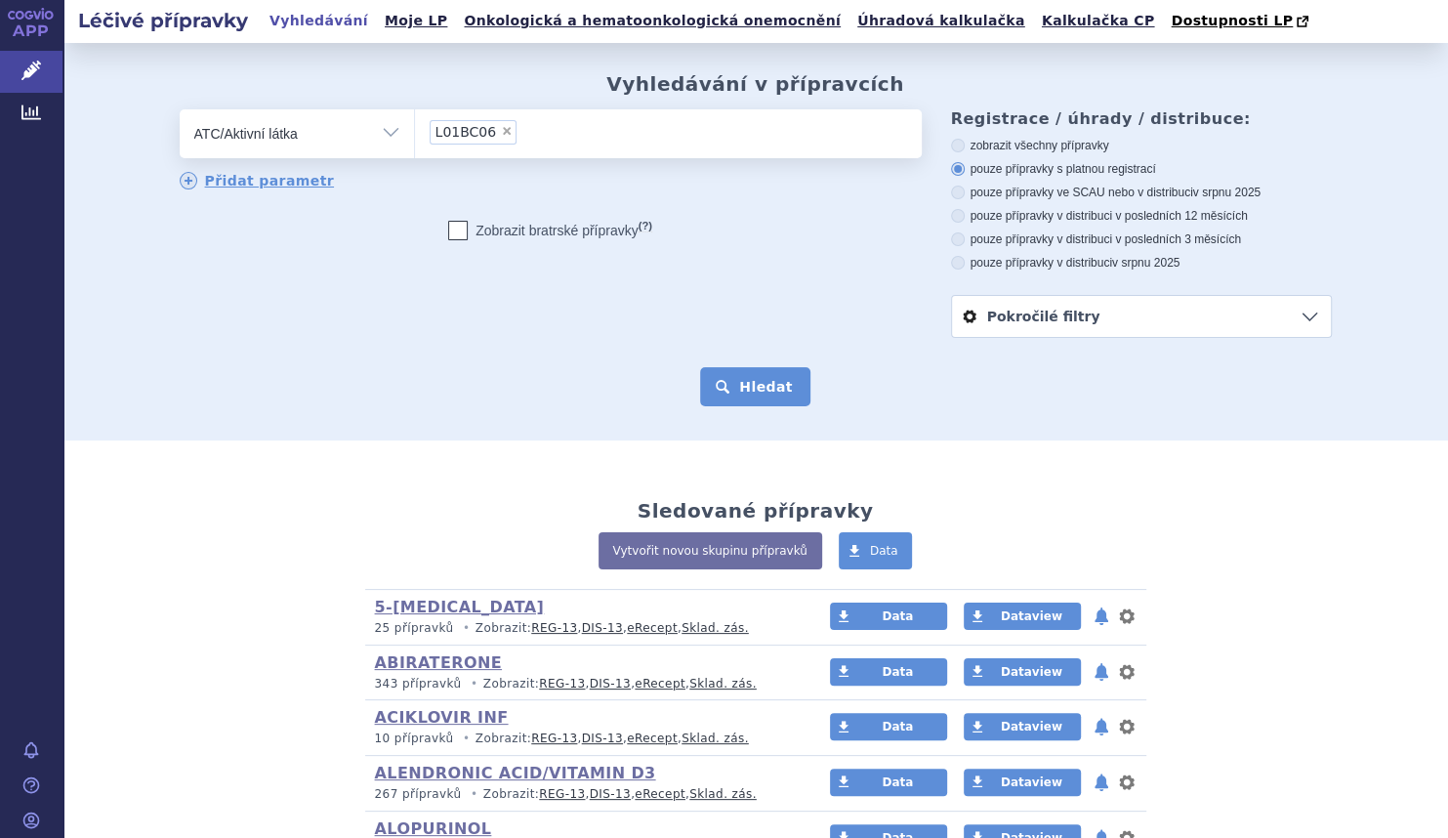
click at [780, 383] on button "Hledat" at bounding box center [755, 386] width 110 height 39
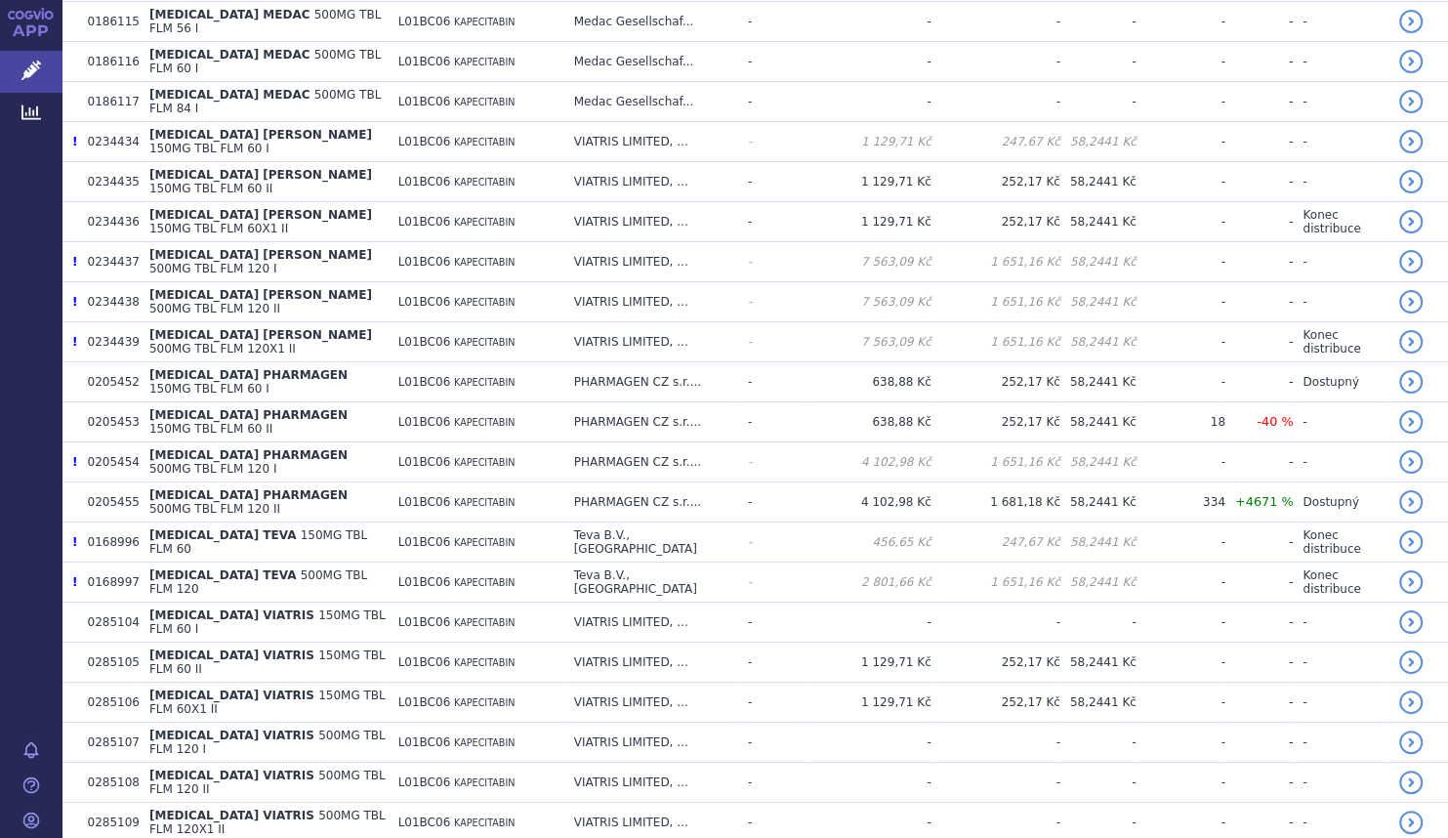
scroll to position [2097, 0]
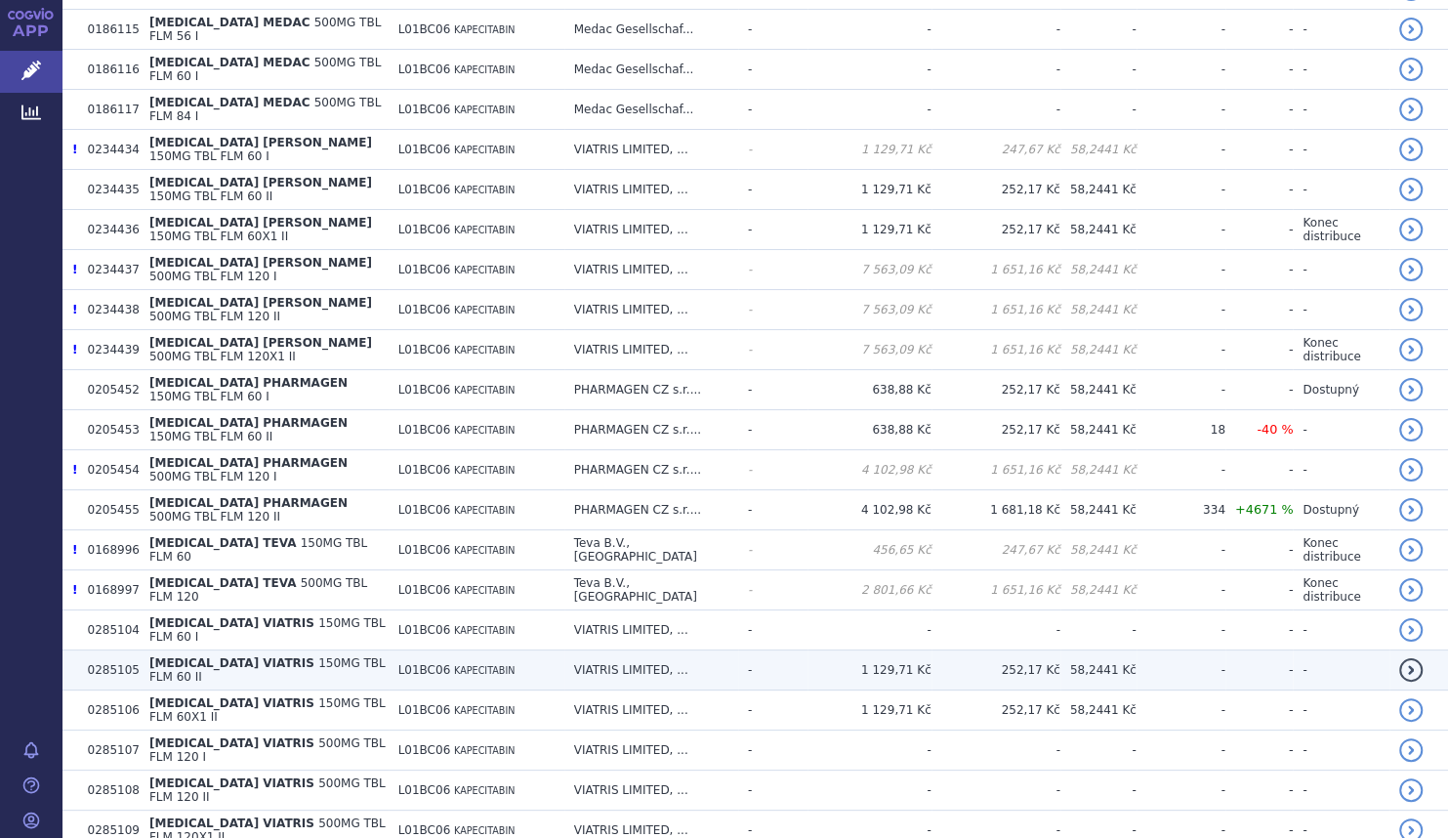
click at [374, 656] on span "150MG TBL FLM 60 II" at bounding box center [267, 669] width 236 height 27
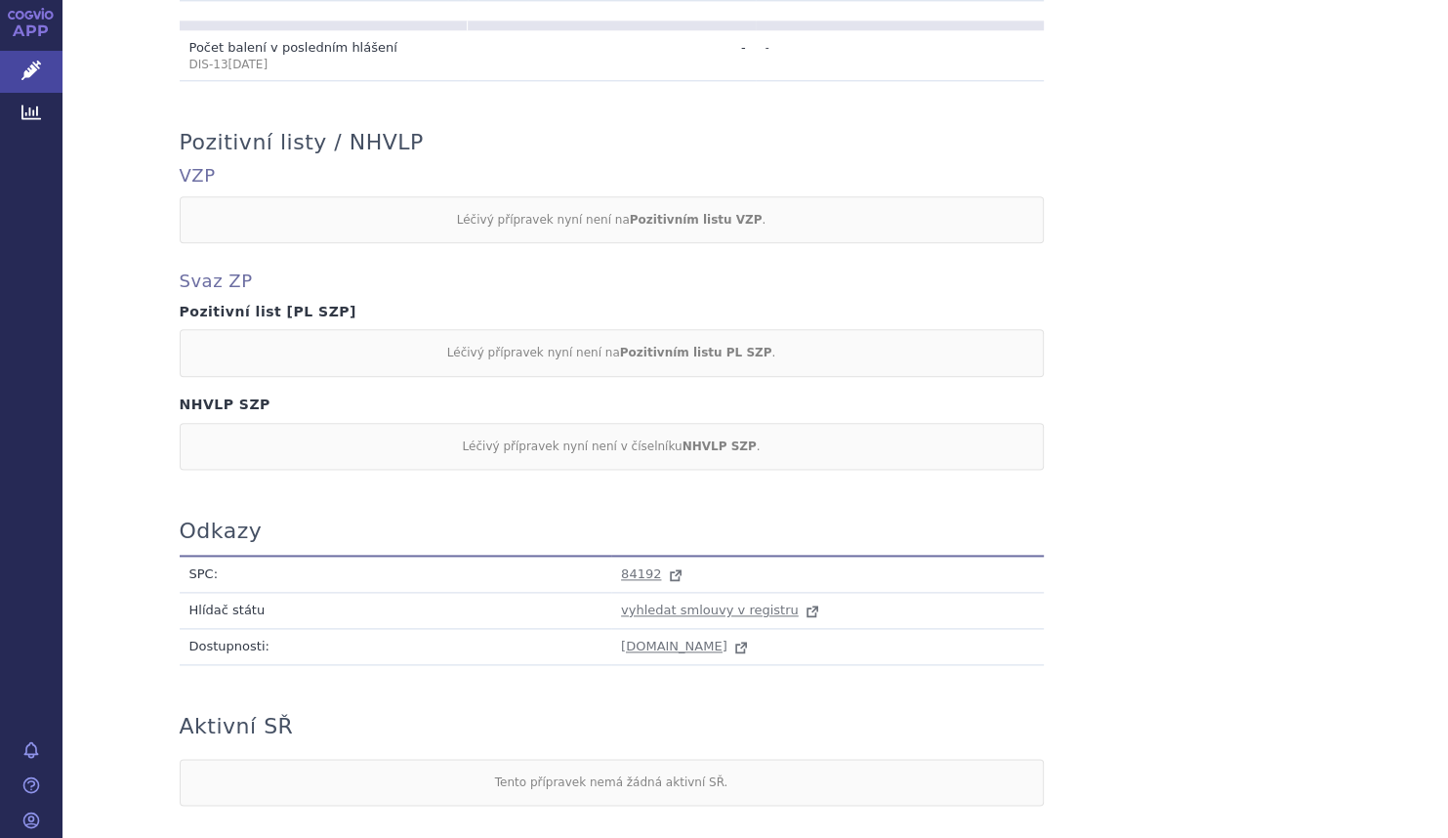
scroll to position [1580, 0]
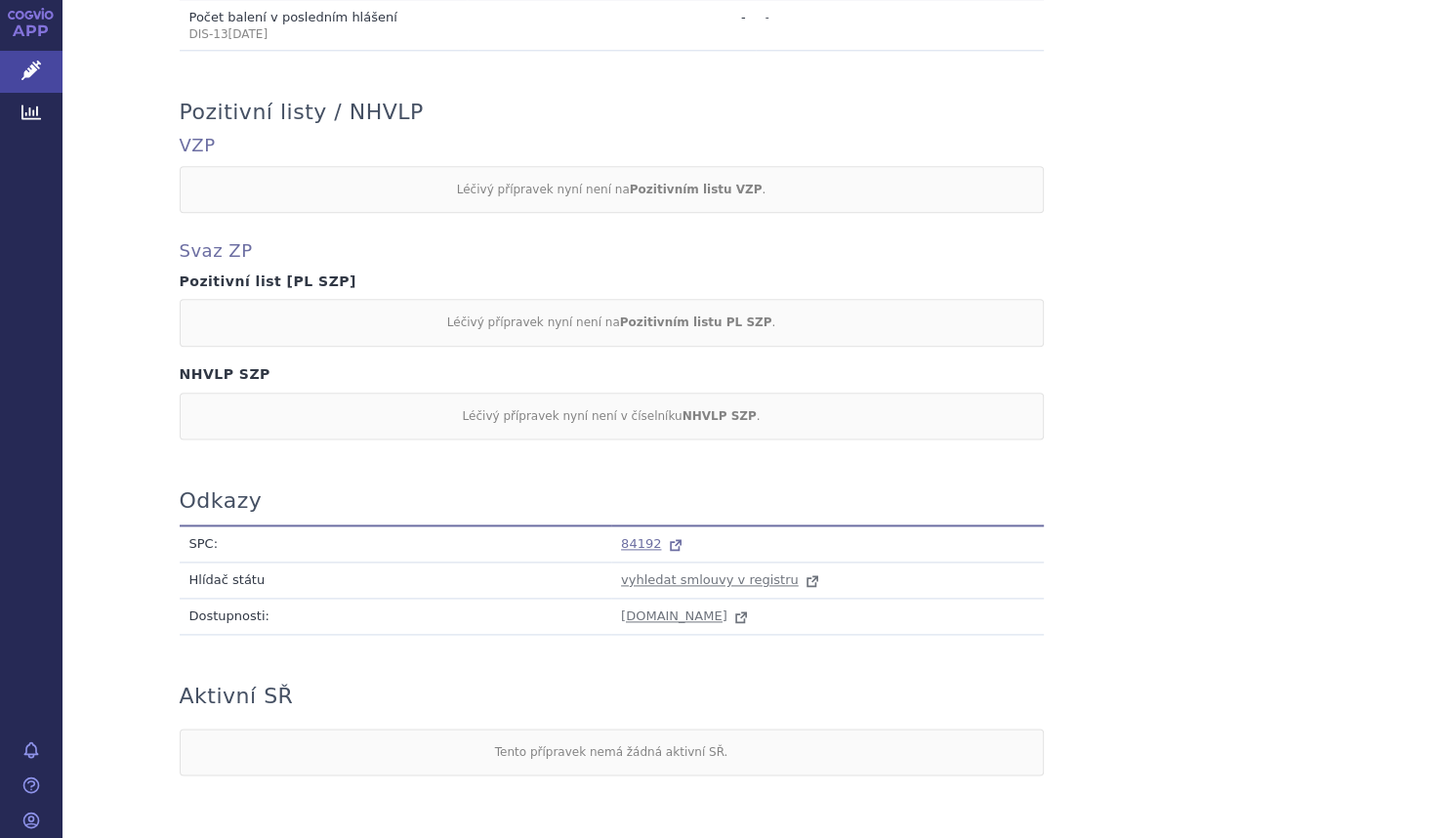
click at [633, 536] on span "84192" at bounding box center [641, 543] width 40 height 15
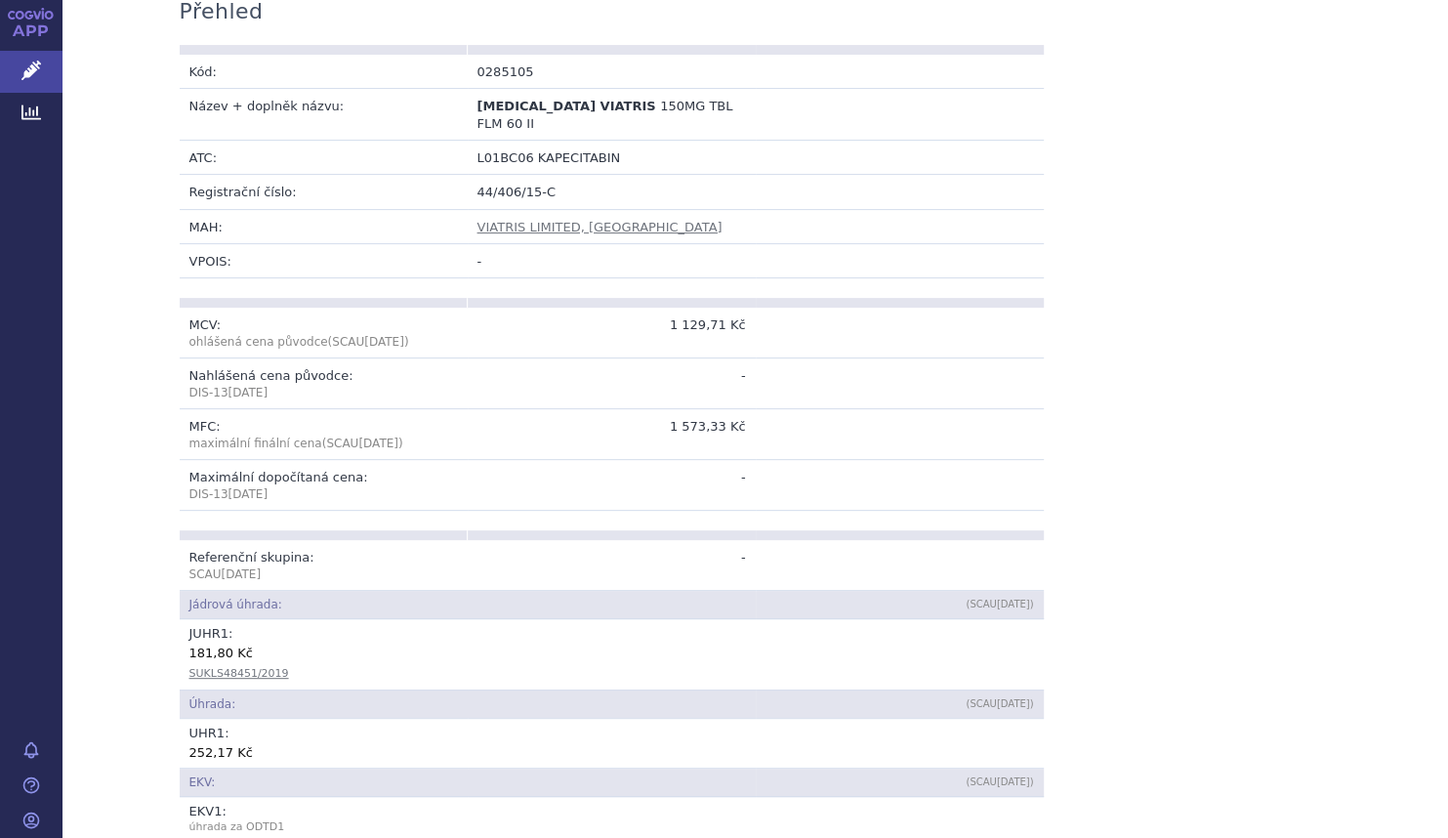
scroll to position [342, 0]
